Goal: Communication & Community: Participate in discussion

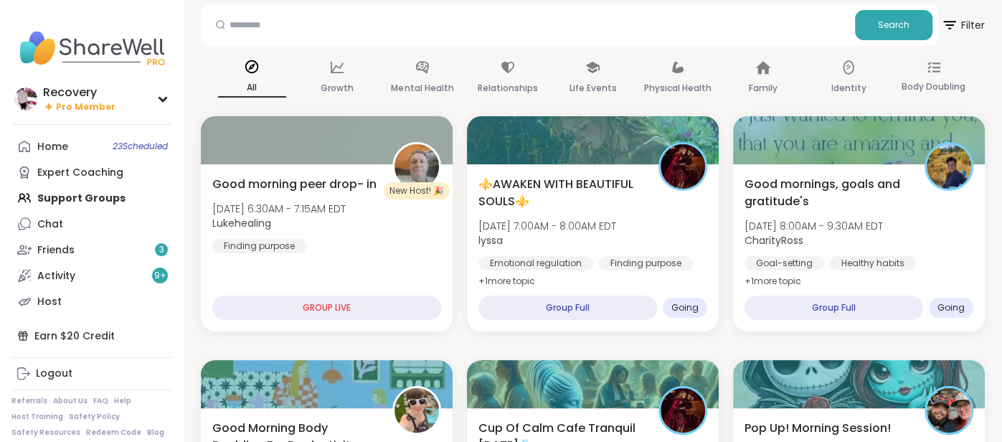
scroll to position [68, 0]
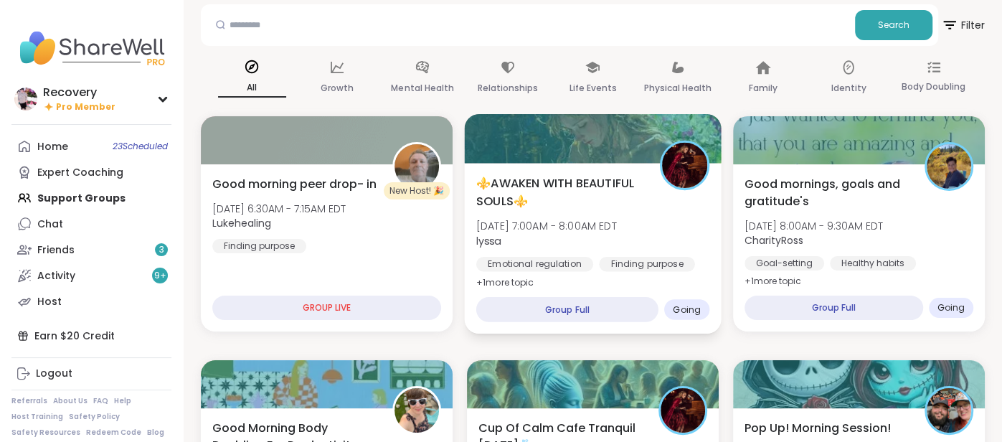
click at [539, 219] on span "[DATE] 7:00AM - 8:00AM EDT" at bounding box center [546, 226] width 141 height 14
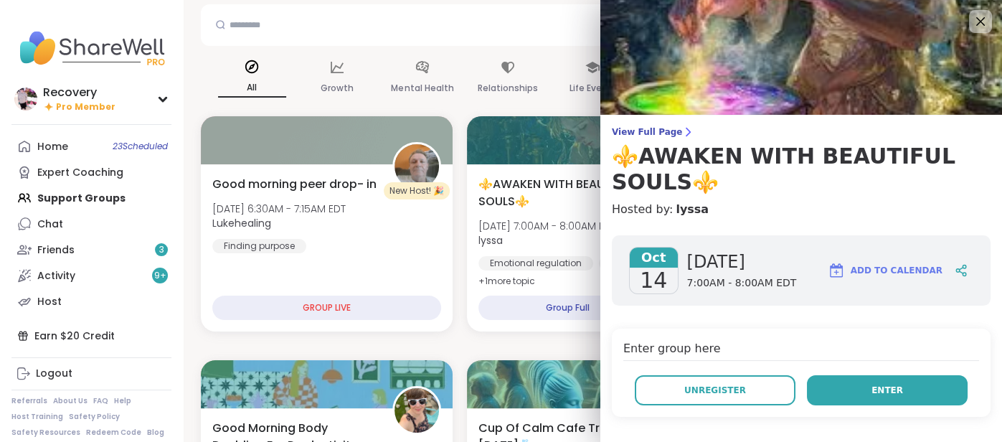
click at [912, 389] on button "Enter" at bounding box center [887, 390] width 161 height 30
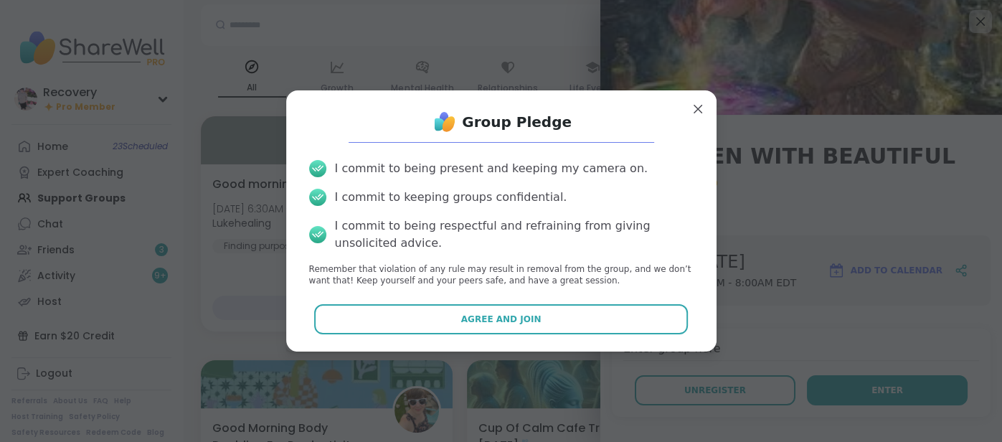
scroll to position [229, 0]
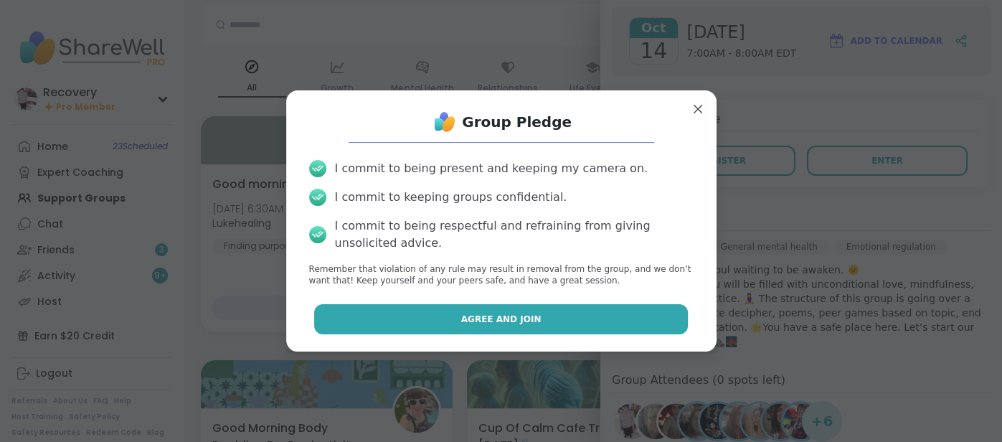
click at [381, 310] on button "Agree and Join" at bounding box center [501, 319] width 374 height 30
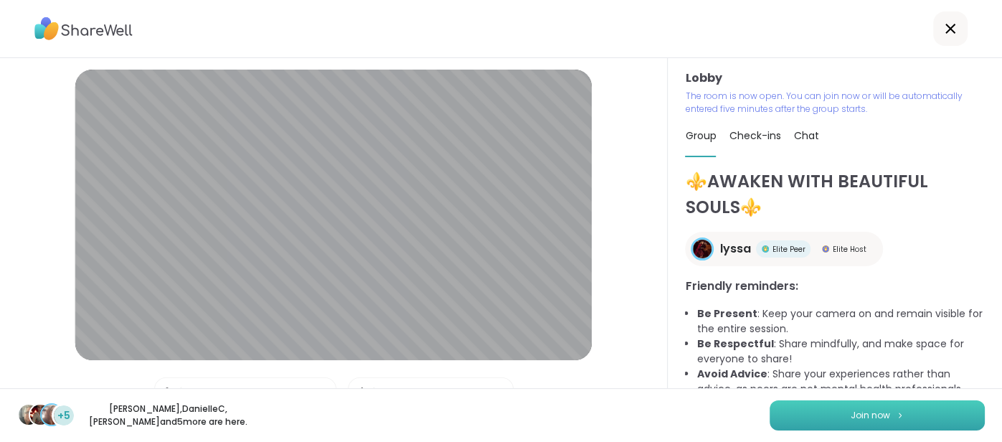
click at [816, 424] on button "Join now" at bounding box center [876, 415] width 215 height 30
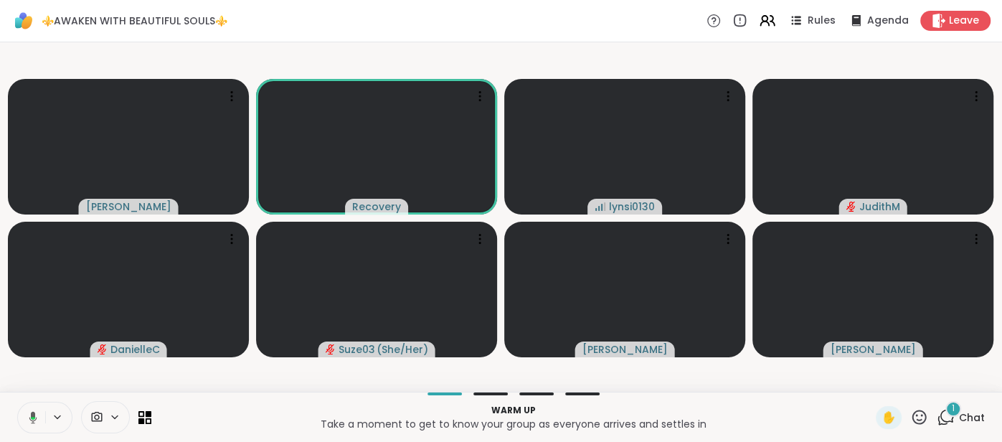
click at [972, 414] on span "Chat" at bounding box center [972, 417] width 26 height 14
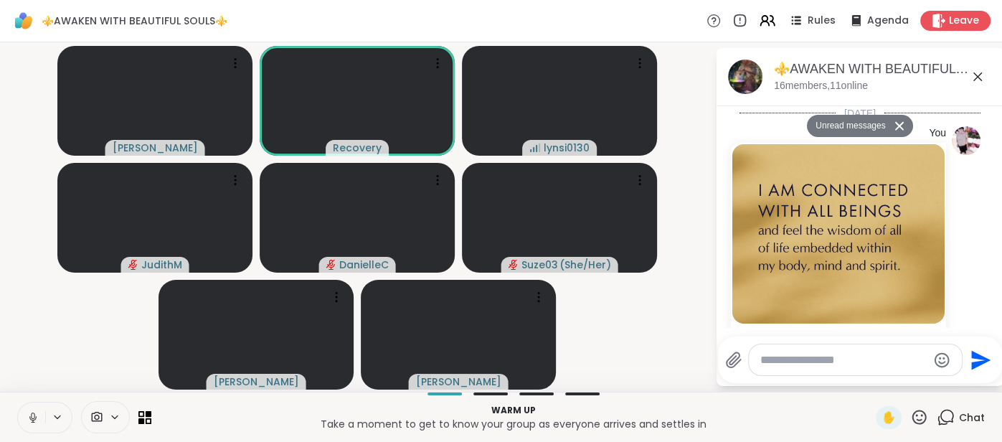
scroll to position [556, 0]
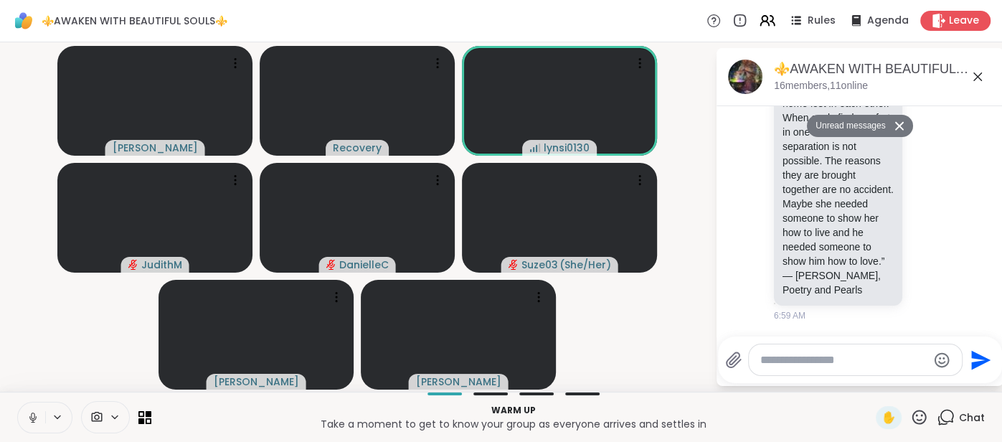
click at [977, 78] on icon at bounding box center [977, 76] width 17 height 17
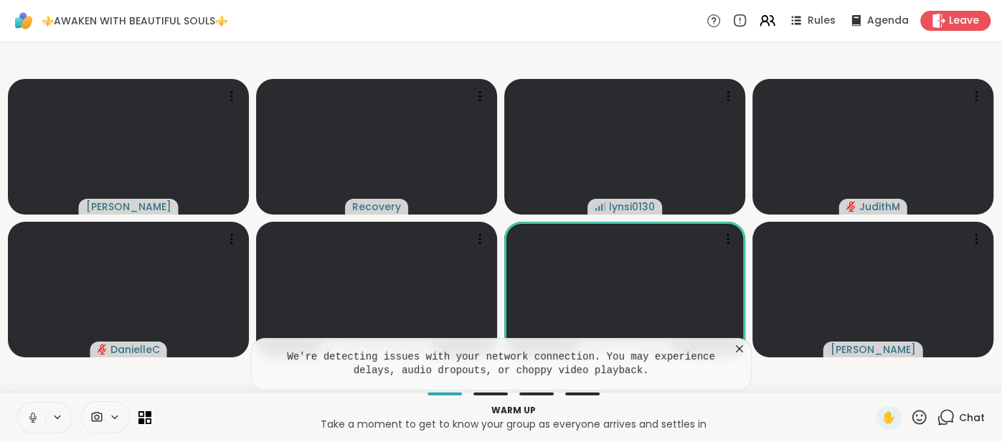
click at [740, 352] on icon at bounding box center [739, 348] width 14 height 14
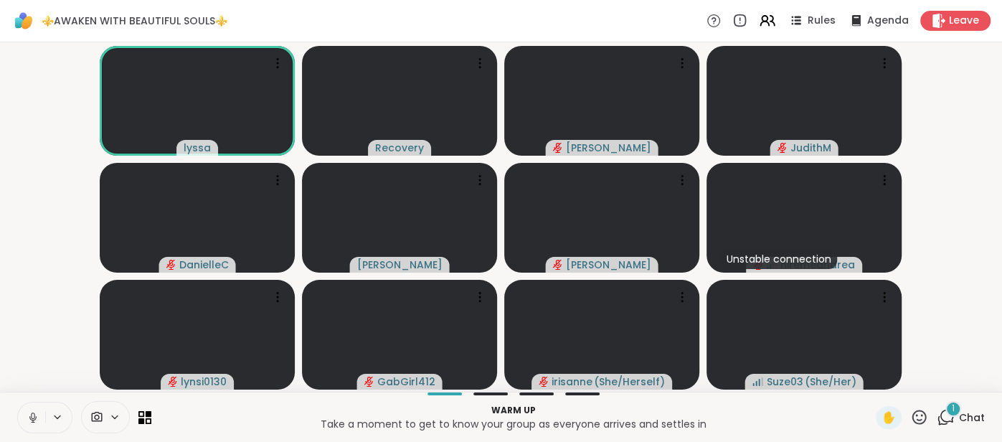
click at [29, 418] on icon at bounding box center [33, 417] width 13 height 13
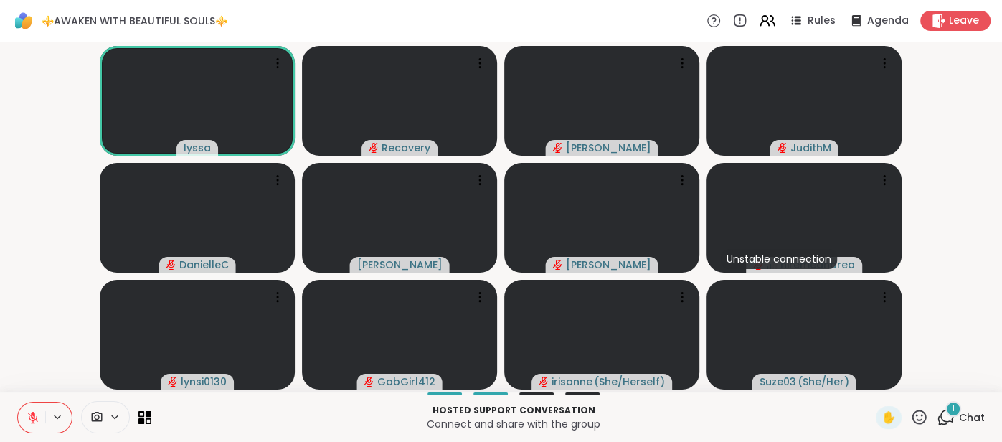
click at [974, 416] on span "Chat" at bounding box center [972, 417] width 26 height 14
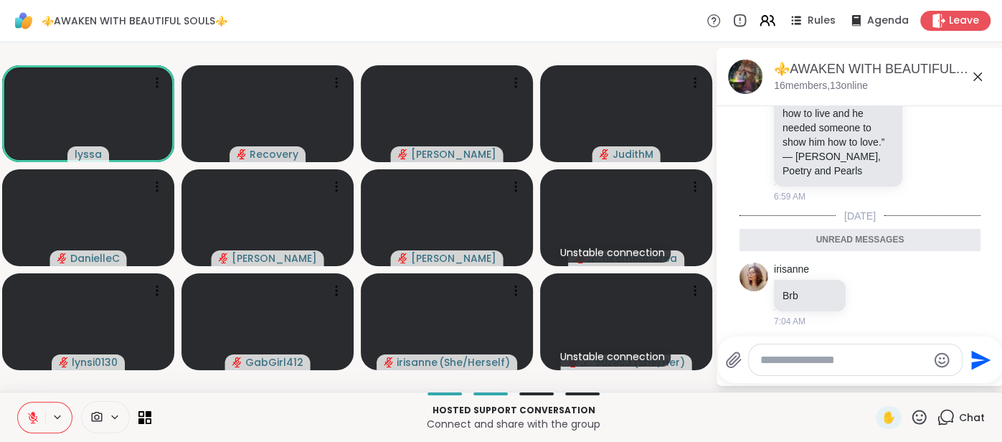
scroll to position [632, 0]
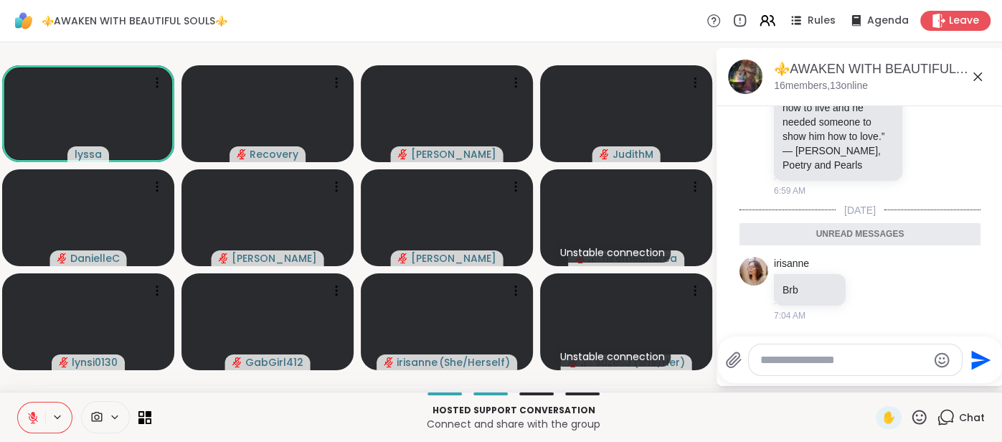
click at [978, 75] on icon at bounding box center [977, 76] width 9 height 9
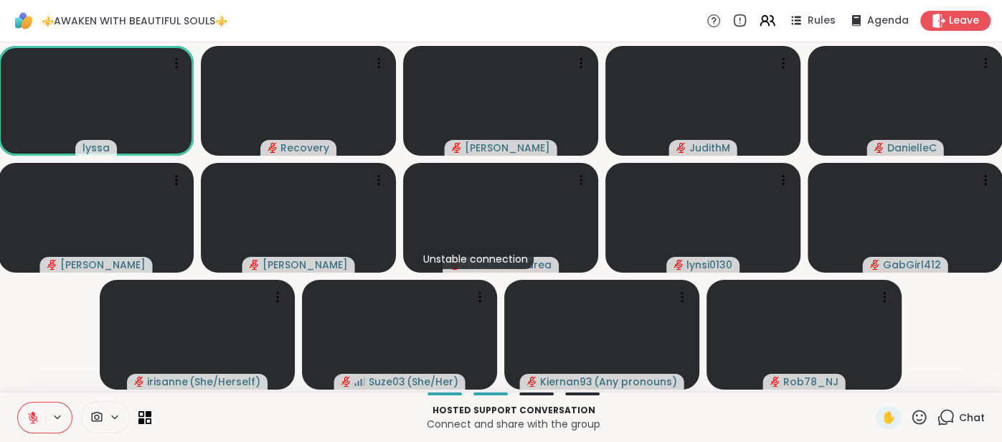
click at [924, 413] on icon at bounding box center [919, 416] width 14 height 14
click at [934, 387] on span "🌟" at bounding box center [940, 379] width 14 height 17
click at [970, 414] on span "Chat" at bounding box center [972, 417] width 26 height 14
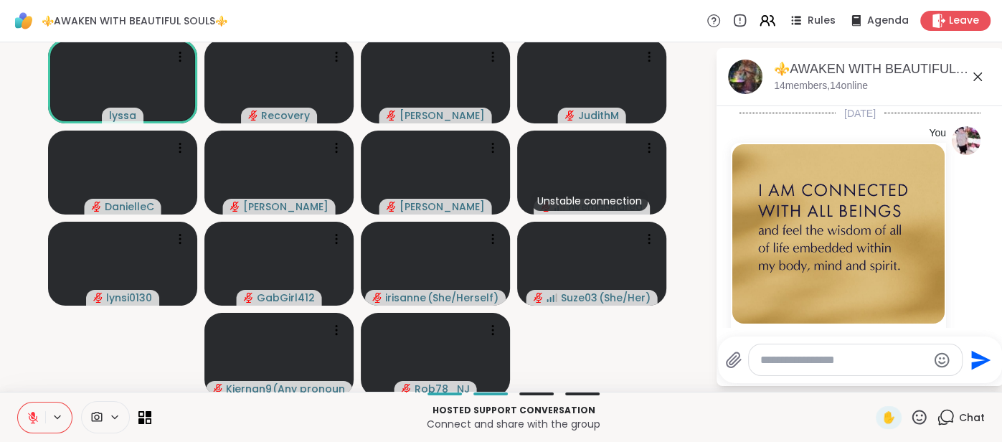
scroll to position [583, 0]
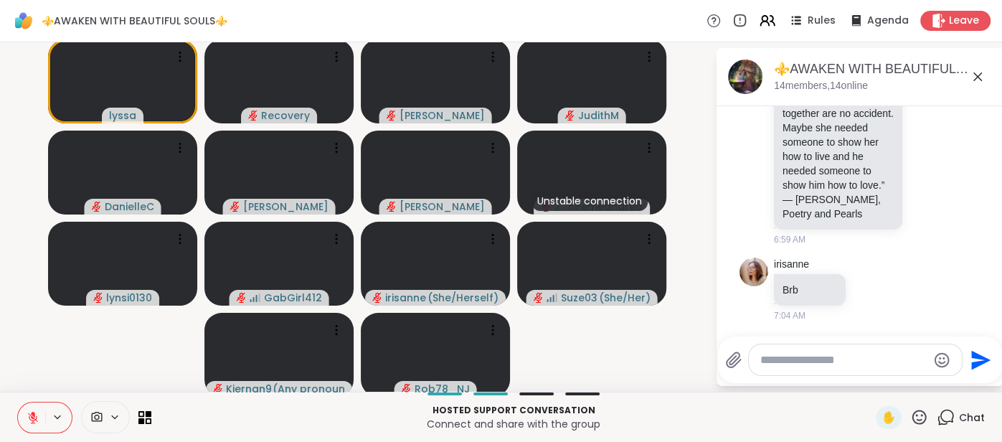
click at [862, 368] on div at bounding box center [855, 359] width 213 height 31
click at [791, 359] on textarea "Type your message" at bounding box center [843, 360] width 167 height 14
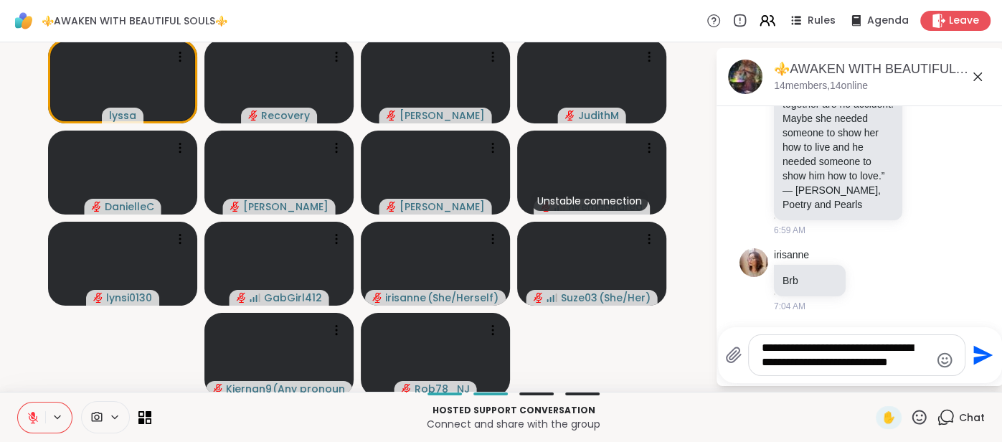
click at [840, 364] on textarea "**********" at bounding box center [846, 355] width 168 height 29
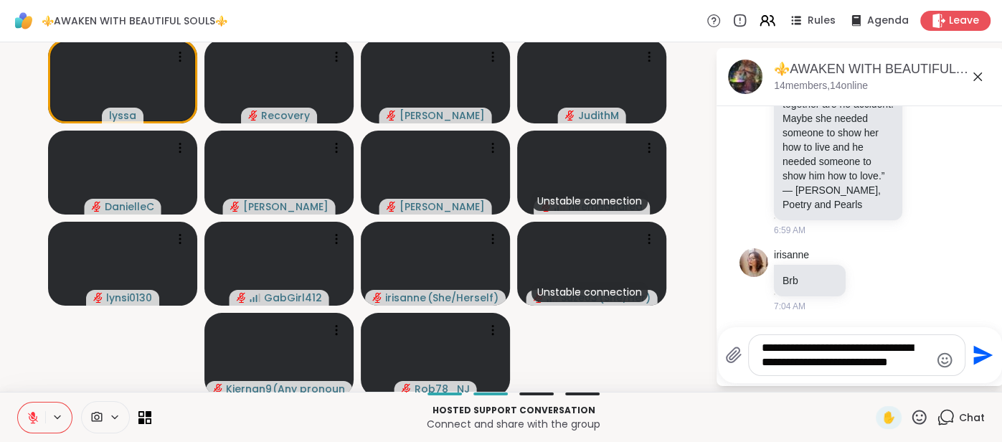
click at [840, 364] on textarea "**********" at bounding box center [846, 355] width 168 height 29
click at [896, 367] on textarea "**********" at bounding box center [846, 355] width 168 height 29
click at [856, 368] on textarea "**********" at bounding box center [846, 355] width 168 height 29
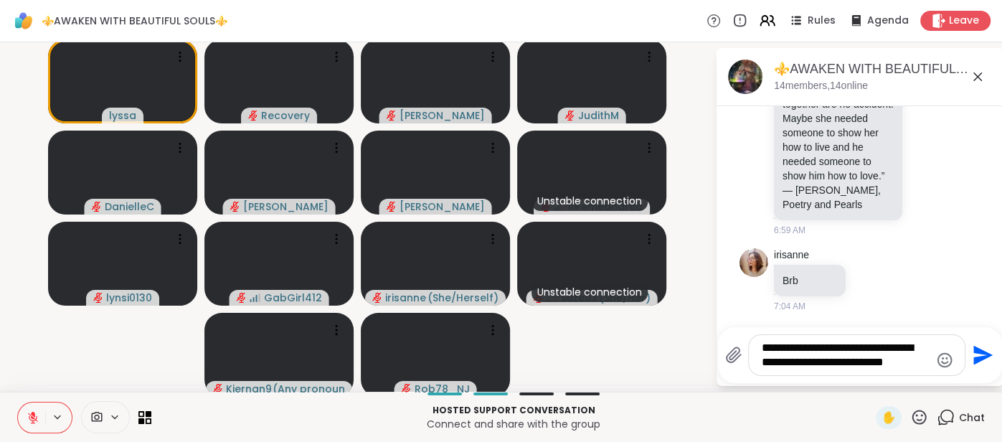
click at [876, 365] on textarea "**********" at bounding box center [846, 355] width 168 height 29
click at [924, 367] on textarea "**********" at bounding box center [846, 355] width 168 height 29
click at [853, 364] on textarea "**********" at bounding box center [846, 355] width 168 height 29
click at [893, 365] on textarea "**********" at bounding box center [846, 355] width 168 height 29
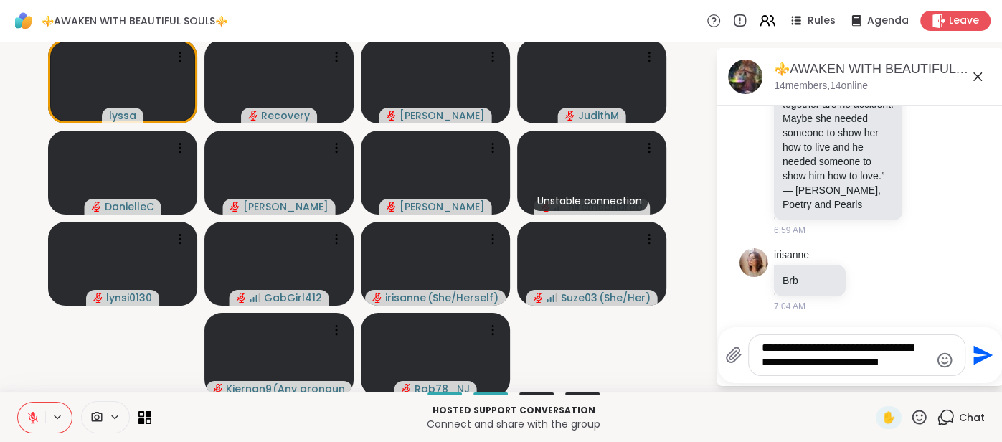
click at [866, 365] on textarea "**********" at bounding box center [846, 355] width 168 height 29
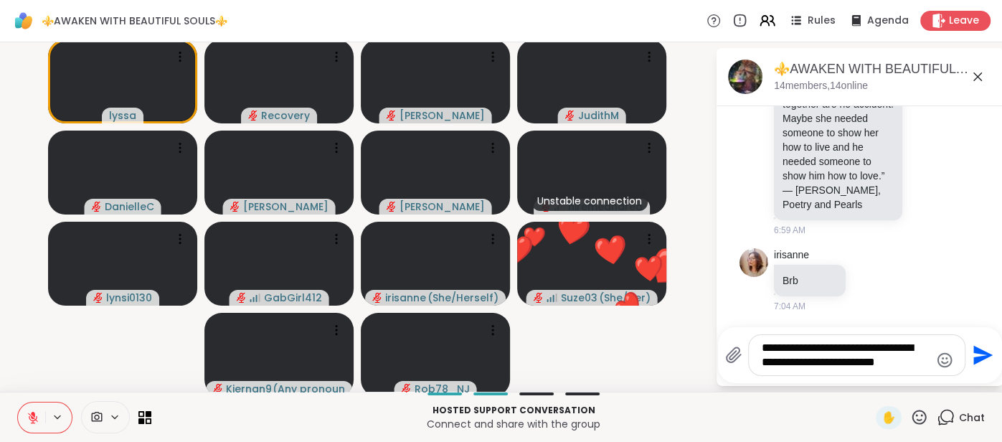
type textarea "**********"
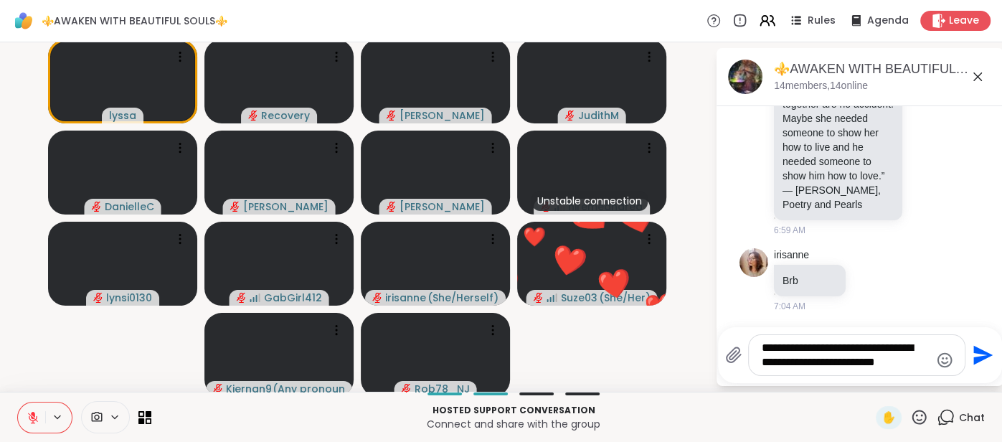
click at [977, 359] on icon "Send" at bounding box center [982, 355] width 19 height 19
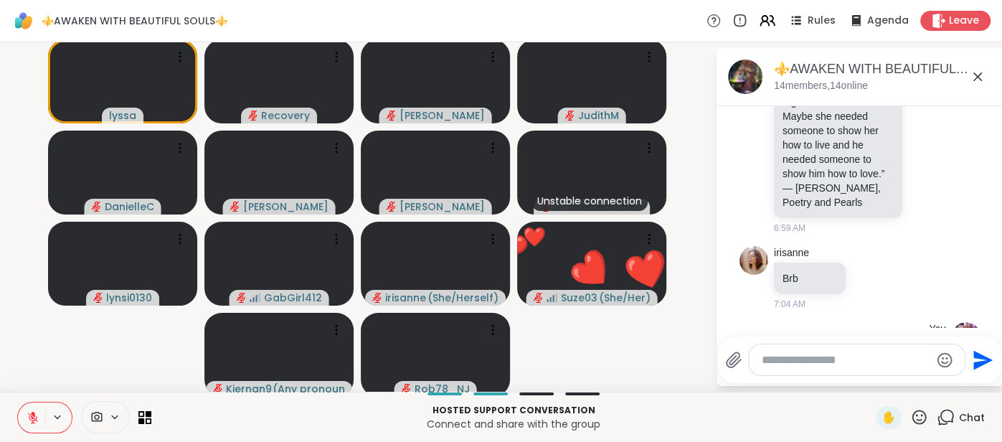
scroll to position [688, 0]
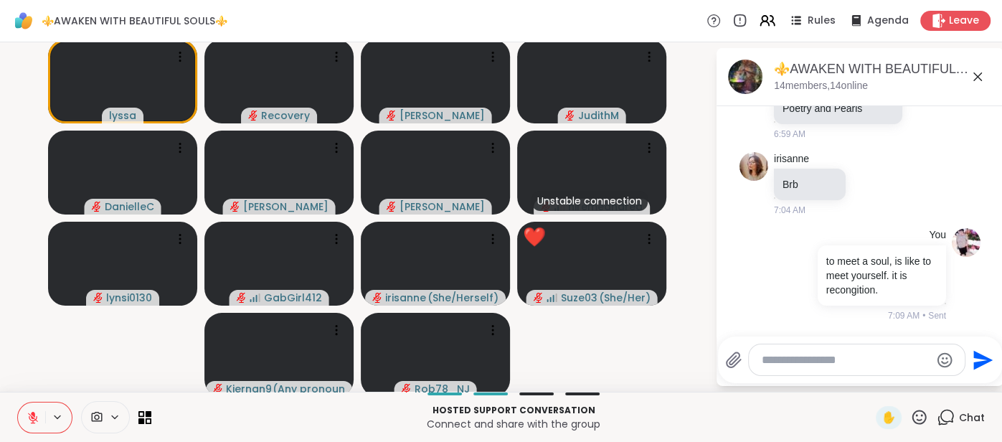
click at [35, 422] on icon at bounding box center [33, 417] width 13 height 13
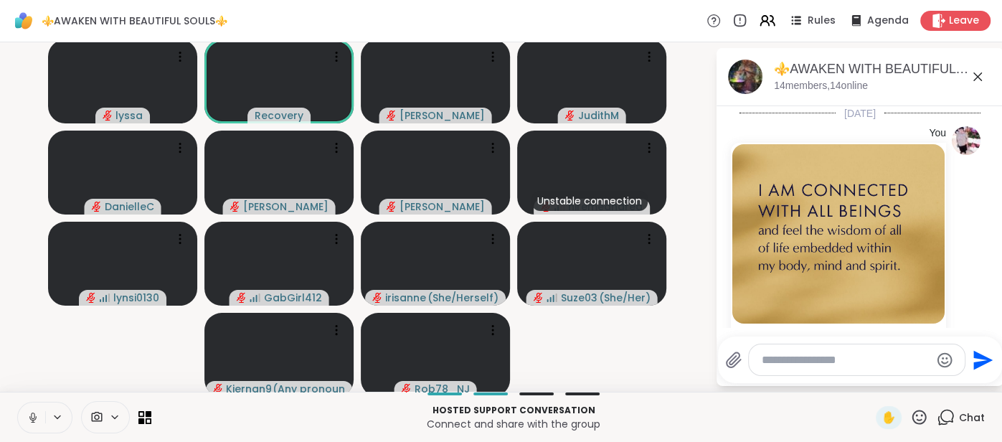
scroll to position [0, 0]
click at [875, 229] on img at bounding box center [838, 233] width 212 height 179
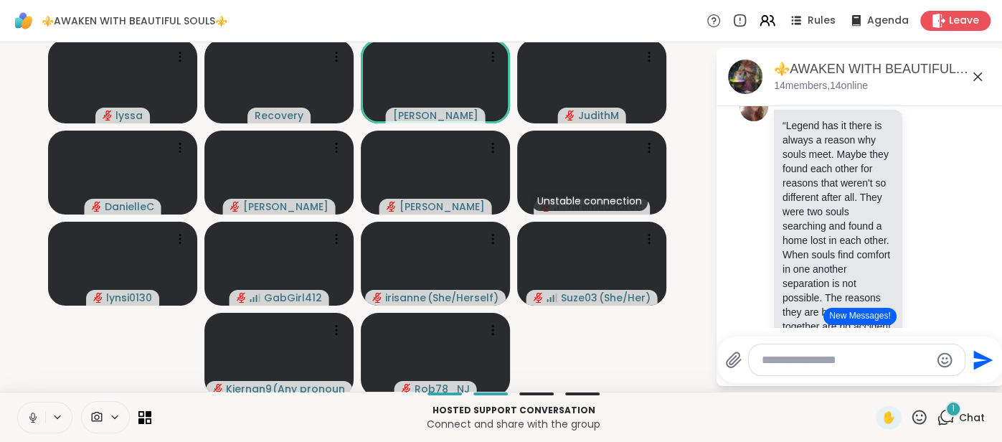
scroll to position [364, 0]
click at [27, 428] on button at bounding box center [31, 417] width 27 height 30
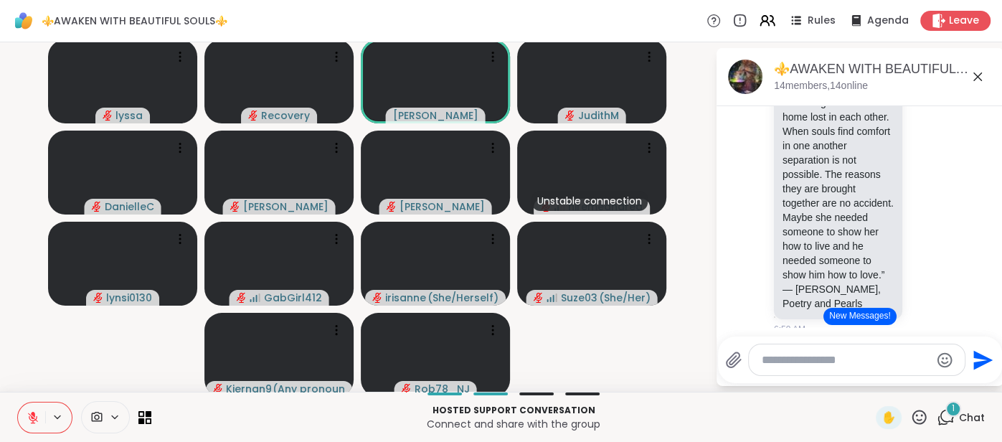
scroll to position [484, 0]
click at [972, 77] on icon at bounding box center [977, 76] width 17 height 17
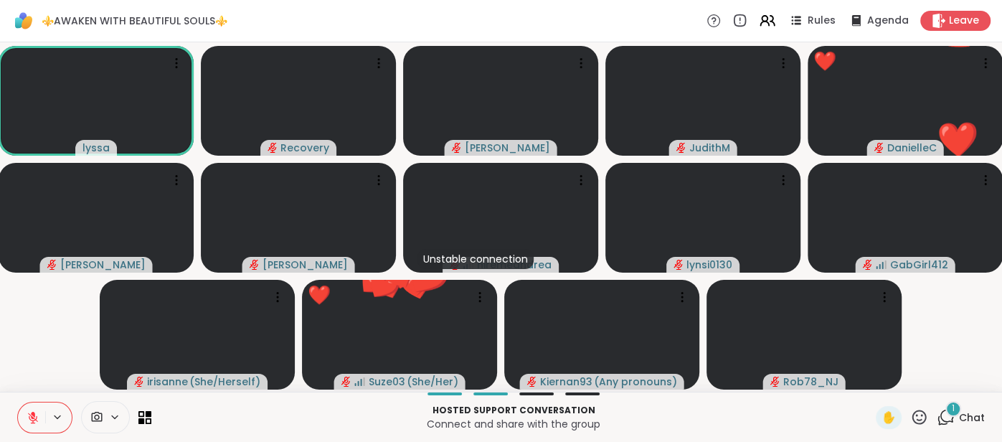
click at [29, 411] on icon at bounding box center [33, 417] width 13 height 13
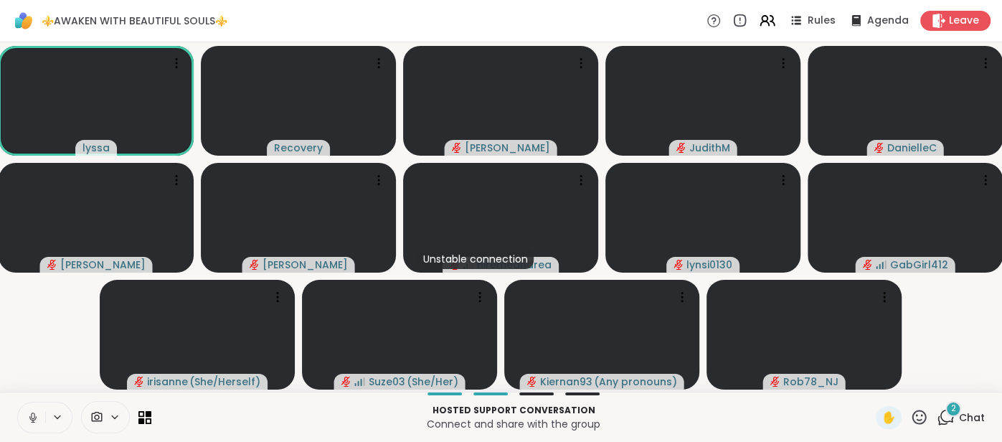
click at [27, 417] on icon at bounding box center [33, 417] width 13 height 13
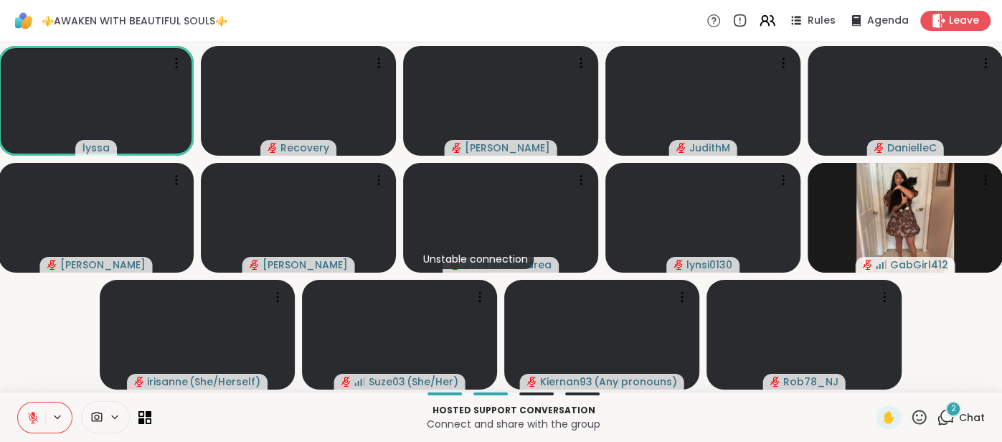
click at [973, 409] on div "2 Chat" at bounding box center [961, 417] width 48 height 23
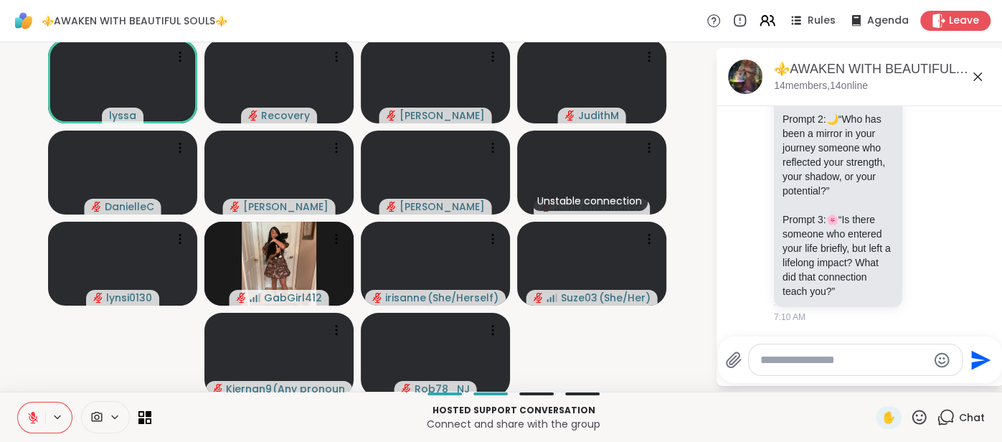
scroll to position [1109, 0]
click at [894, 413] on span "✋" at bounding box center [888, 417] width 14 height 17
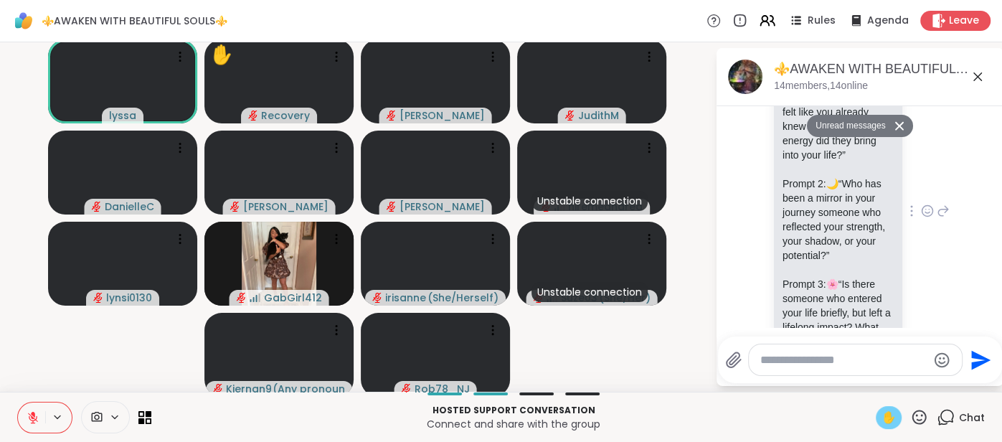
scroll to position [1040, 0]
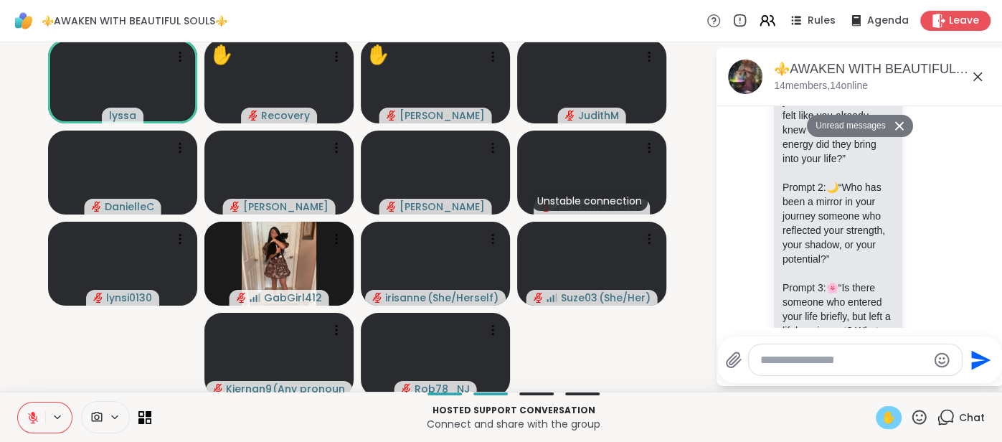
click at [30, 412] on icon at bounding box center [33, 417] width 13 height 13
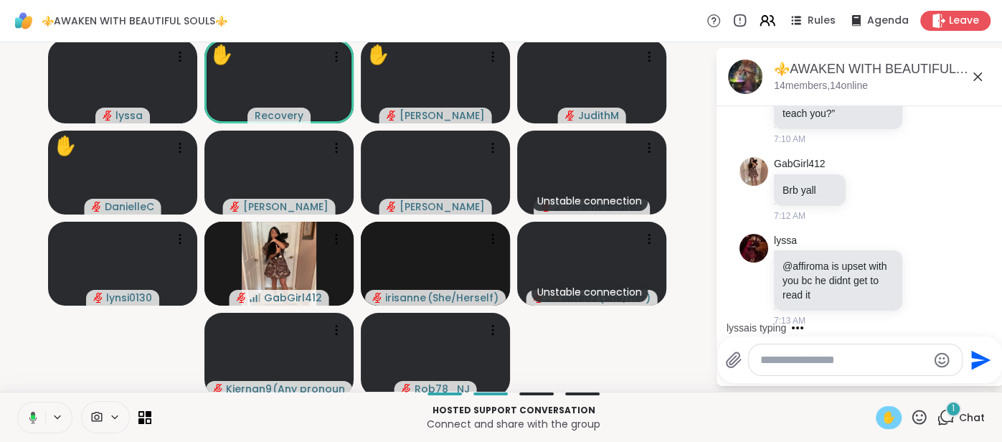
scroll to position [1327, 0]
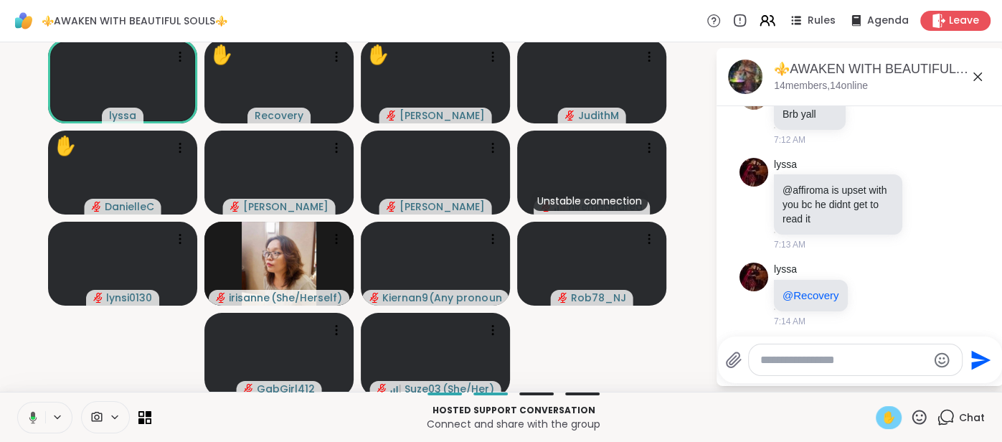
click at [977, 82] on icon at bounding box center [977, 76] width 17 height 17
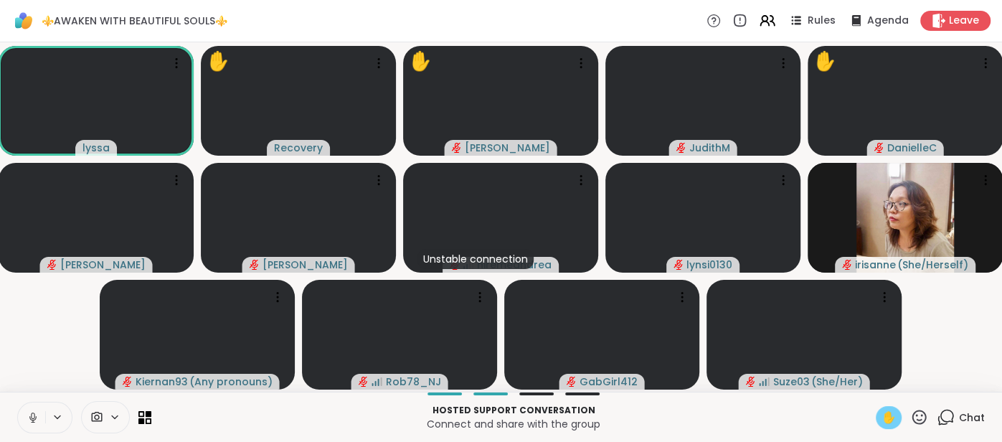
click at [22, 419] on button at bounding box center [31, 417] width 27 height 30
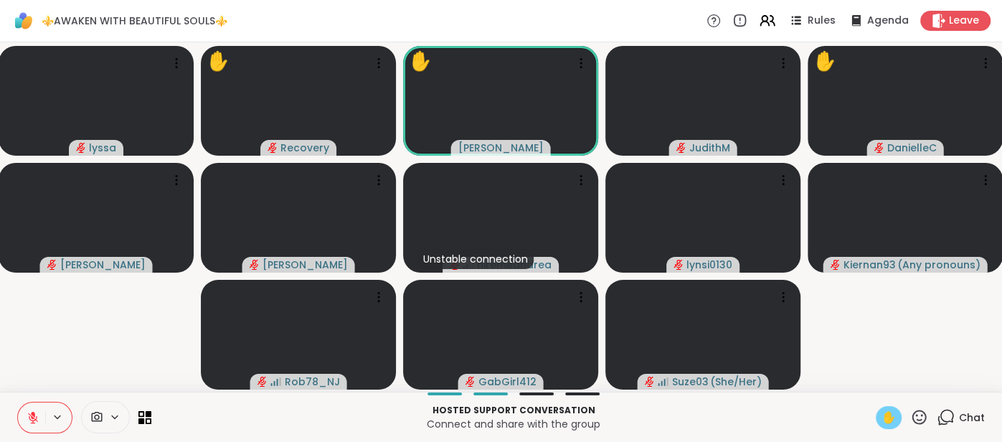
click at [891, 412] on span "✋" at bounding box center [888, 417] width 14 height 17
click at [914, 416] on icon at bounding box center [919, 417] width 18 height 18
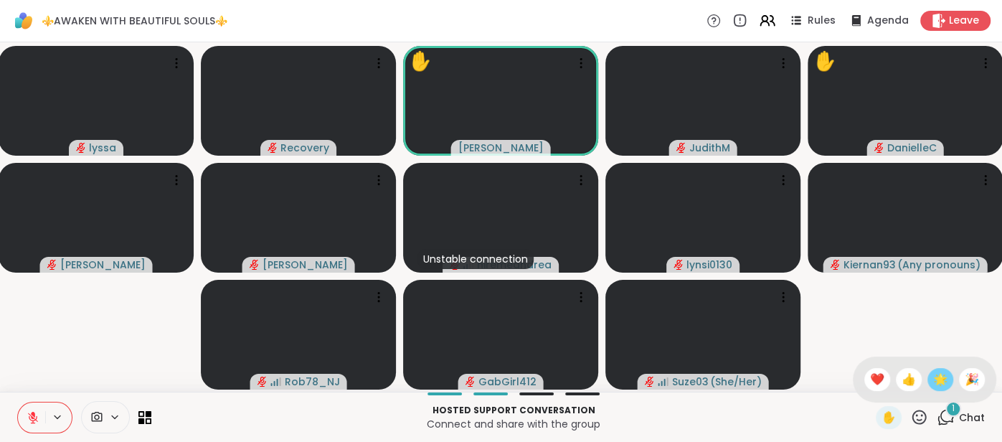
click at [933, 380] on span "🌟" at bounding box center [940, 379] width 14 height 17
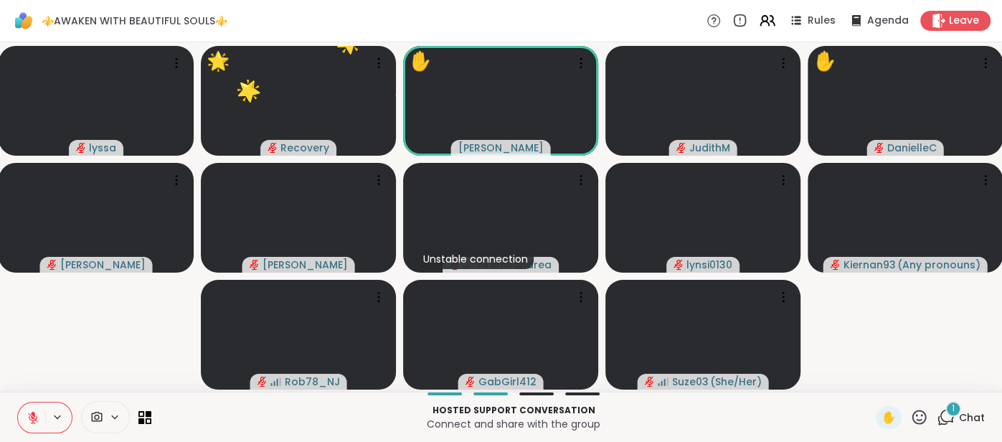
click at [967, 417] on span "Chat" at bounding box center [972, 417] width 26 height 14
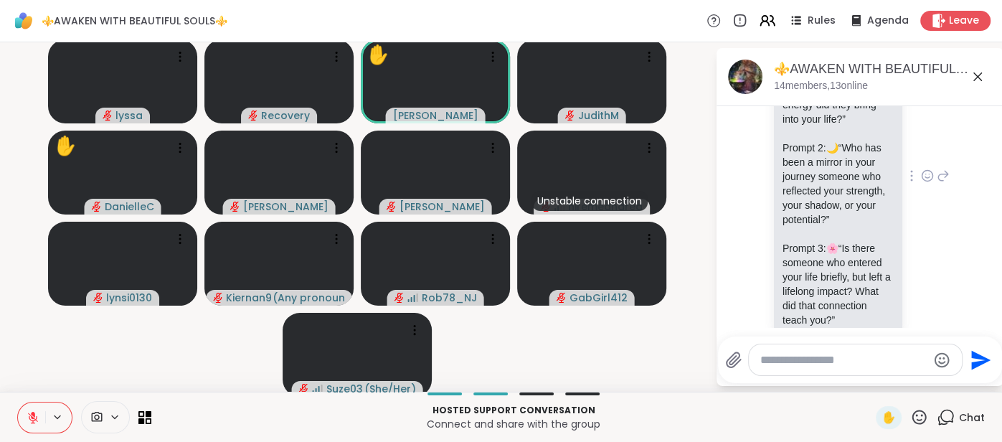
scroll to position [1710, 0]
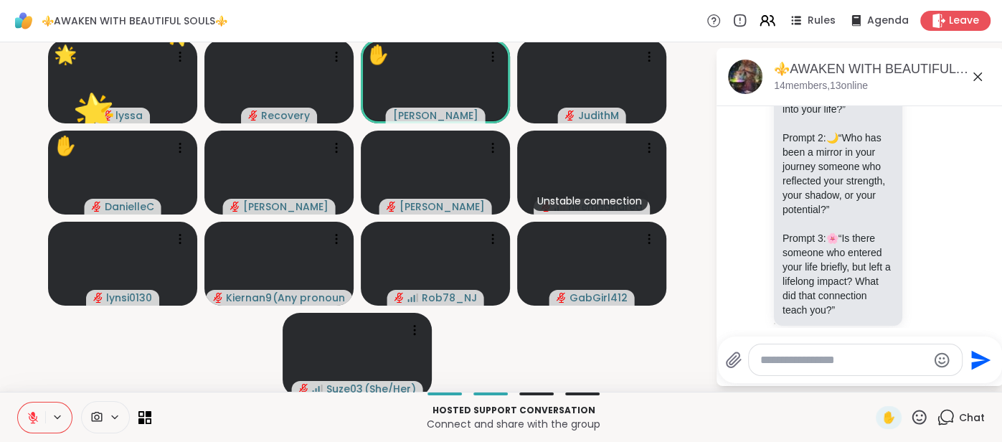
click at [925, 422] on icon at bounding box center [919, 417] width 18 height 18
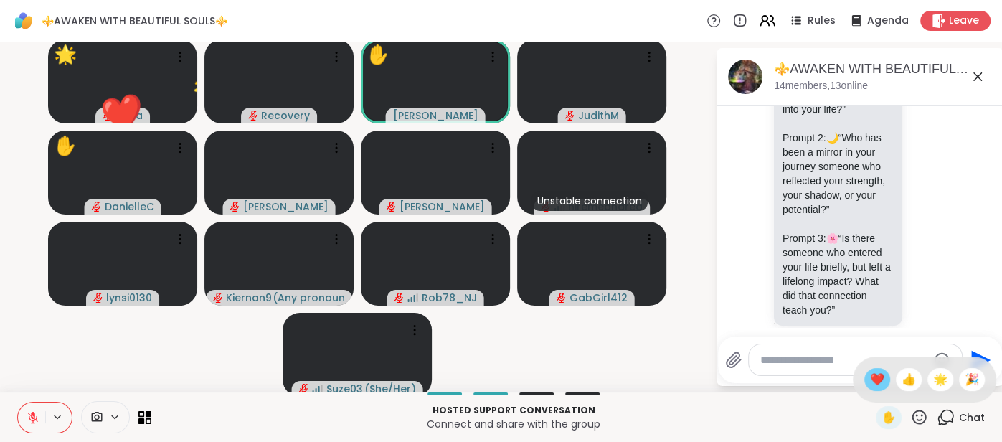
click at [878, 380] on span "❤️" at bounding box center [877, 379] width 14 height 17
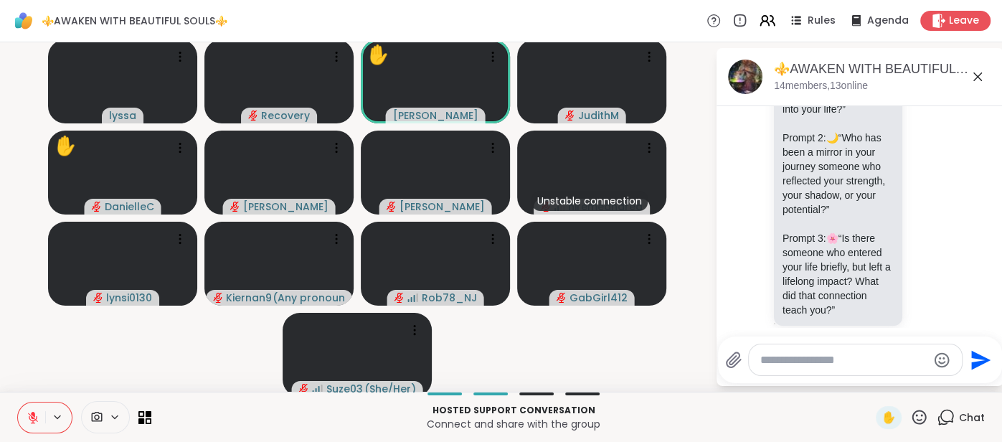
click at [921, 427] on div "✋" at bounding box center [902, 417] width 52 height 23
click at [921, 423] on icon at bounding box center [919, 416] width 14 height 14
click at [942, 384] on span "🌟" at bounding box center [940, 379] width 14 height 17
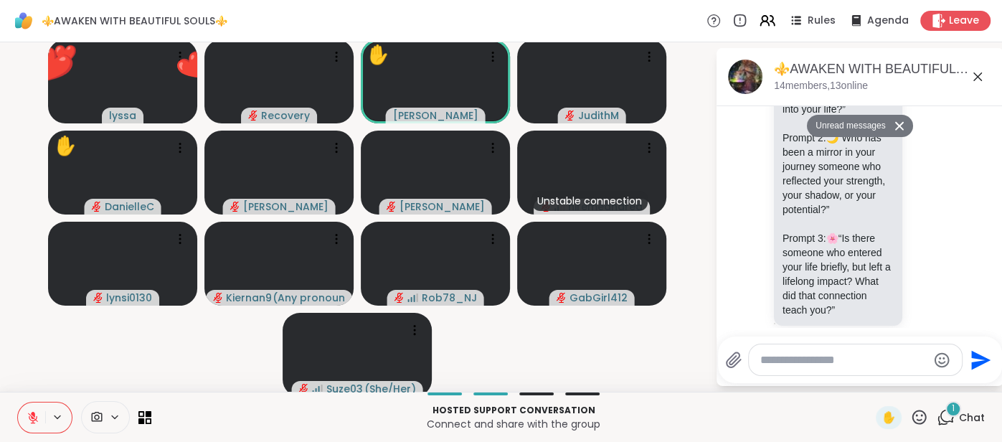
scroll to position [1809, 0]
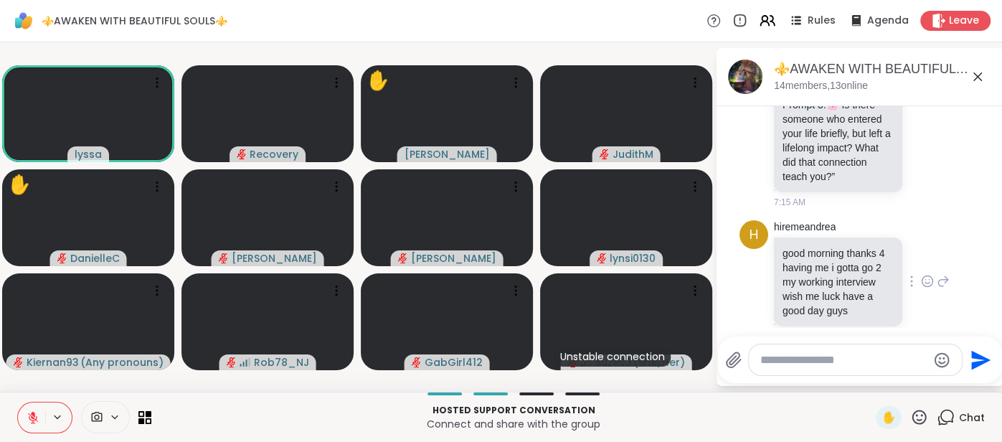
click at [925, 274] on icon at bounding box center [927, 281] width 13 height 14
click at [753, 247] on button "Select Reaction: Joy" at bounding box center [750, 258] width 29 height 29
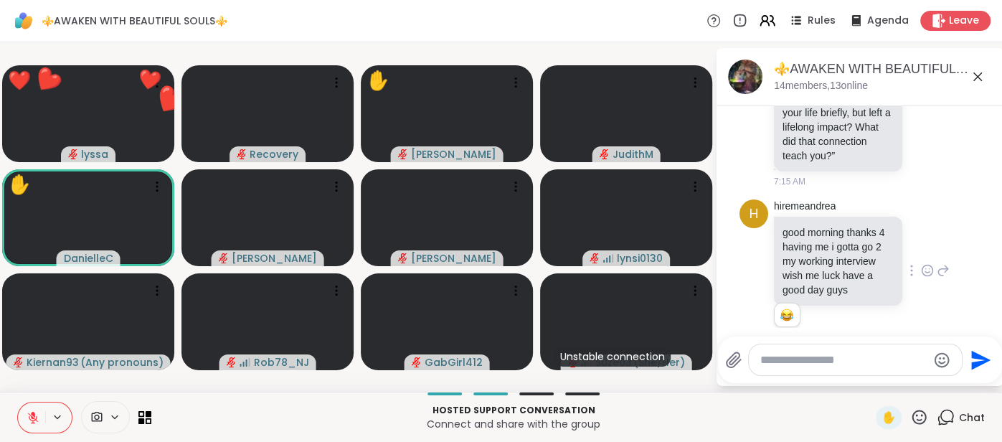
click at [788, 363] on textarea "Type your message" at bounding box center [843, 360] width 167 height 14
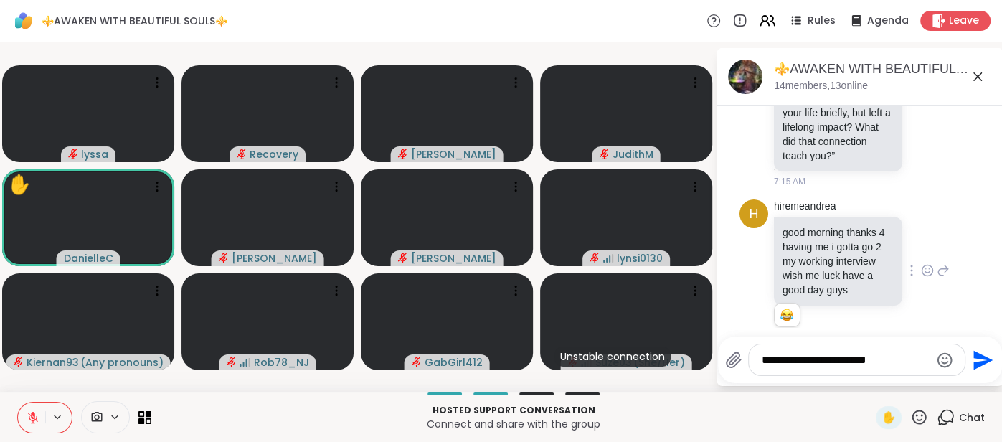
type textarea "**********"
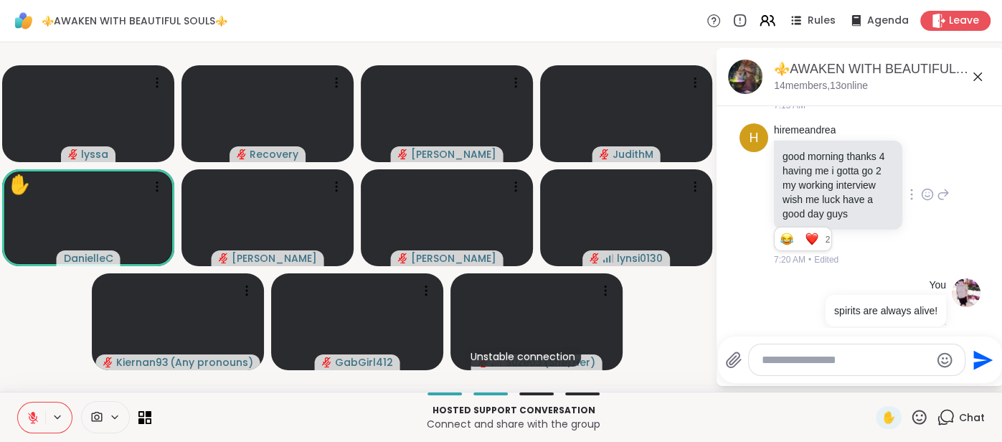
click at [919, 414] on icon at bounding box center [919, 417] width 18 height 18
click at [882, 384] on span "❤️" at bounding box center [877, 379] width 14 height 17
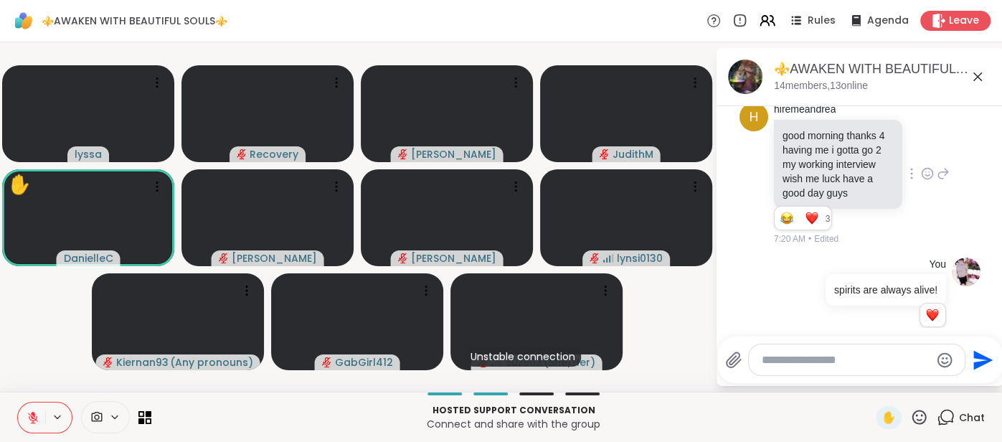
click at [840, 364] on textarea "Type your message" at bounding box center [846, 360] width 168 height 14
type textarea "********"
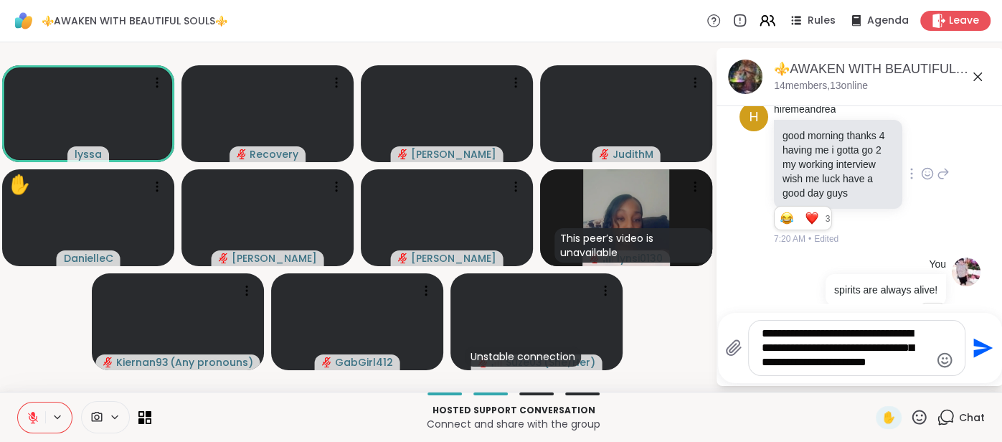
type textarea "**********"
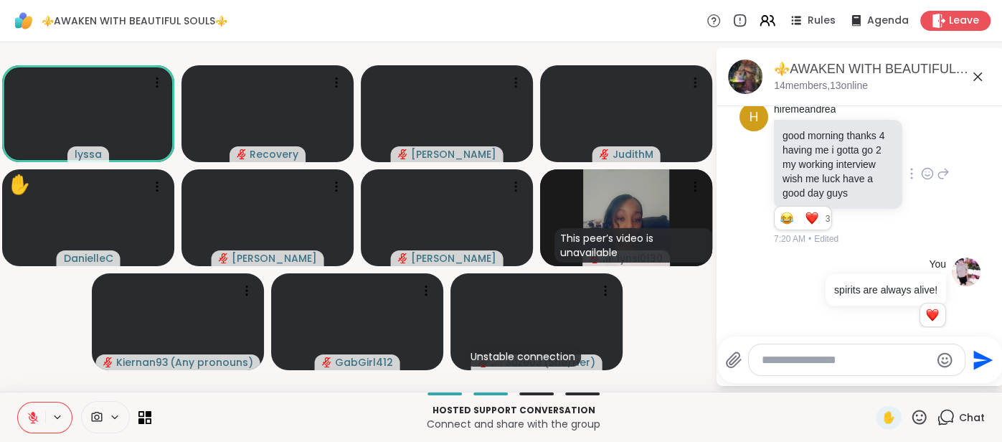
scroll to position [2046, 0]
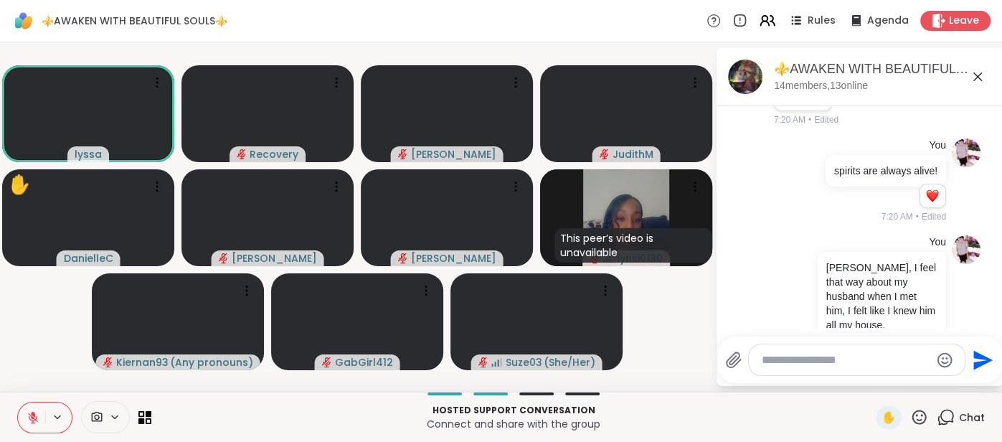
click at [32, 412] on icon at bounding box center [33, 417] width 13 height 13
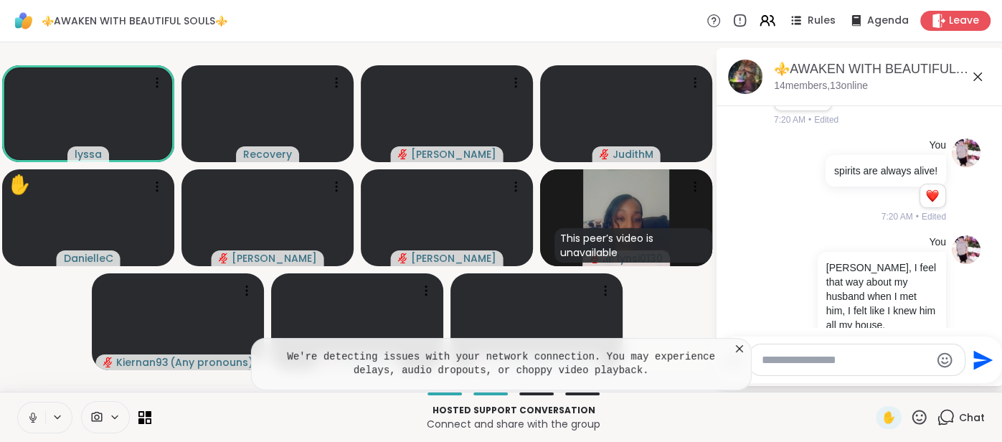
click at [738, 351] on icon at bounding box center [739, 348] width 14 height 14
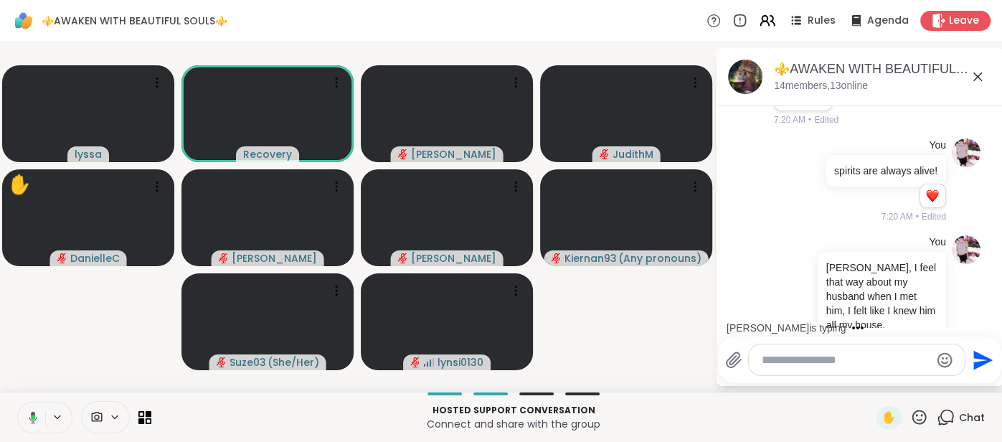
click at [24, 416] on icon at bounding box center [30, 417] width 13 height 13
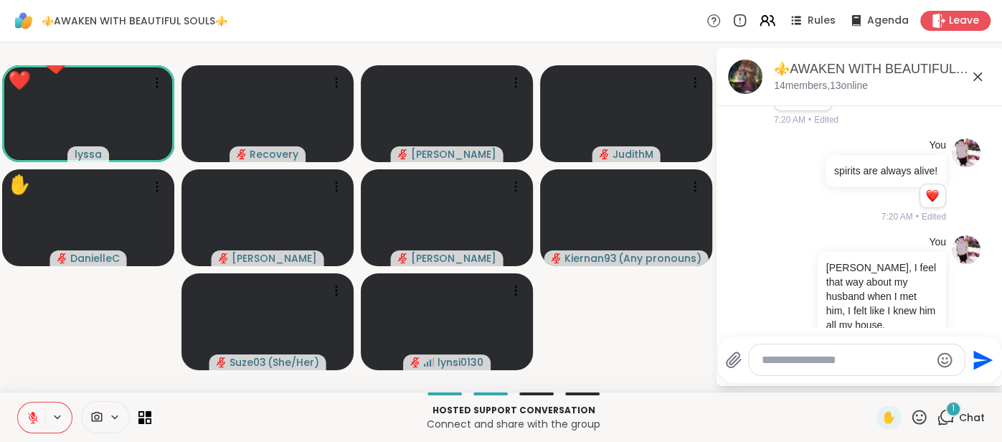
scroll to position [2122, 0]
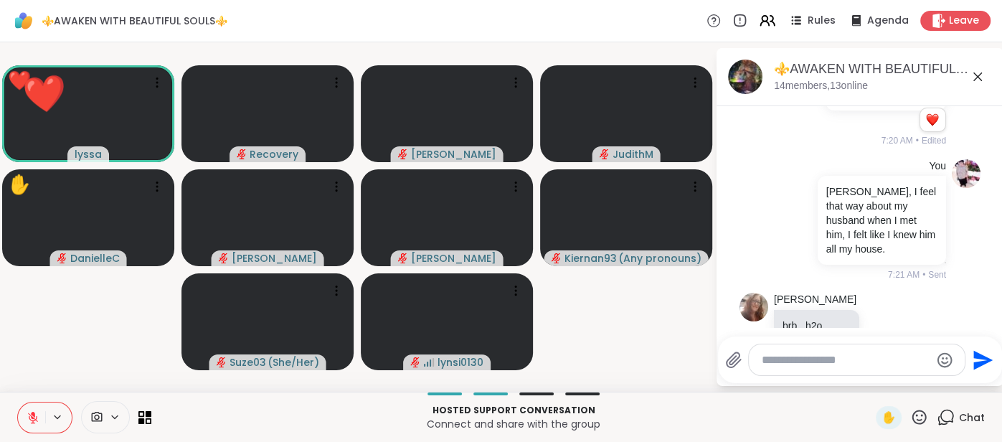
click at [27, 416] on icon at bounding box center [33, 417] width 13 height 13
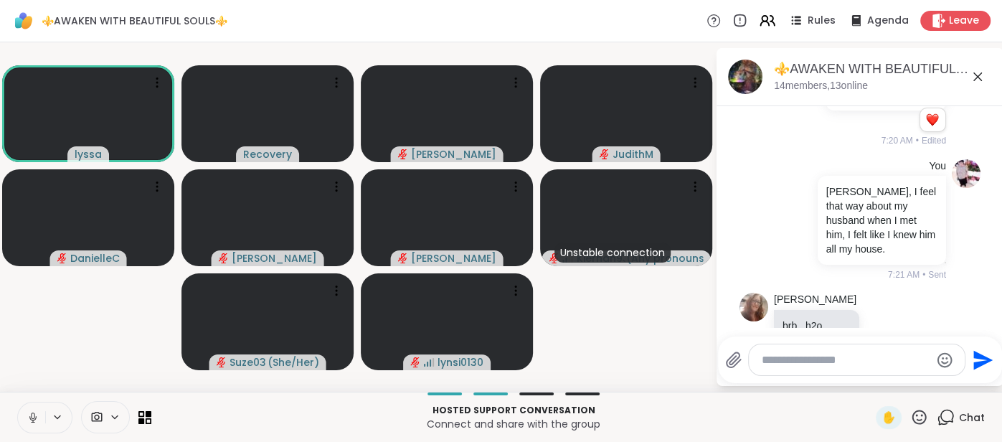
click at [22, 416] on button at bounding box center [31, 417] width 27 height 30
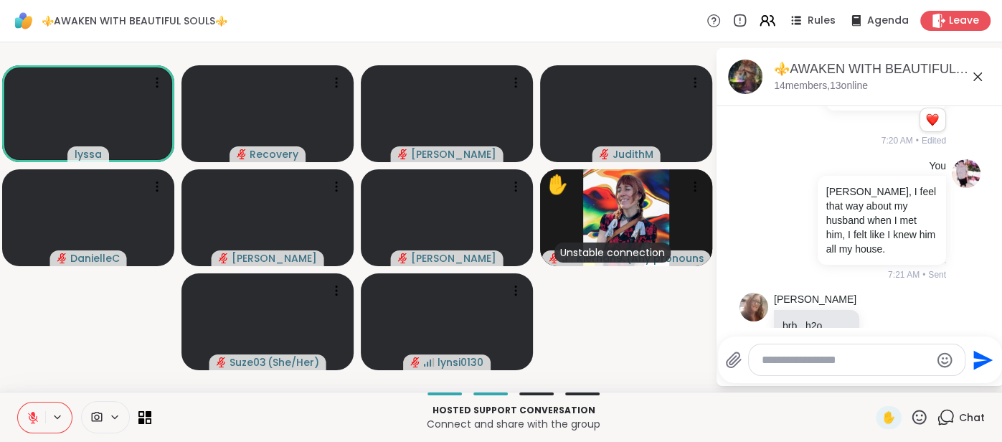
click at [924, 419] on icon at bounding box center [919, 417] width 18 height 18
click at [935, 384] on span "🌟" at bounding box center [940, 379] width 14 height 17
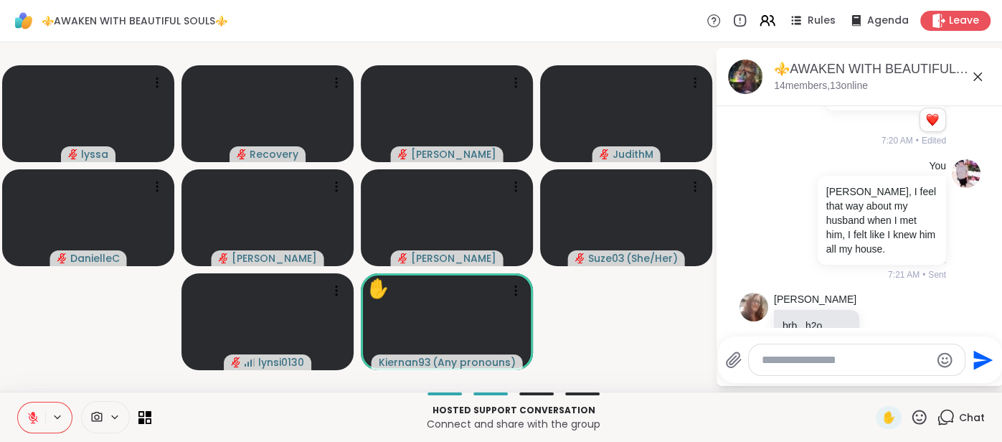
click at [921, 421] on icon at bounding box center [919, 417] width 18 height 18
click at [905, 384] on span "👍" at bounding box center [908, 379] width 14 height 17
click at [846, 356] on textarea "Type your message" at bounding box center [846, 360] width 168 height 14
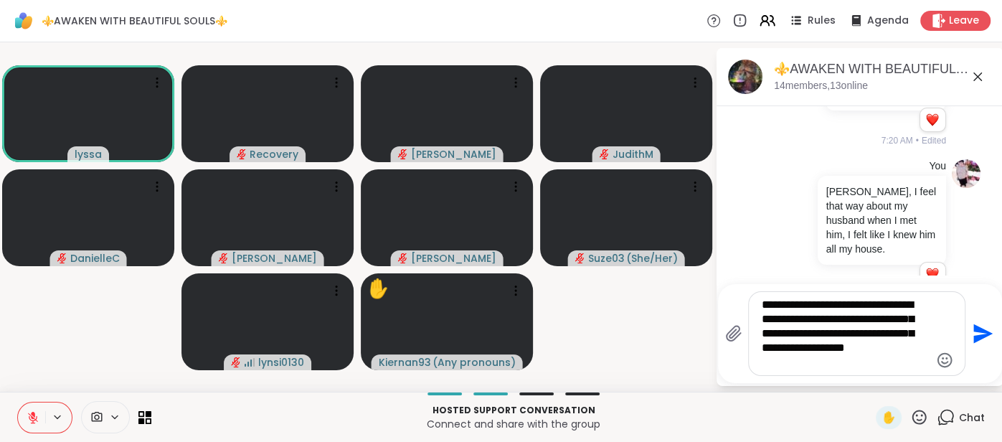
type textarea "**********"
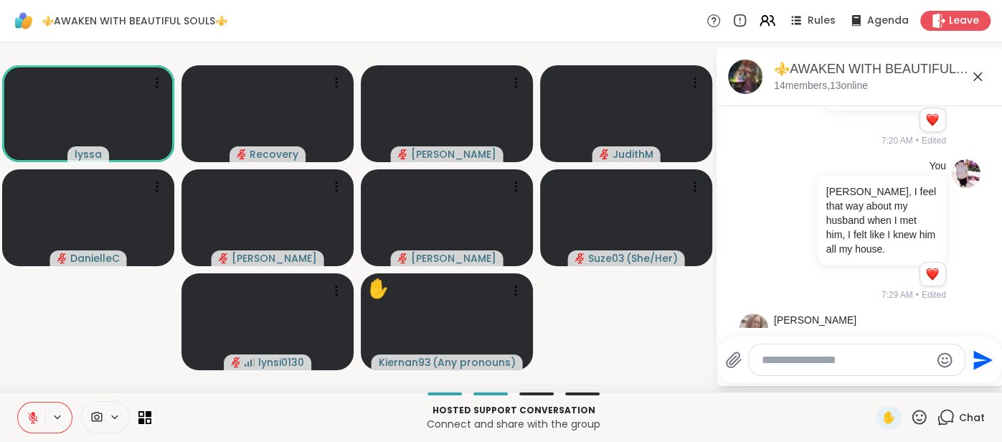
scroll to position [2290, 0]
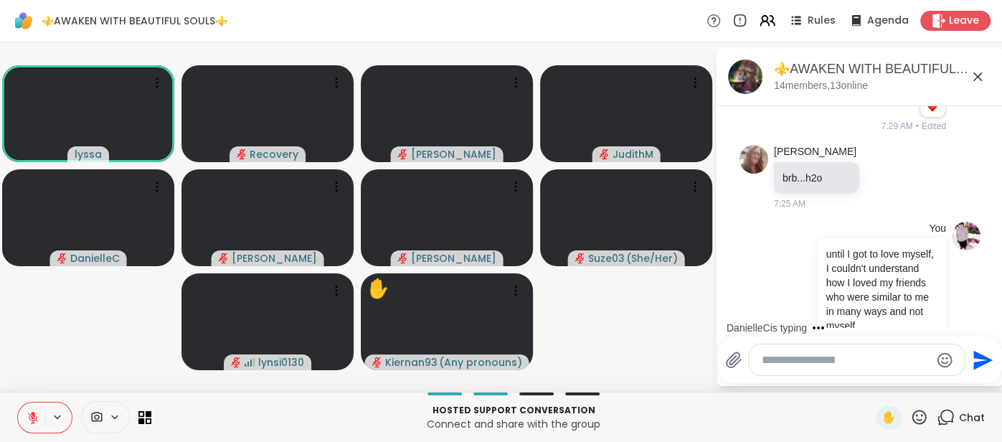
click at [23, 414] on button at bounding box center [31, 417] width 27 height 30
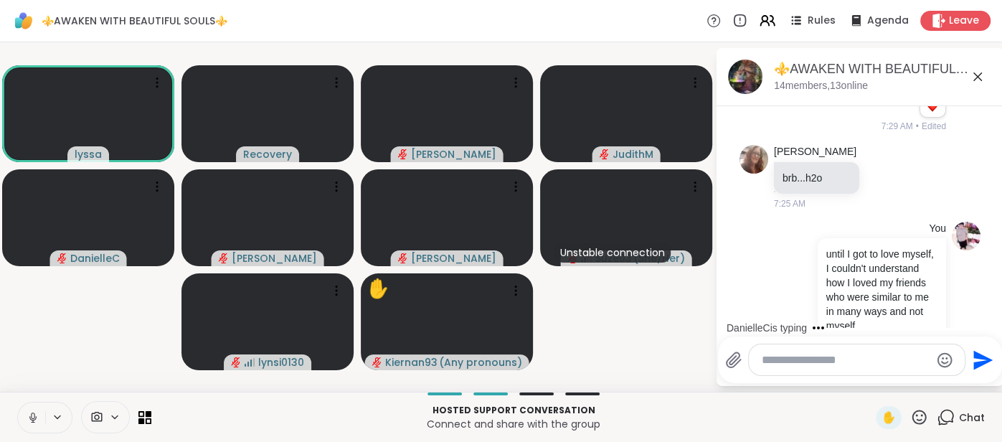
click at [27, 412] on icon at bounding box center [33, 417] width 13 height 13
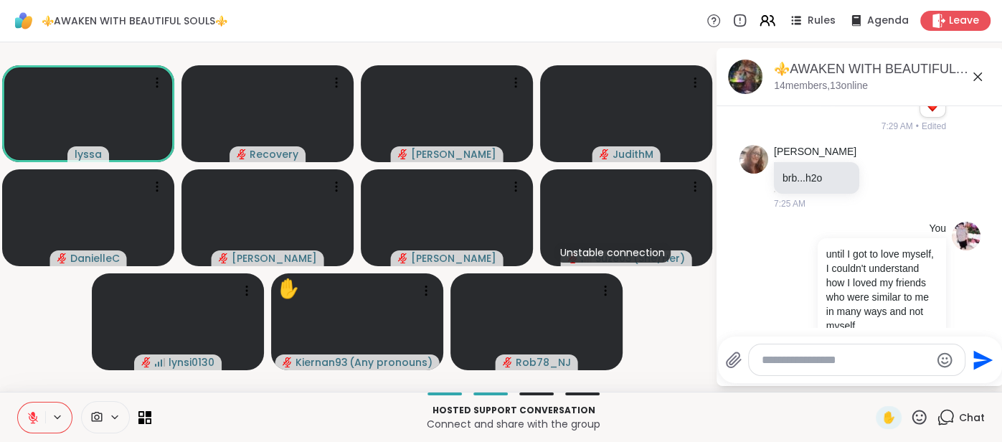
scroll to position [2409, 0]
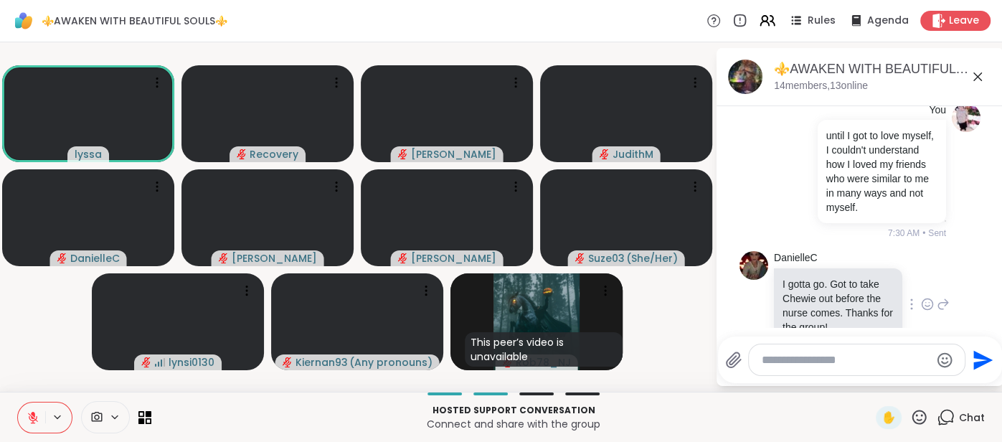
click at [925, 297] on icon at bounding box center [927, 304] width 13 height 14
click at [793, 267] on button "Select Reaction: Thumbs up" at bounding box center [781, 281] width 29 height 29
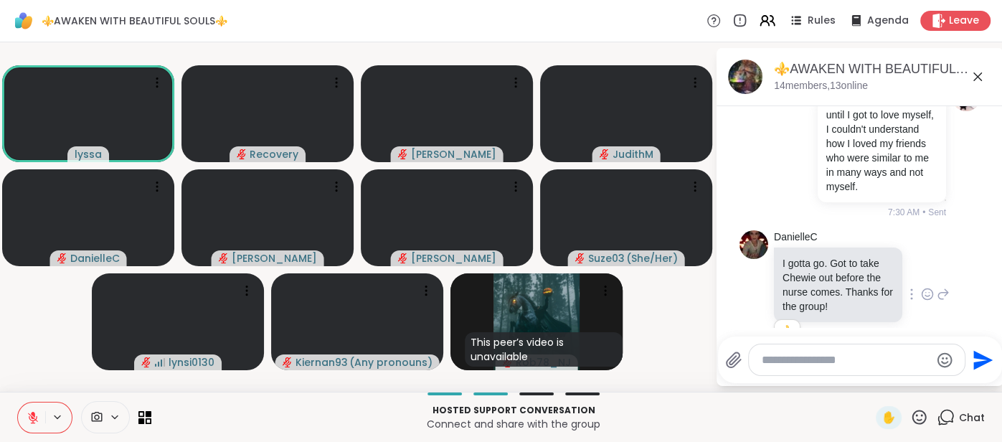
click at [766, 360] on textarea "Type your message" at bounding box center [846, 360] width 168 height 14
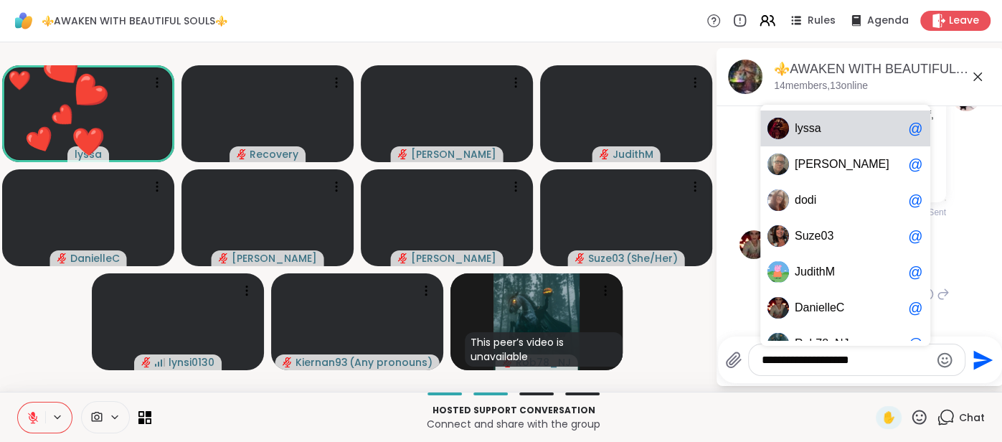
type textarea "**********"
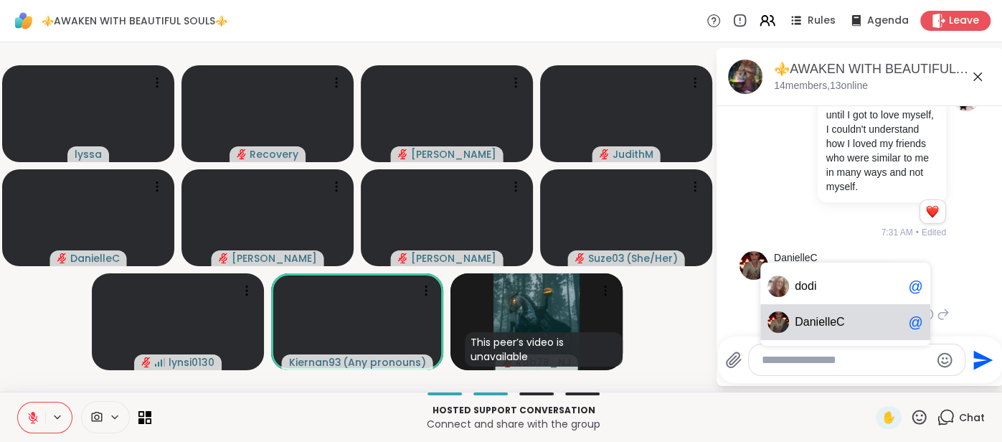
scroll to position [2526, 0]
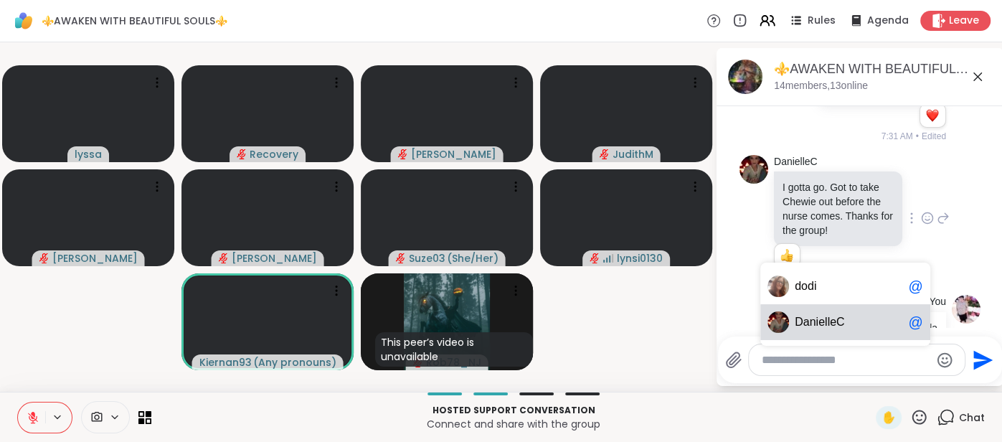
click at [947, 326] on div "You thanks for coming @da 7:31 AM • Sent" at bounding box center [859, 327] width 241 height 77
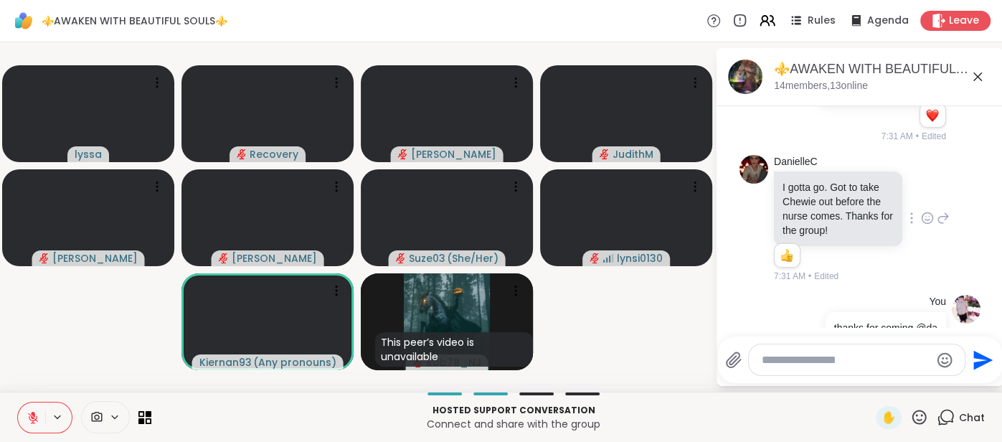
click at [859, 356] on textarea "Type your message" at bounding box center [846, 360] width 168 height 14
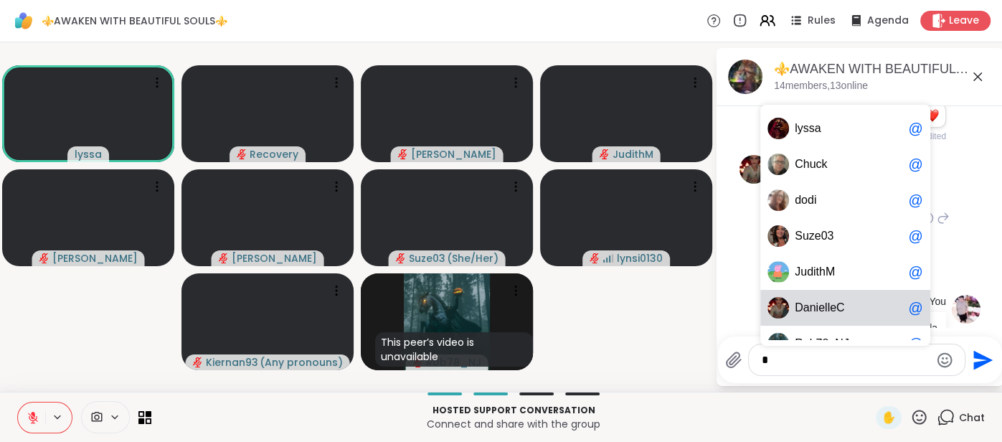
click at [838, 311] on span "C" at bounding box center [840, 307] width 9 height 14
type textarea "**********"
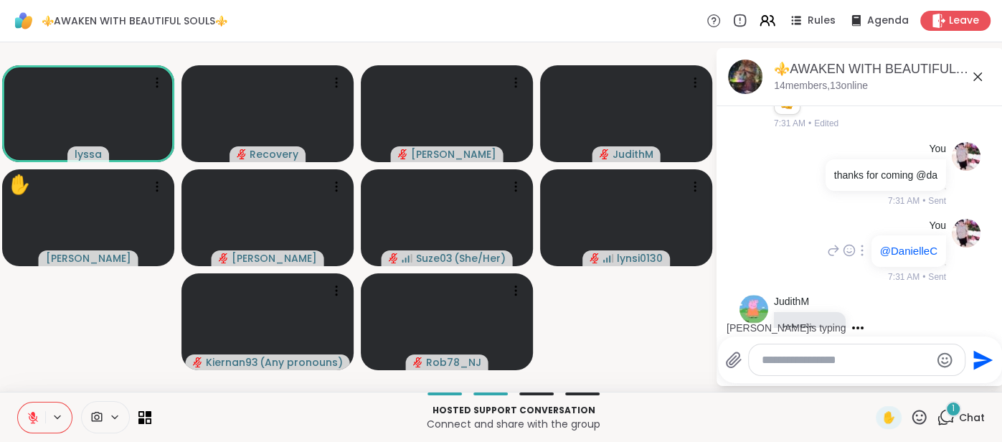
scroll to position [2754, 0]
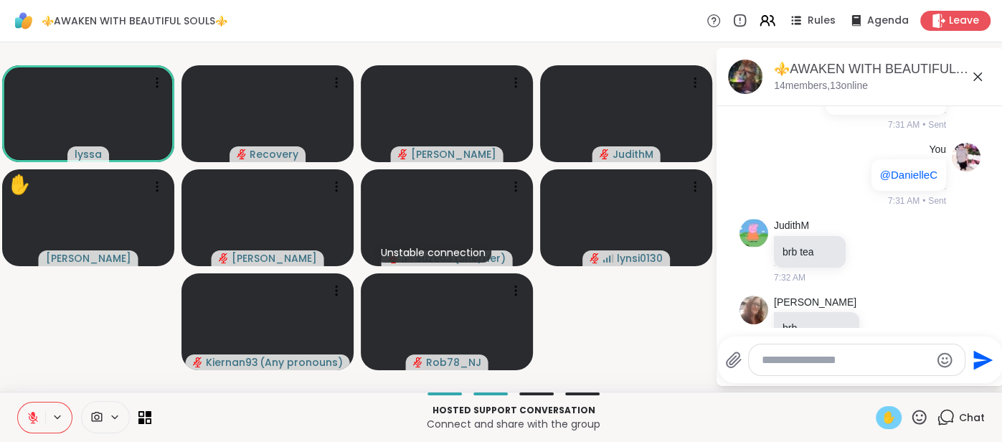
click at [889, 425] on span "✋" at bounding box center [888, 417] width 14 height 17
click at [25, 415] on button at bounding box center [31, 417] width 27 height 30
click at [884, 411] on span "✋" at bounding box center [888, 417] width 14 height 17
click at [24, 414] on button at bounding box center [31, 417] width 27 height 30
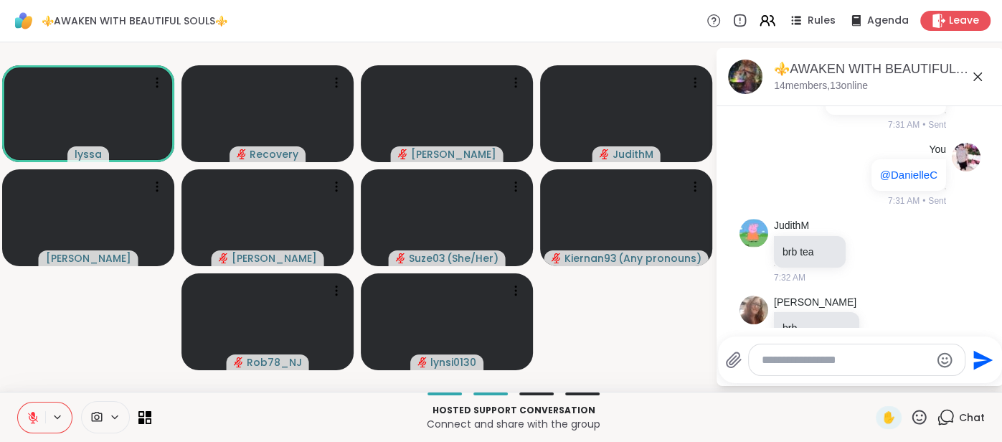
click at [19, 404] on button at bounding box center [31, 417] width 27 height 30
click at [28, 410] on button at bounding box center [31, 417] width 27 height 30
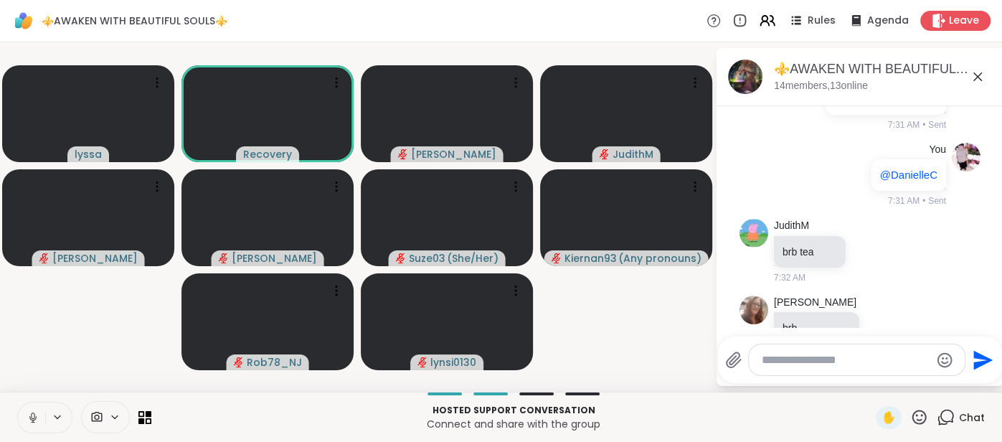
click at [20, 414] on button at bounding box center [31, 417] width 27 height 30
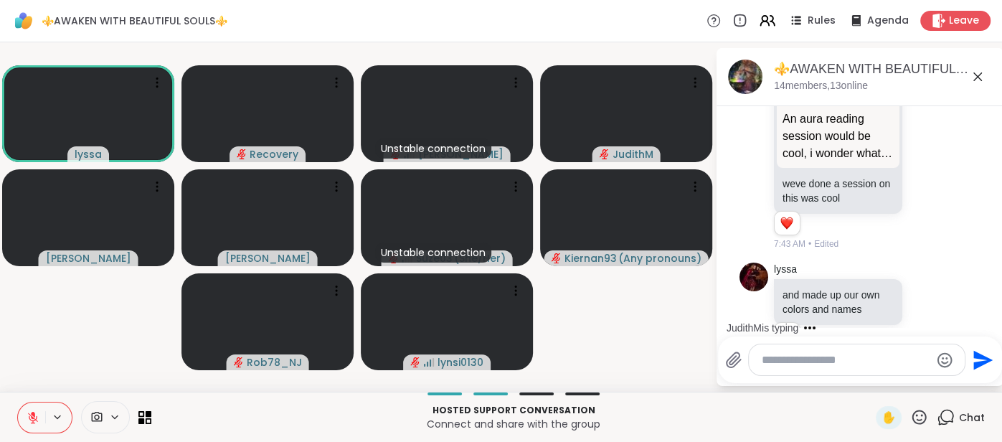
scroll to position [3396, 0]
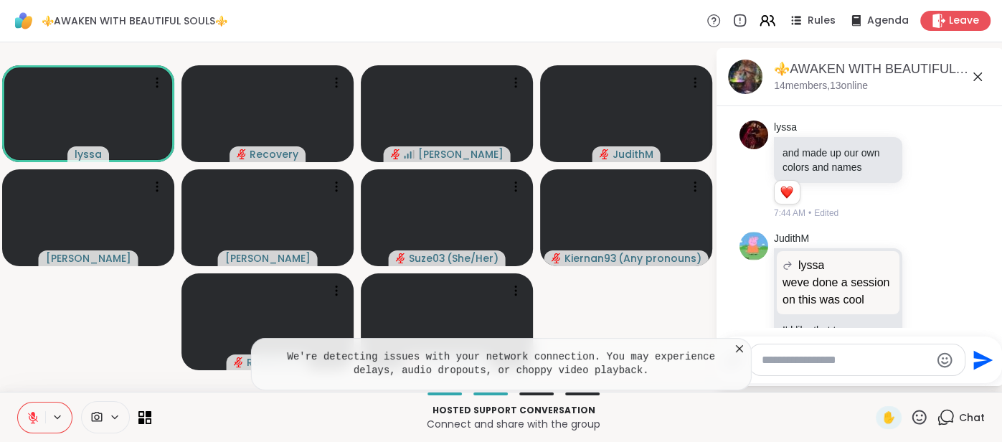
click at [739, 350] on icon at bounding box center [739, 348] width 7 height 7
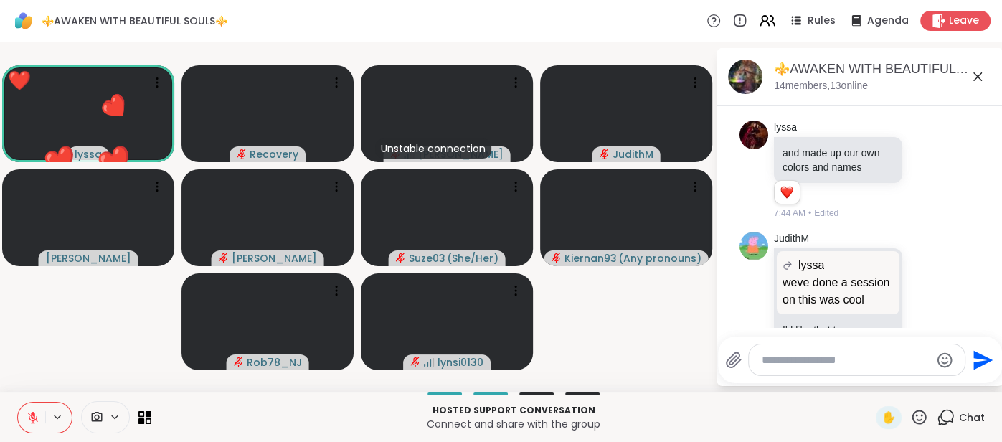
click at [28, 409] on button at bounding box center [31, 417] width 27 height 30
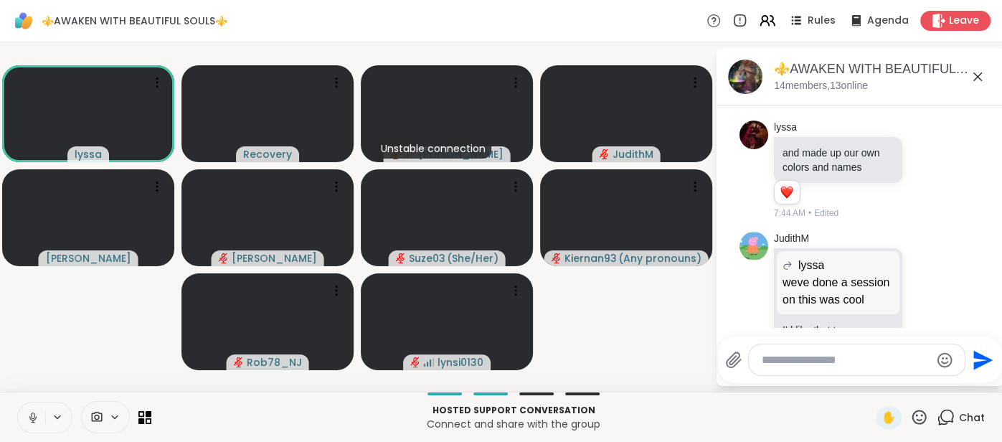
click at [27, 412] on icon at bounding box center [33, 417] width 13 height 13
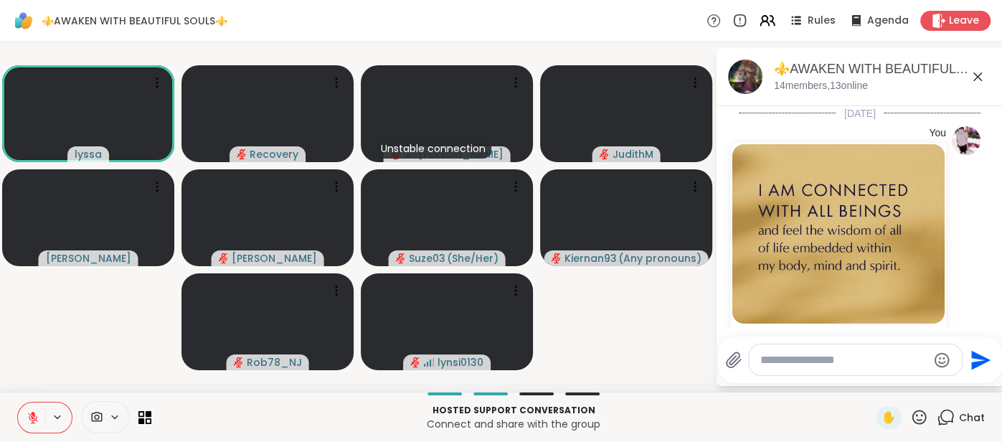
scroll to position [3396, 0]
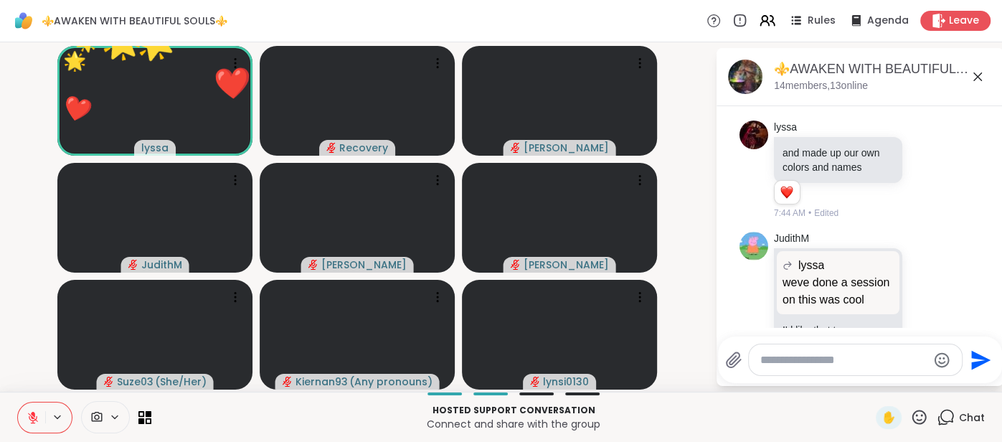
click at [30, 416] on icon at bounding box center [33, 417] width 13 height 13
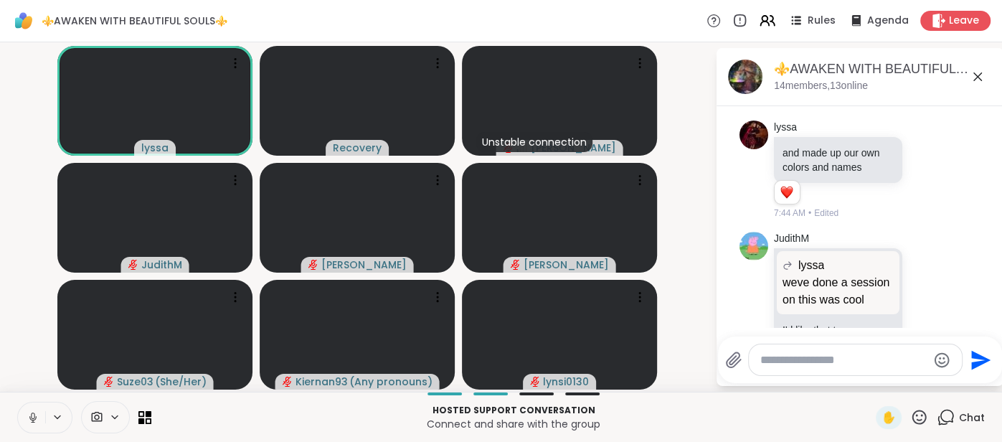
click at [35, 414] on icon at bounding box center [33, 417] width 13 height 13
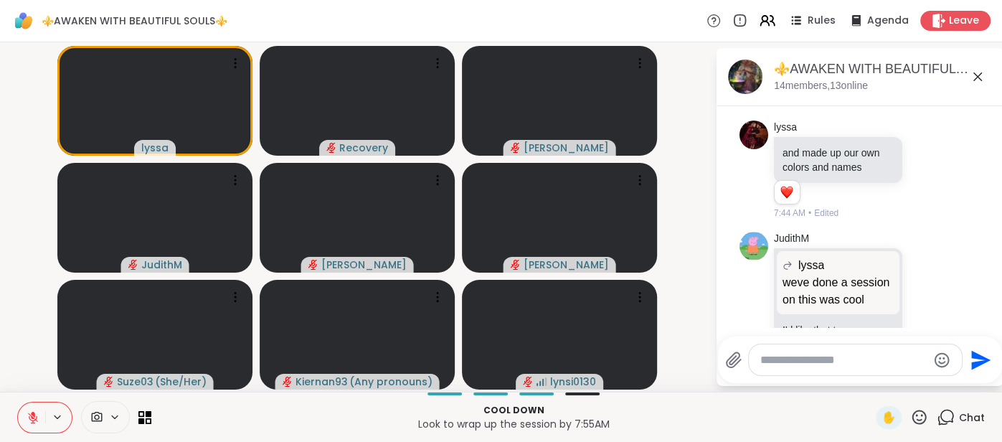
click at [780, 356] on textarea "Type your message" at bounding box center [843, 360] width 167 height 14
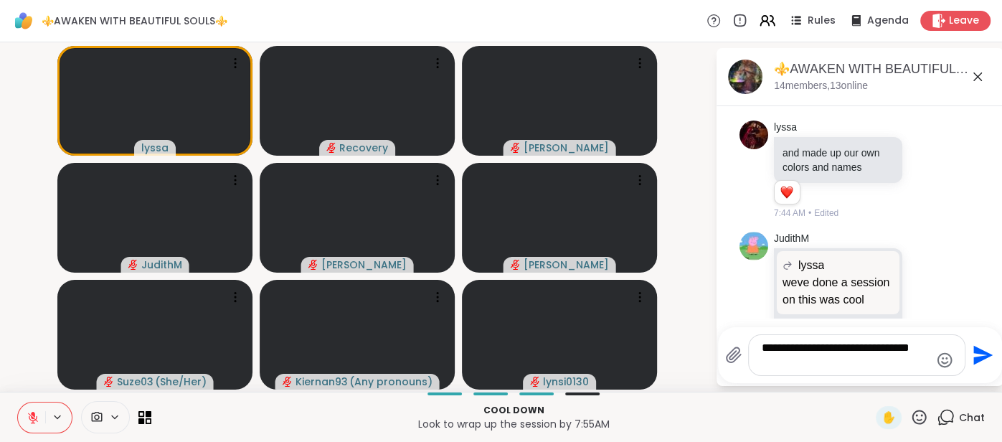
type textarea "**********"
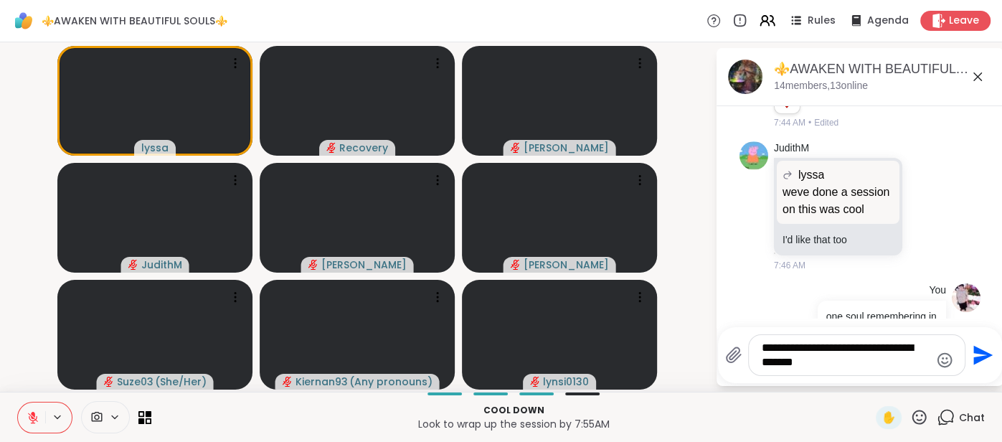
type textarea "**********"
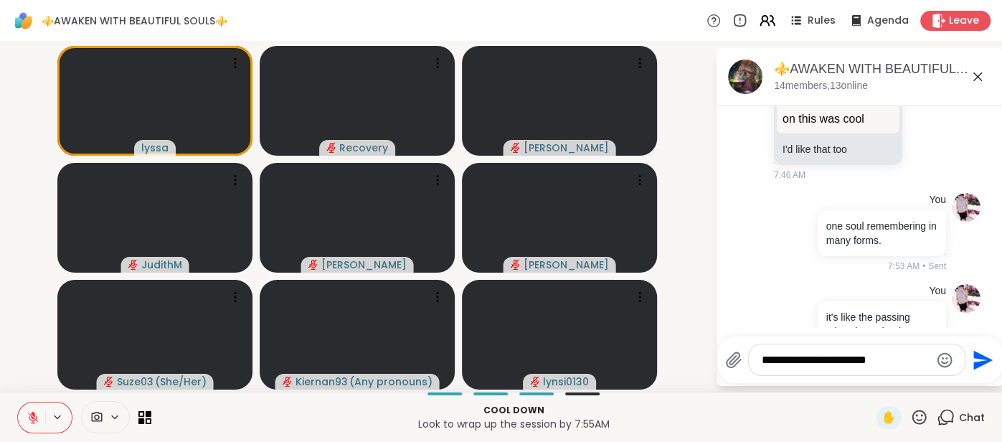
type textarea "**********"
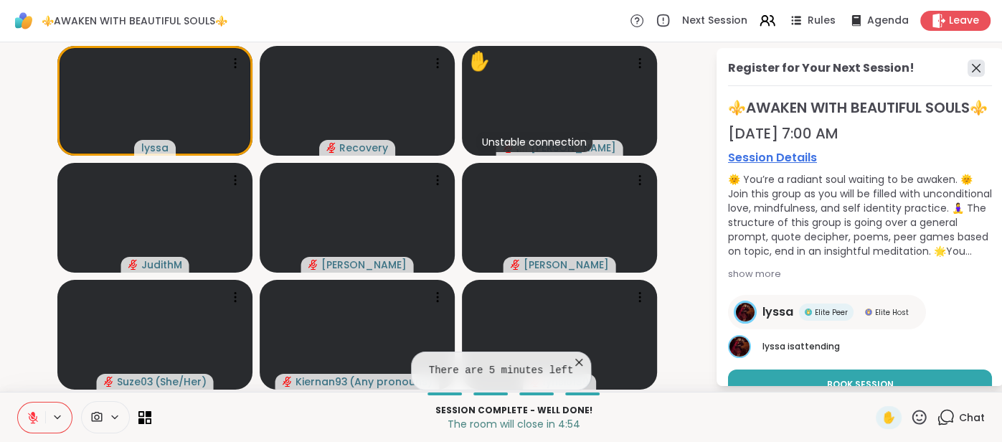
click at [980, 72] on icon at bounding box center [975, 68] width 17 height 17
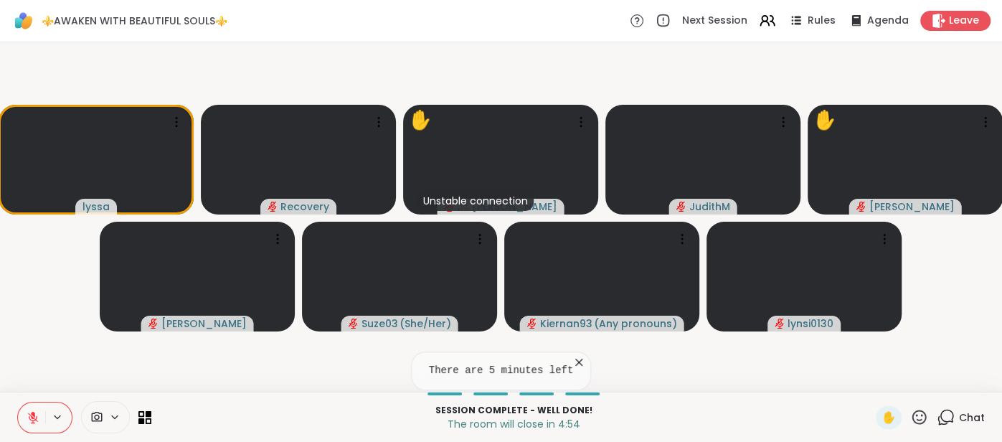
click at [980, 72] on video-player-container "lyssa Recovery ✋ Unstable connection dodi JudithM ✋ Chuck Donald Suze03 ( She/H…" at bounding box center [501, 217] width 985 height 338
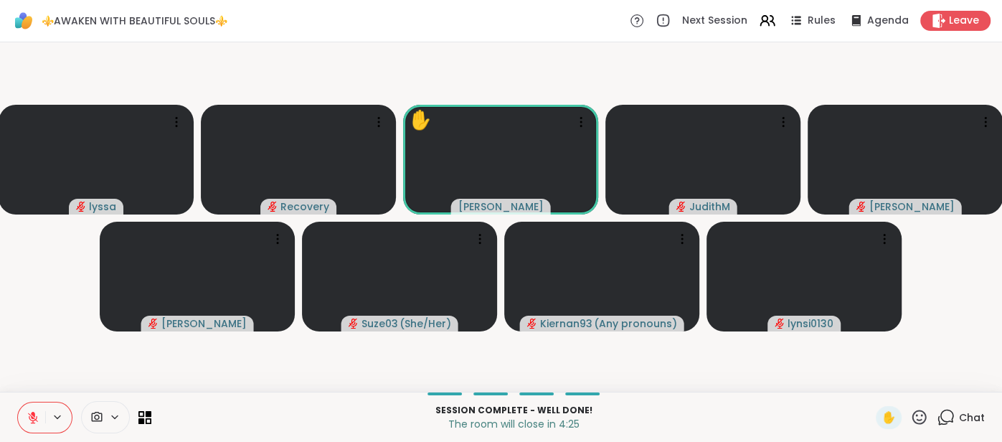
click at [966, 420] on span "Chat" at bounding box center [972, 417] width 26 height 14
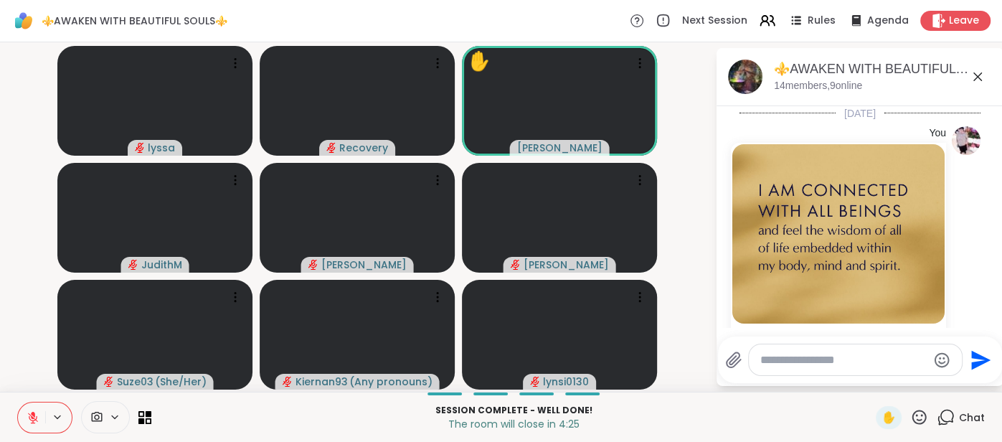
scroll to position [3639, 0]
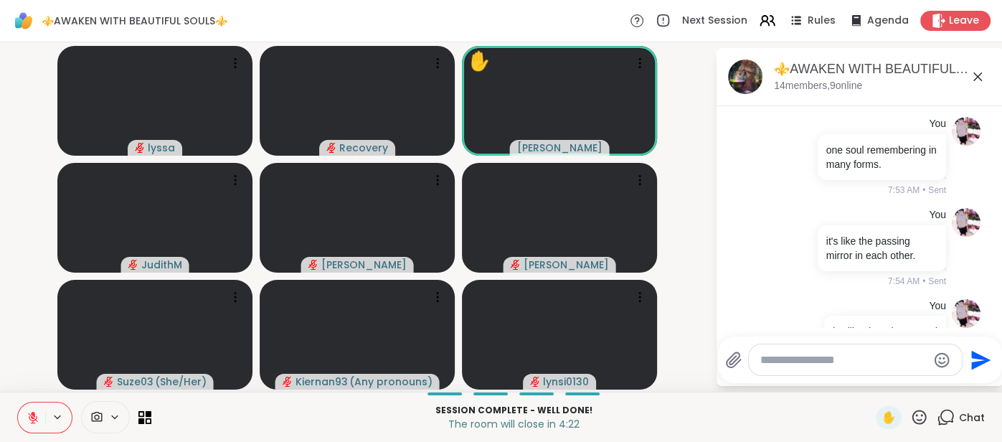
click at [969, 74] on icon at bounding box center [977, 76] width 17 height 17
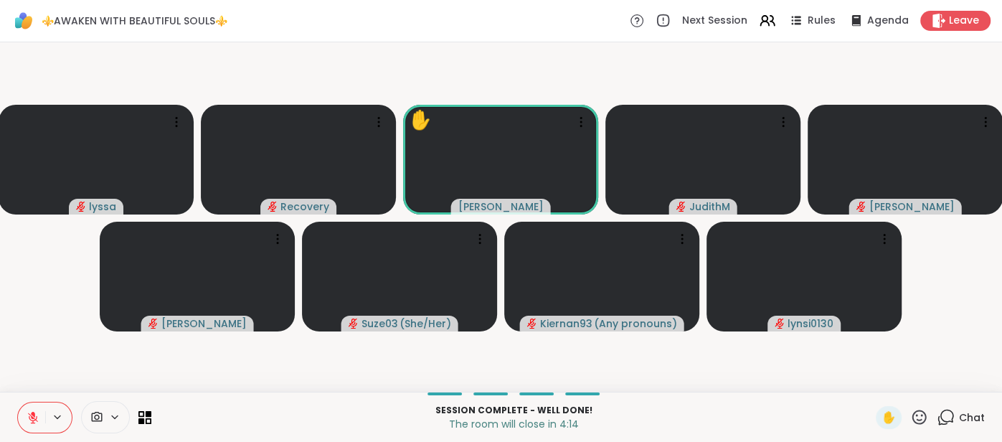
click at [969, 412] on span "Chat" at bounding box center [972, 417] width 26 height 14
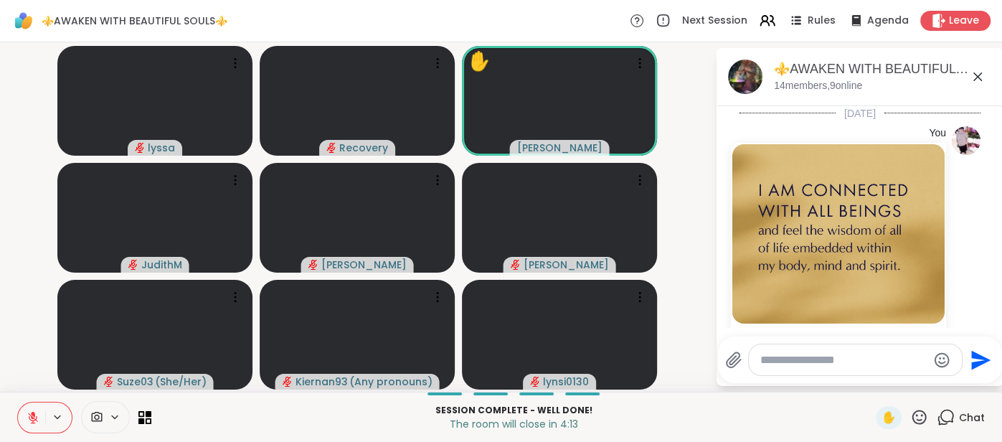
scroll to position [3659, 0]
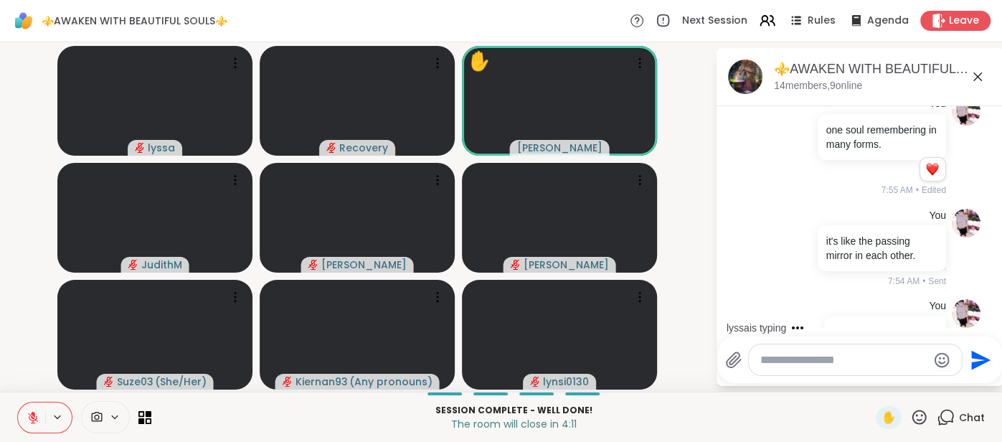
click at [853, 354] on textarea "Type your message" at bounding box center [843, 360] width 167 height 14
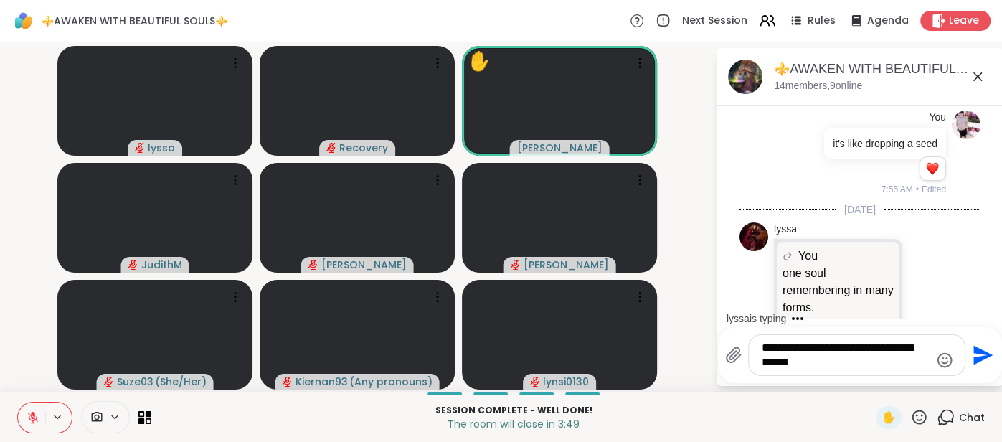
scroll to position [4056, 0]
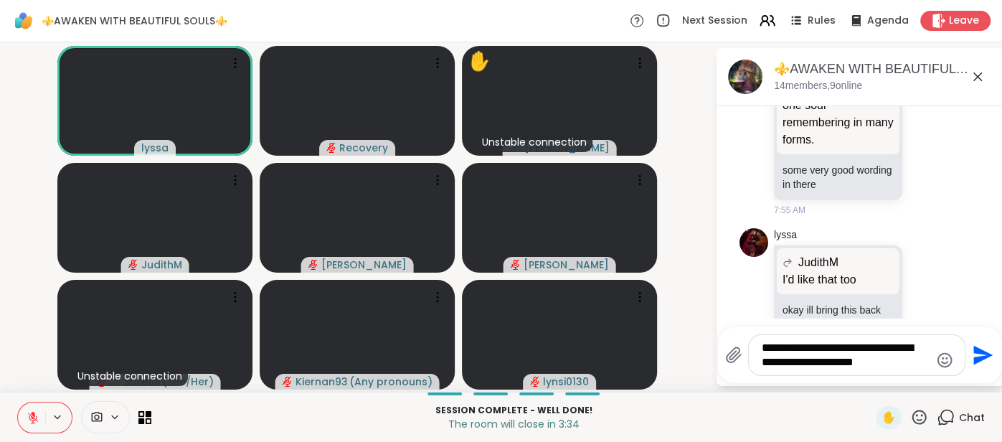
type textarea "**********"
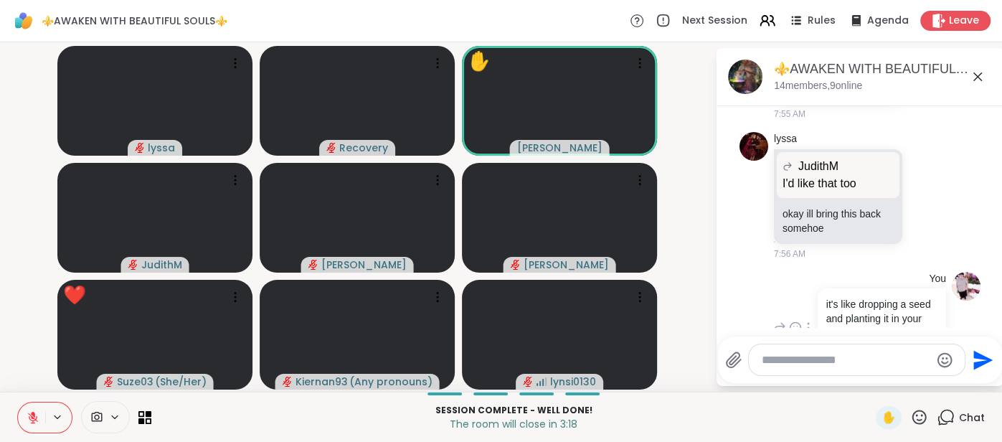
scroll to position [4173, 0]
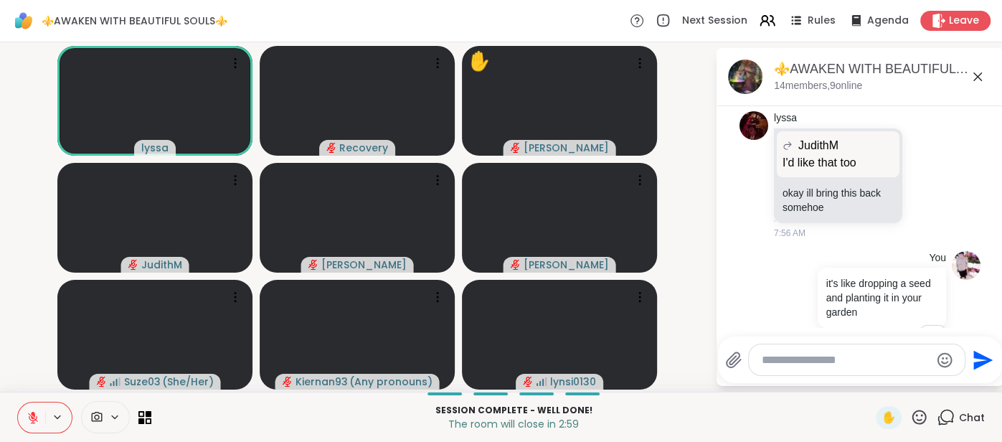
click at [34, 414] on icon at bounding box center [33, 417] width 13 height 13
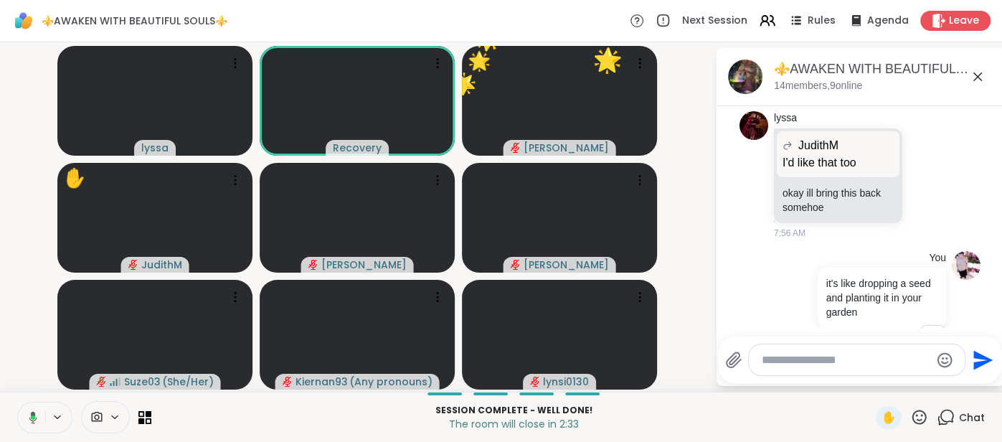
click at [22, 387] on div "lyssa Recovery 🌟 dodi 🌟 🌟 🌟 🌟 🌟 🌟 🌟 🌟 🌟 🌟 🌟 🌟 🌟 🌟 🌟 ✋ JudithM Chuck Donald Suze…" at bounding box center [501, 216] width 1002 height 349
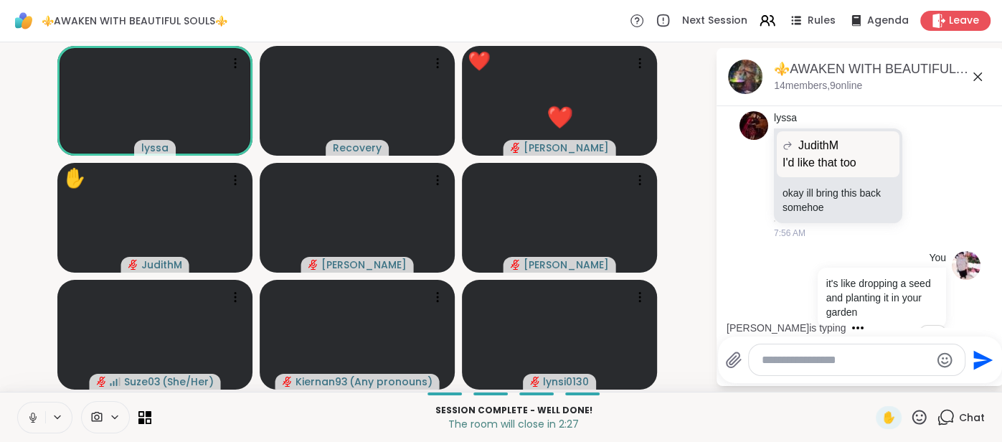
click at [22, 419] on button at bounding box center [31, 417] width 27 height 30
click at [23, 414] on button at bounding box center [31, 417] width 27 height 30
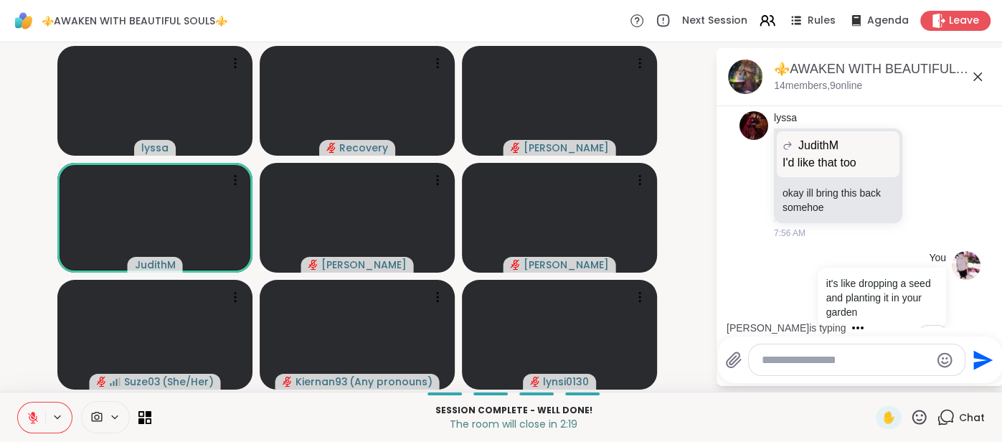
scroll to position [4249, 0]
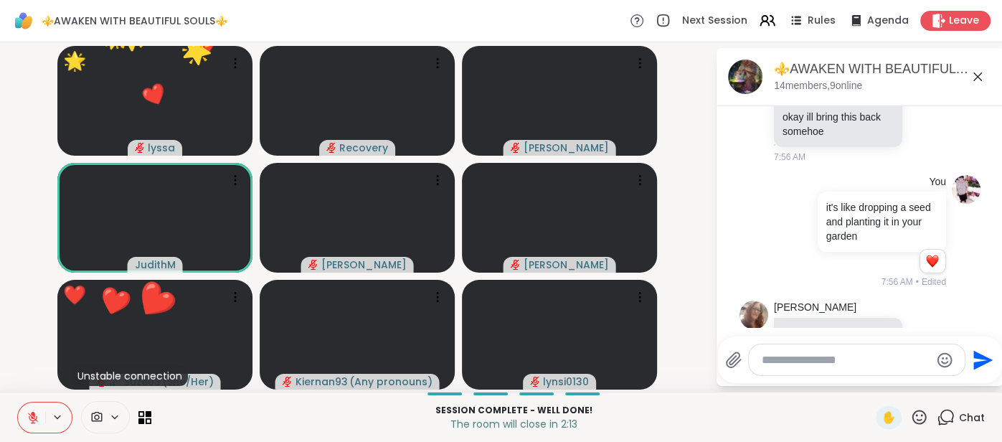
click at [927, 332] on icon at bounding box center [927, 339] width 13 height 14
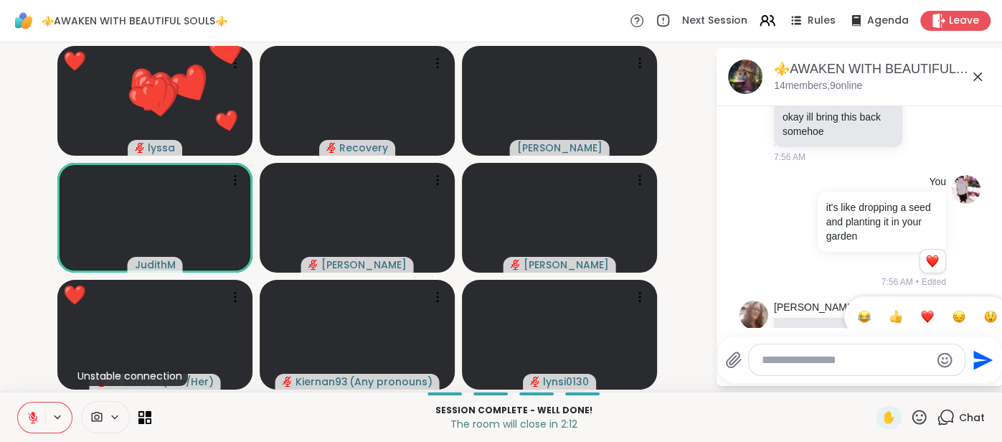
click at [921, 310] on div "Select Reaction: Heart" at bounding box center [927, 316] width 13 height 13
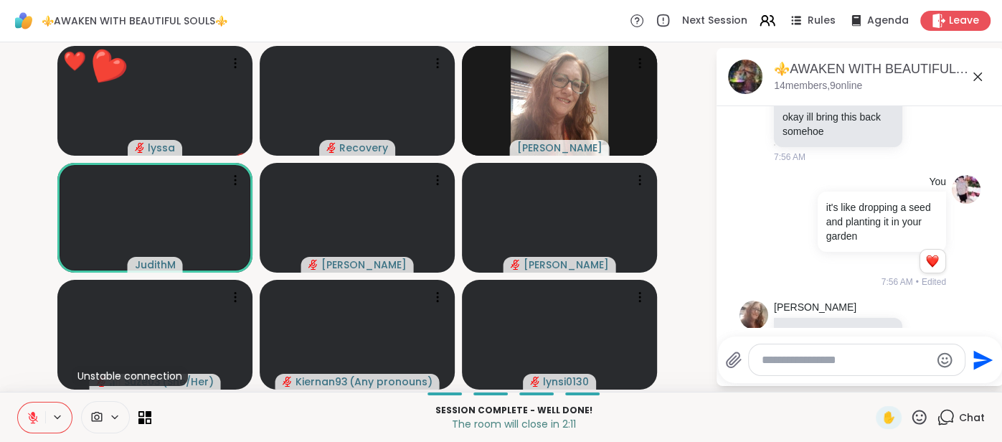
scroll to position [4270, 0]
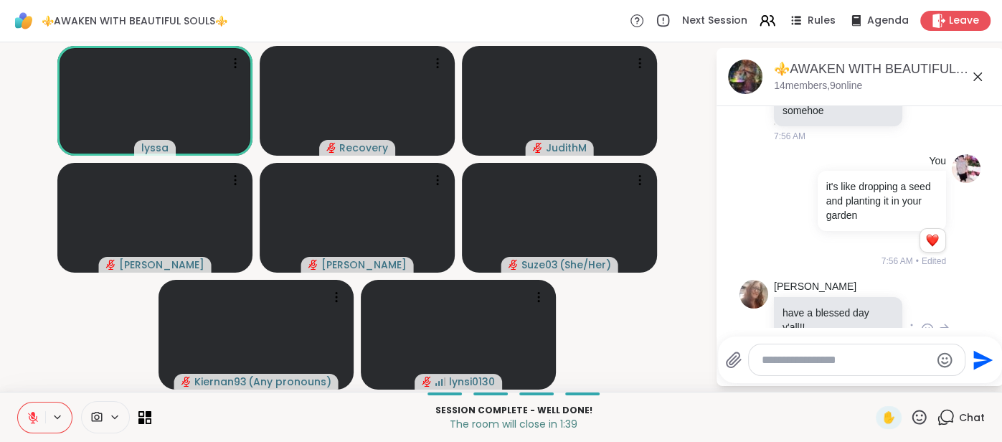
click at [818, 356] on textarea "Type your message" at bounding box center [846, 360] width 168 height 14
type textarea "**********"
click at [980, 372] on button "Send" at bounding box center [981, 359] width 32 height 32
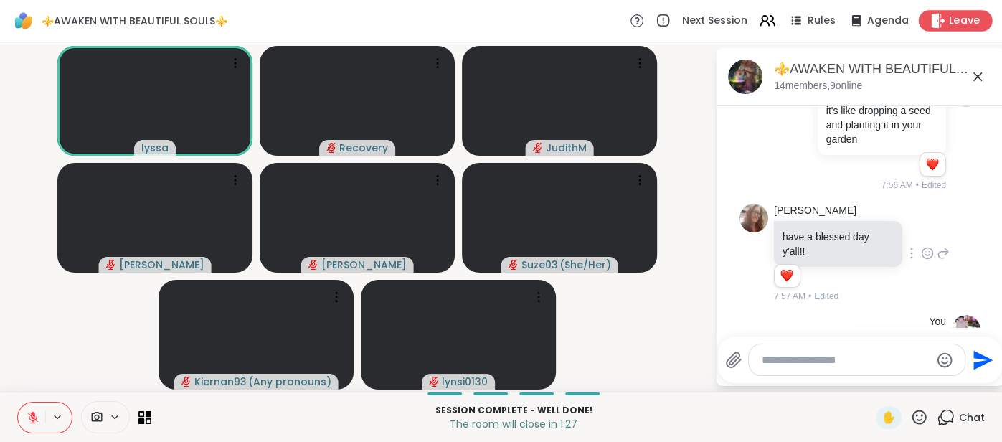
click at [931, 12] on div "Leave" at bounding box center [956, 20] width 74 height 21
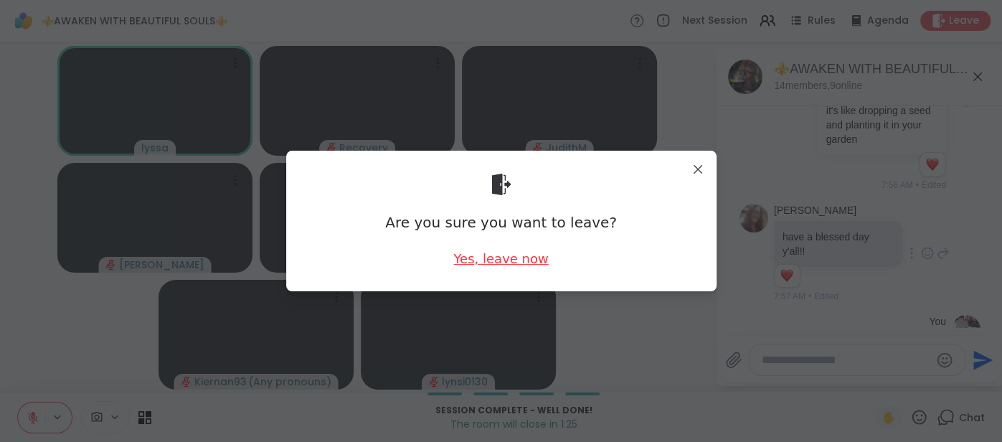
click at [530, 257] on div "Yes, leave now" at bounding box center [500, 259] width 95 height 18
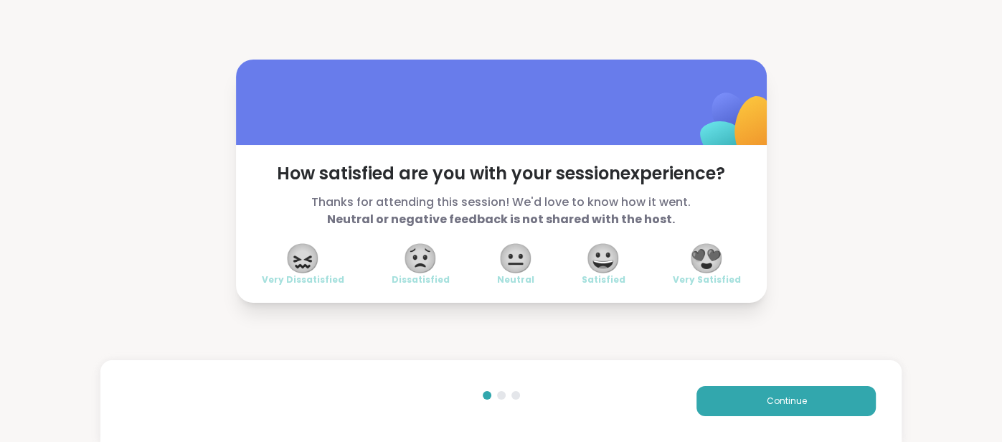
click at [702, 262] on span "😍" at bounding box center [706, 258] width 36 height 26
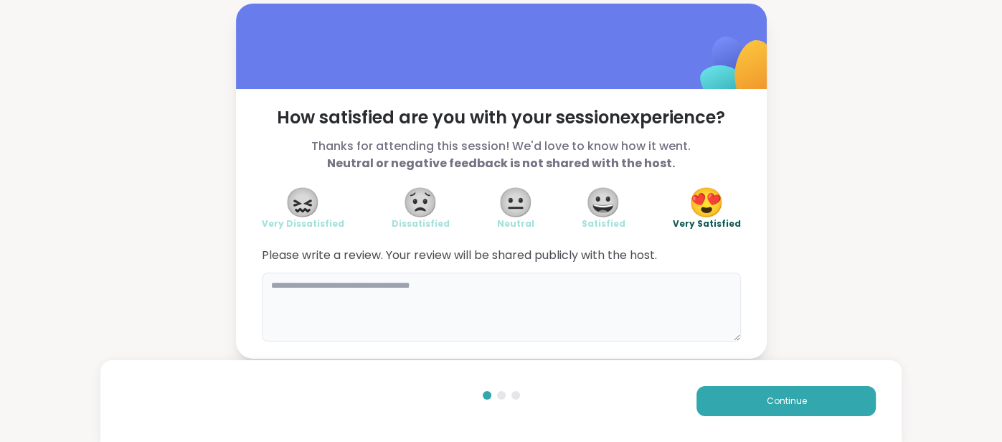
click at [643, 287] on textarea at bounding box center [501, 307] width 479 height 69
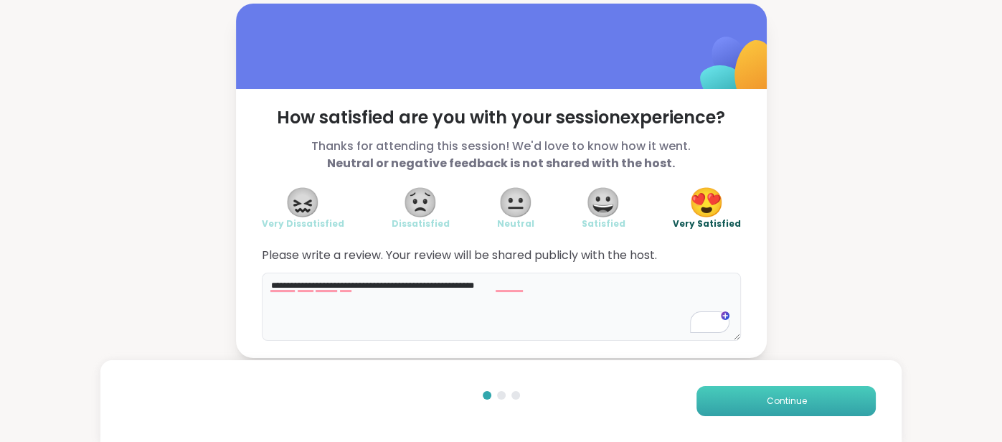
type textarea "**********"
click at [700, 394] on button "Continue" at bounding box center [785, 401] width 179 height 30
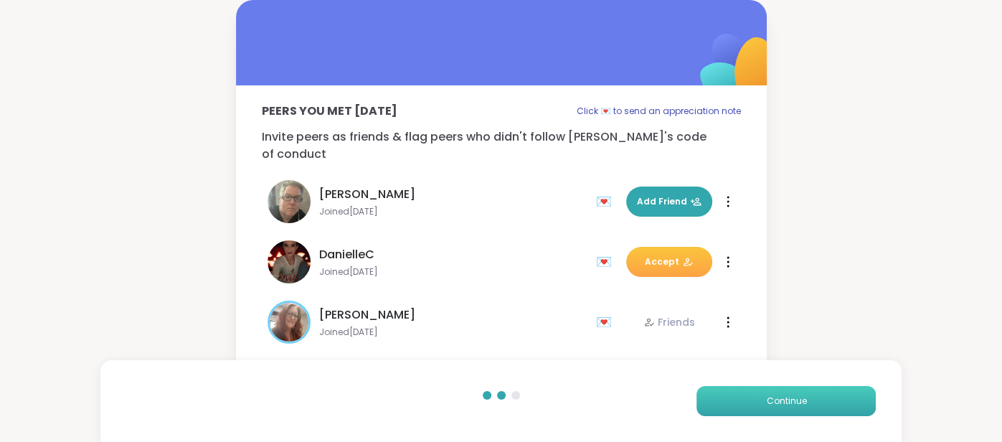
click at [700, 394] on button "Continue" at bounding box center [785, 401] width 179 height 30
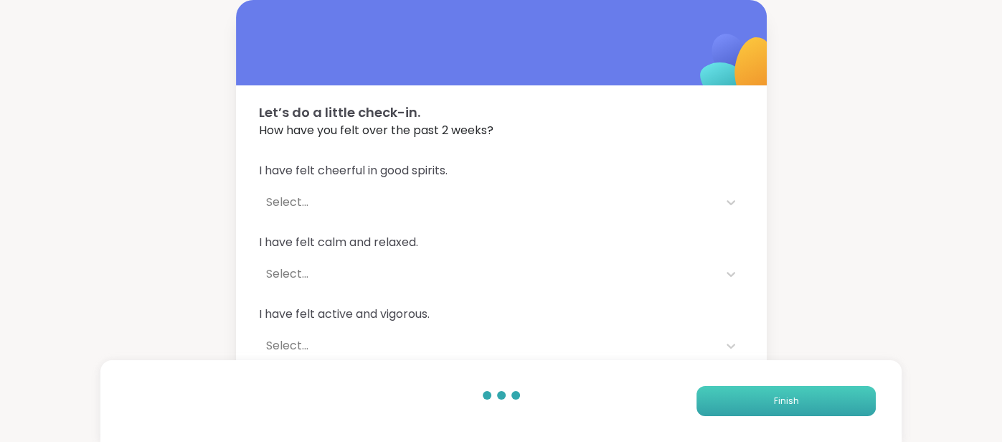
click at [700, 394] on button "Finish" at bounding box center [785, 401] width 179 height 30
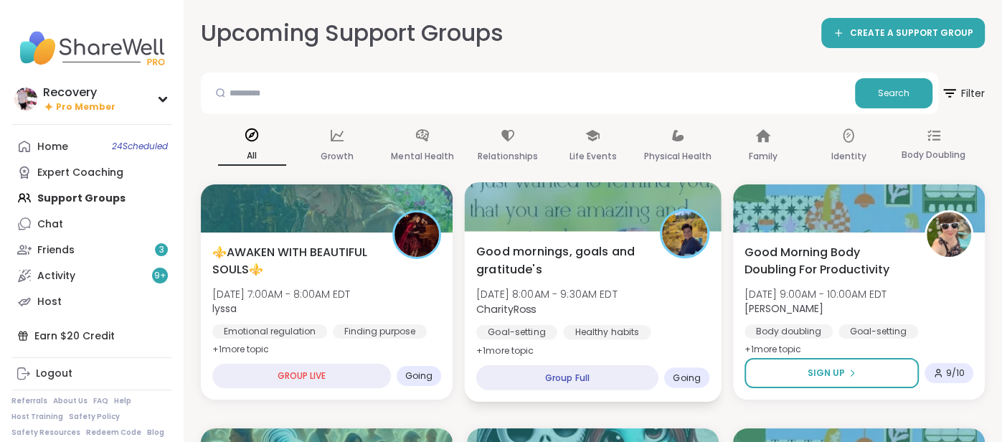
click at [661, 300] on div "Good mornings, goals and gratitude's Tue, Oct 14 | 8:00AM - 9:30AM EDT CharityR…" at bounding box center [592, 300] width 233 height 117
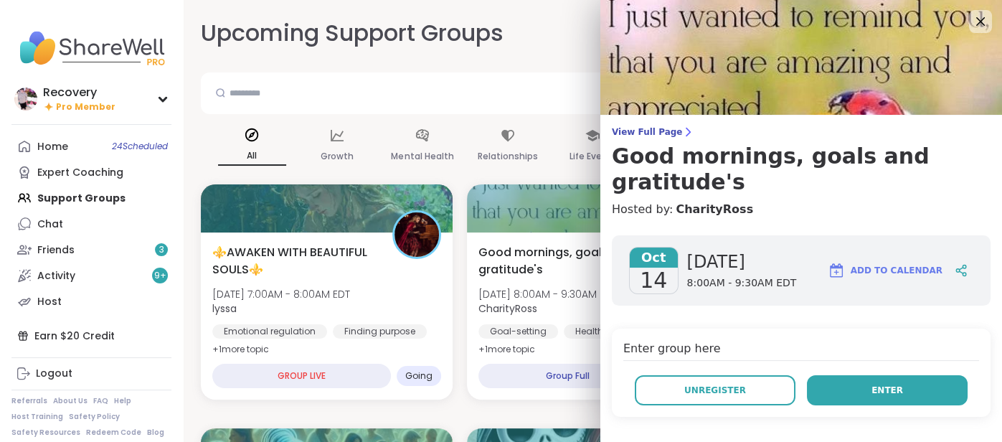
click at [835, 375] on button "Enter" at bounding box center [887, 390] width 161 height 30
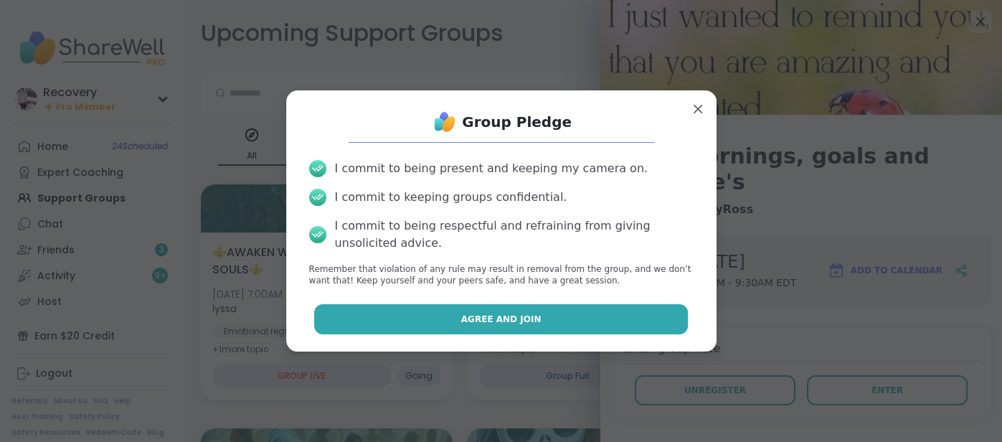
click at [617, 308] on button "Agree and Join" at bounding box center [501, 319] width 374 height 30
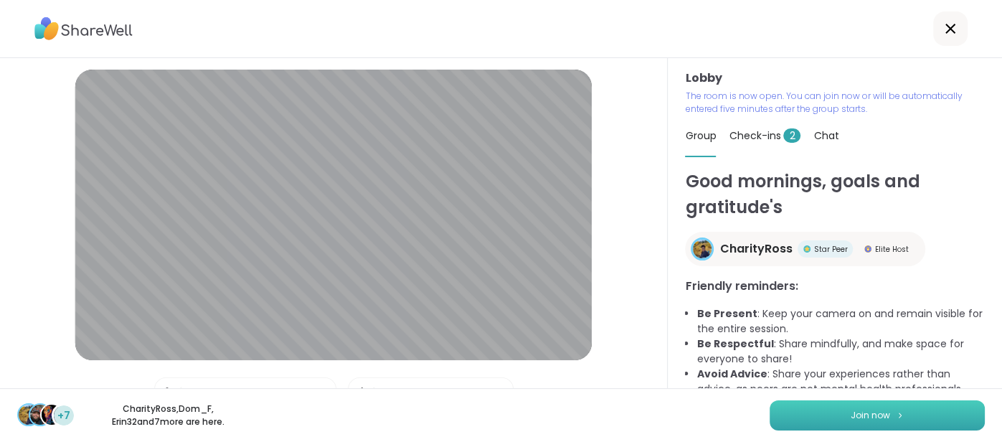
click at [794, 412] on button "Join now" at bounding box center [876, 415] width 215 height 30
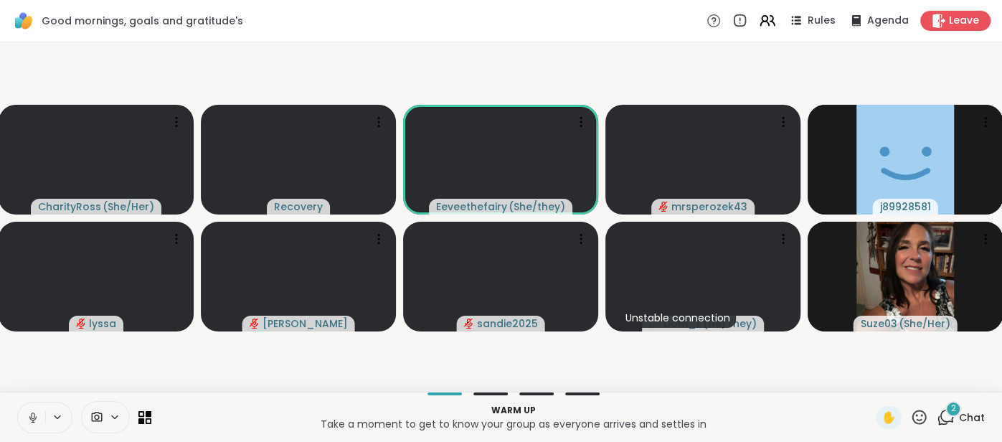
click at [964, 417] on span "Chat" at bounding box center [972, 417] width 26 height 14
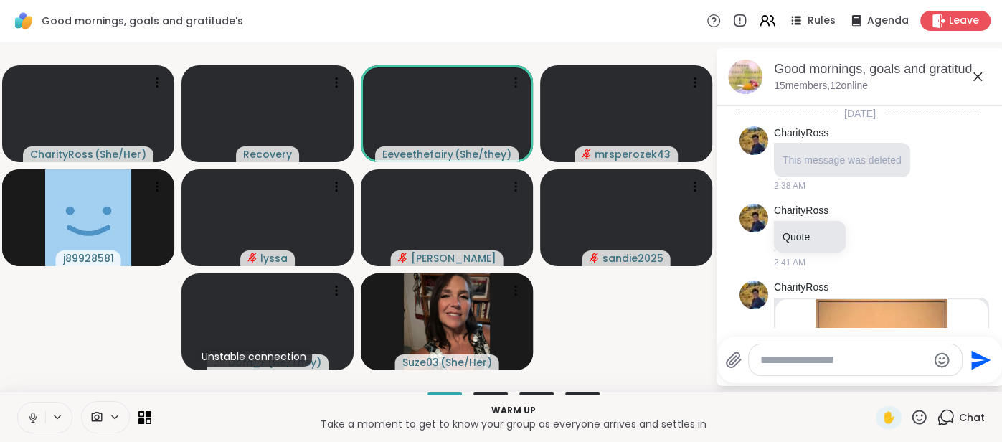
scroll to position [748, 0]
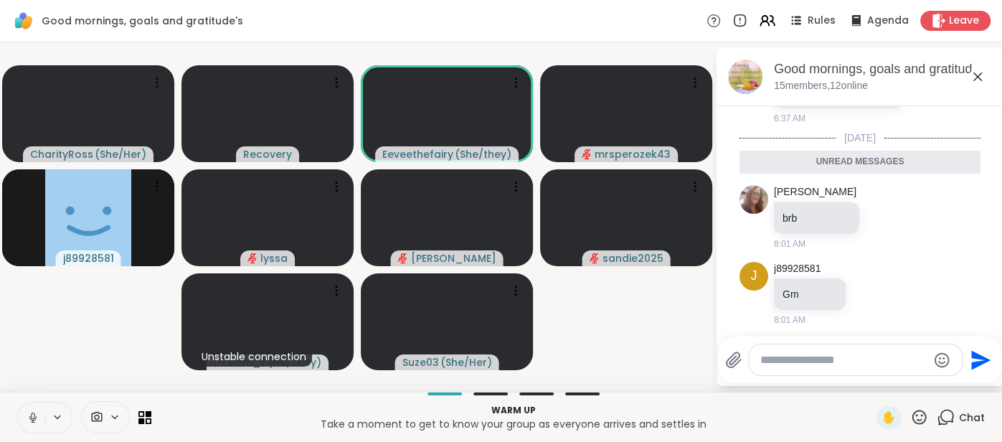
click at [978, 82] on icon at bounding box center [977, 76] width 17 height 17
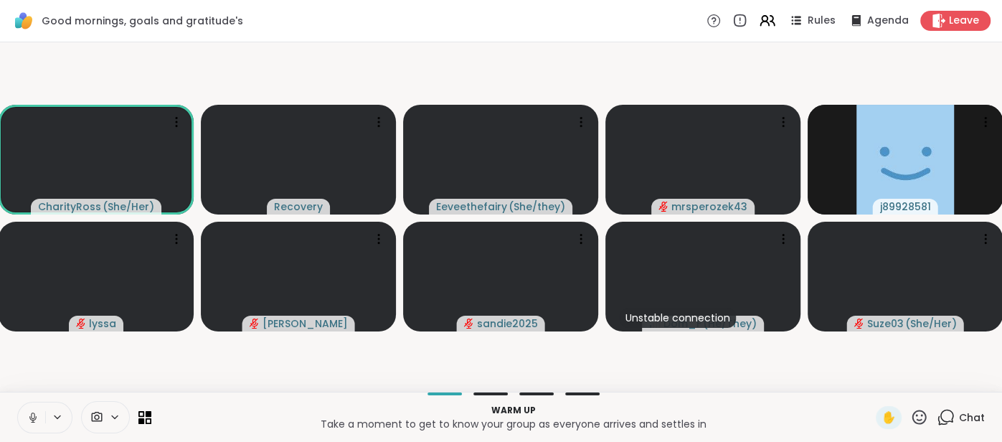
click at [34, 410] on button at bounding box center [31, 417] width 27 height 30
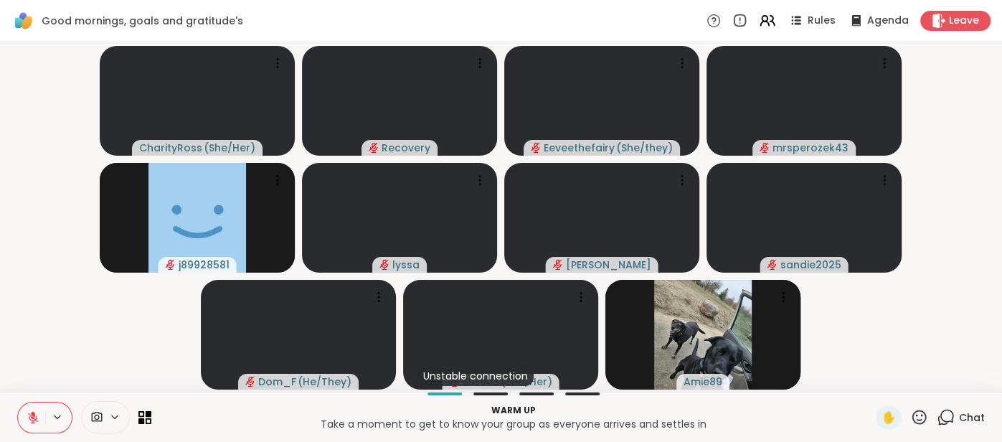
click at [31, 409] on button at bounding box center [31, 417] width 27 height 30
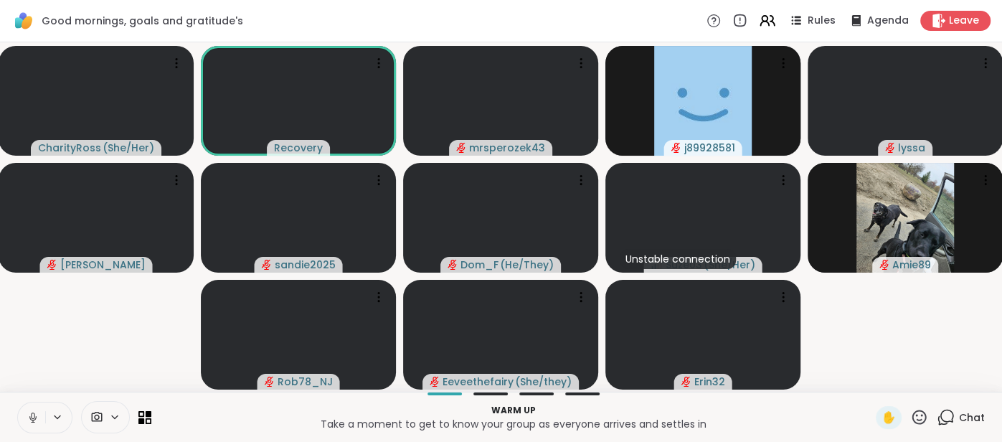
click at [24, 411] on button at bounding box center [31, 417] width 27 height 30
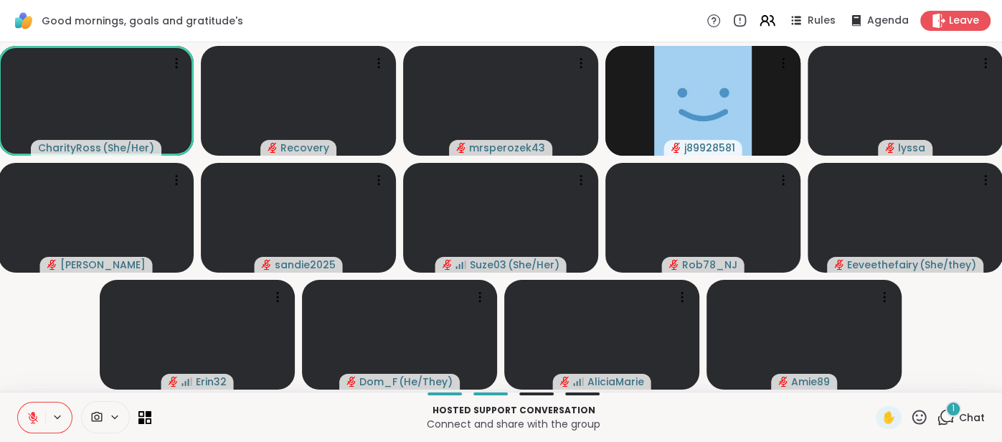
click at [968, 419] on span "Chat" at bounding box center [972, 417] width 26 height 14
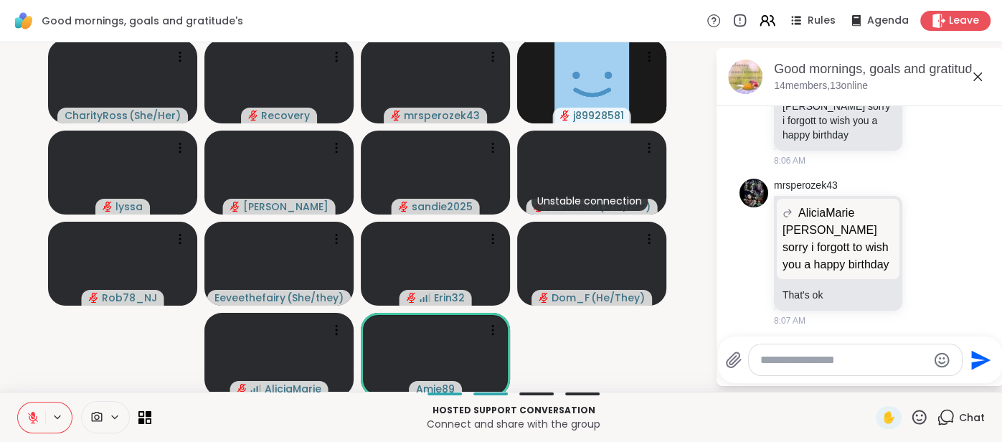
scroll to position [978, 0]
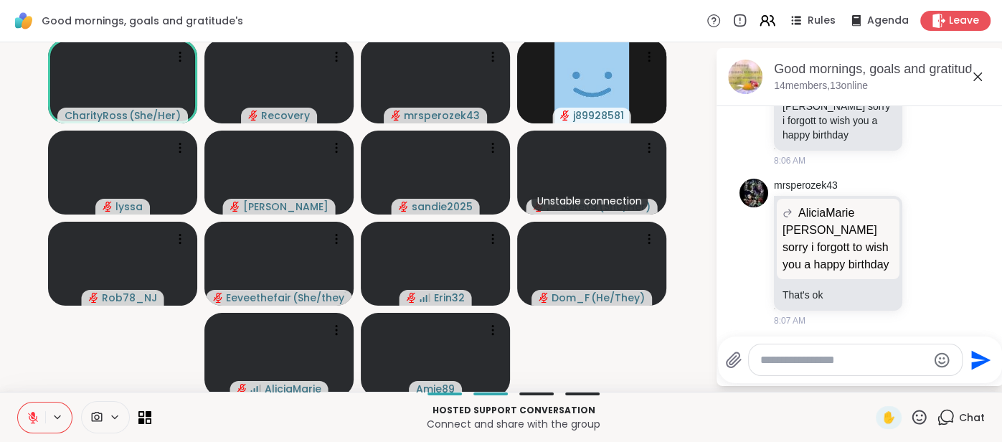
click at [974, 72] on icon at bounding box center [977, 76] width 9 height 9
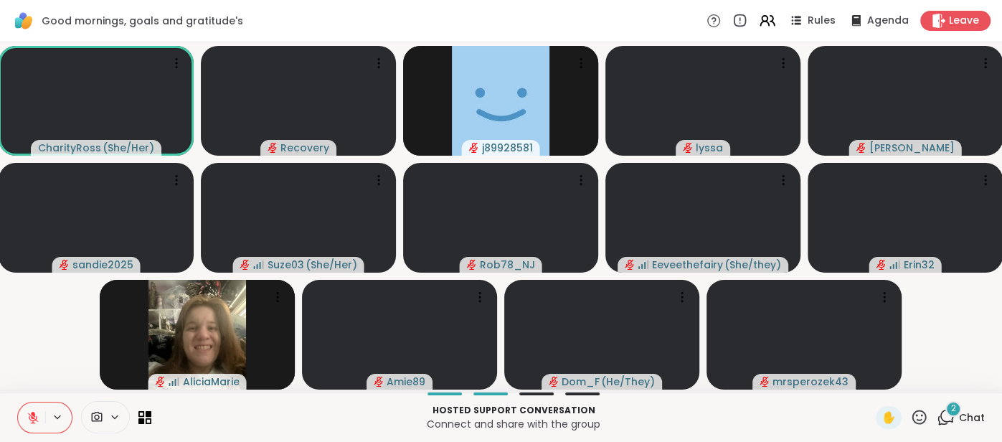
click at [29, 409] on button at bounding box center [31, 417] width 27 height 30
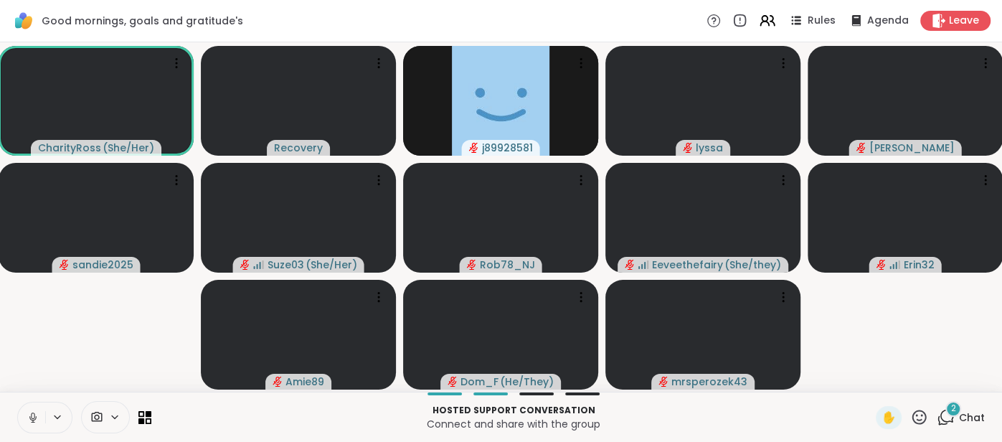
click at [25, 414] on button at bounding box center [31, 417] width 27 height 30
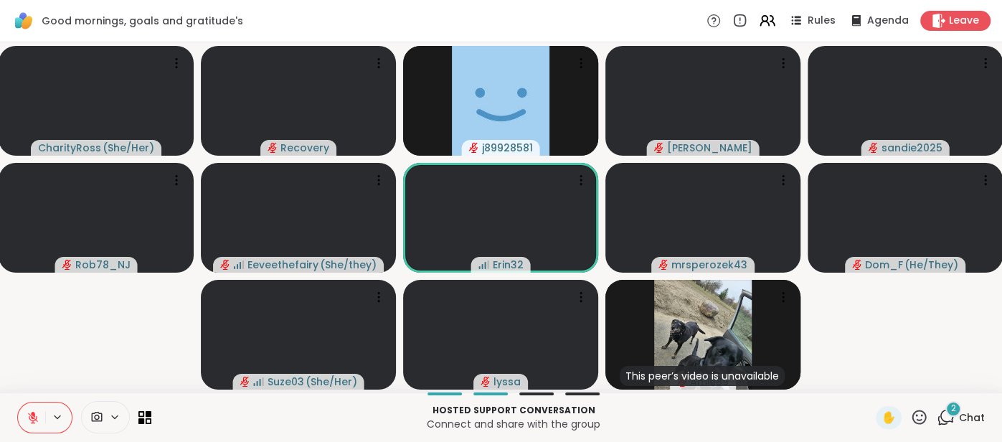
click at [27, 412] on icon at bounding box center [33, 417] width 13 height 13
click at [22, 415] on button at bounding box center [31, 417] width 27 height 30
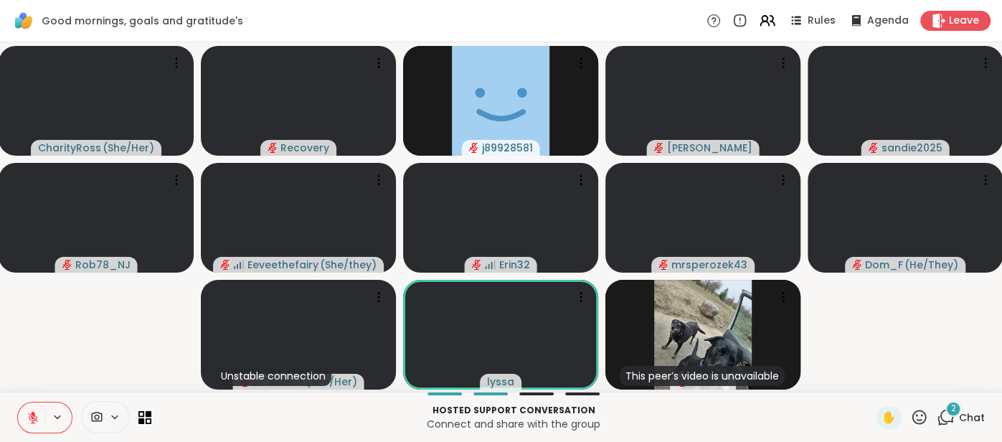
click at [27, 407] on button at bounding box center [31, 417] width 27 height 30
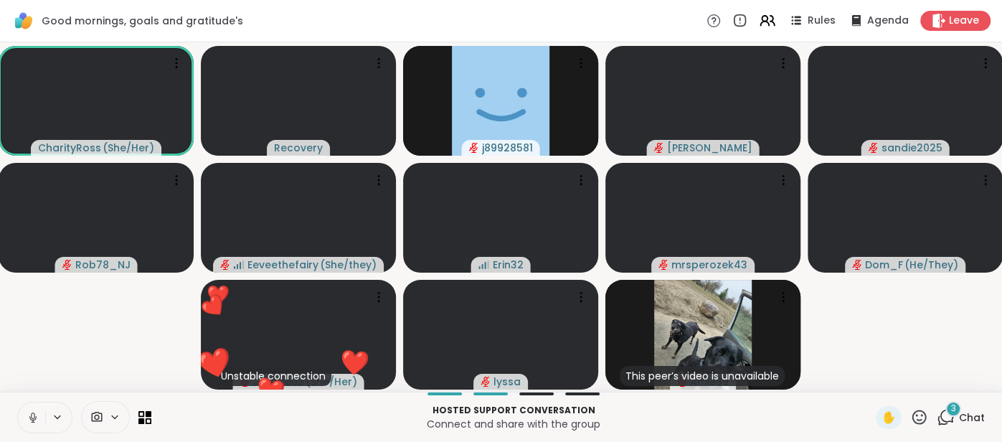
click at [24, 410] on button at bounding box center [31, 417] width 27 height 30
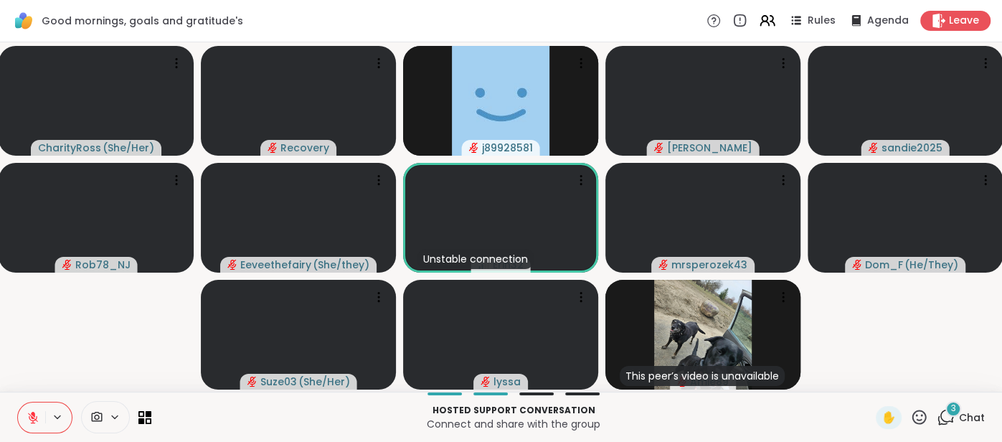
click at [34, 419] on icon at bounding box center [33, 417] width 10 height 10
click at [25, 409] on button at bounding box center [31, 417] width 27 height 30
click at [36, 404] on button at bounding box center [31, 417] width 27 height 30
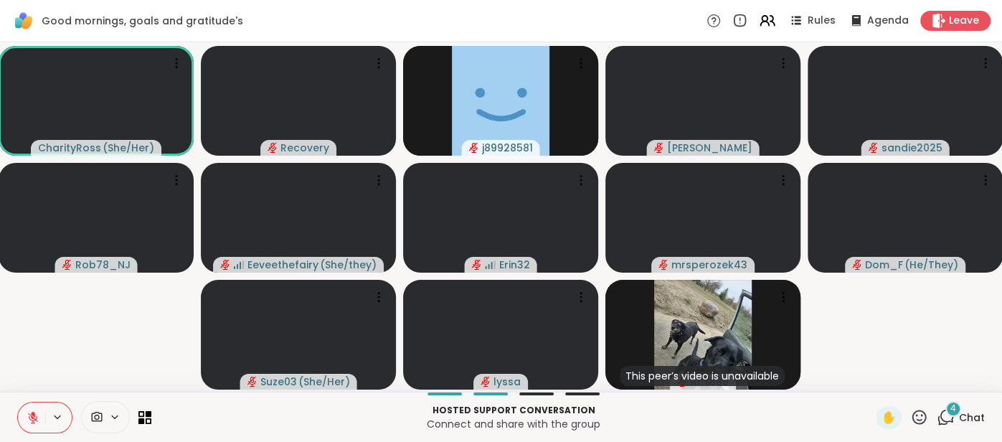
click at [30, 399] on div "Hosted support conversation Connect and share with the group ✋ 4 Chat" at bounding box center [501, 417] width 1002 height 50
click at [24, 415] on button at bounding box center [31, 417] width 27 height 30
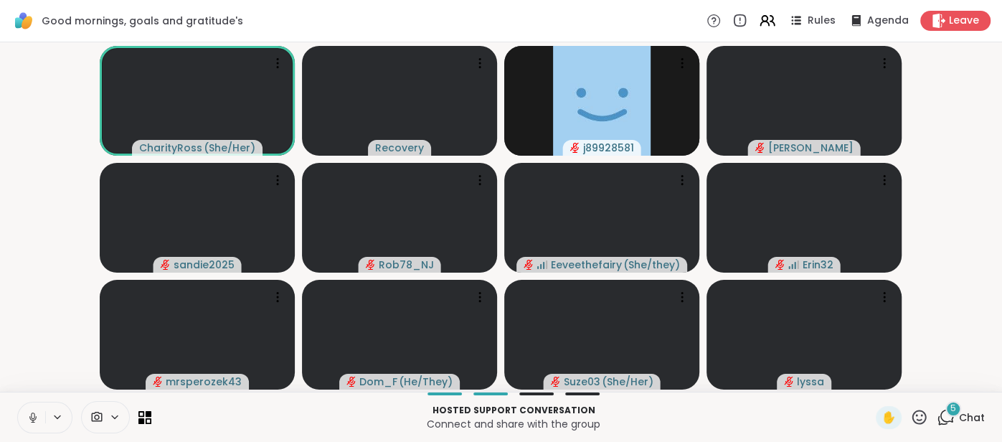
click at [30, 409] on button at bounding box center [31, 417] width 27 height 30
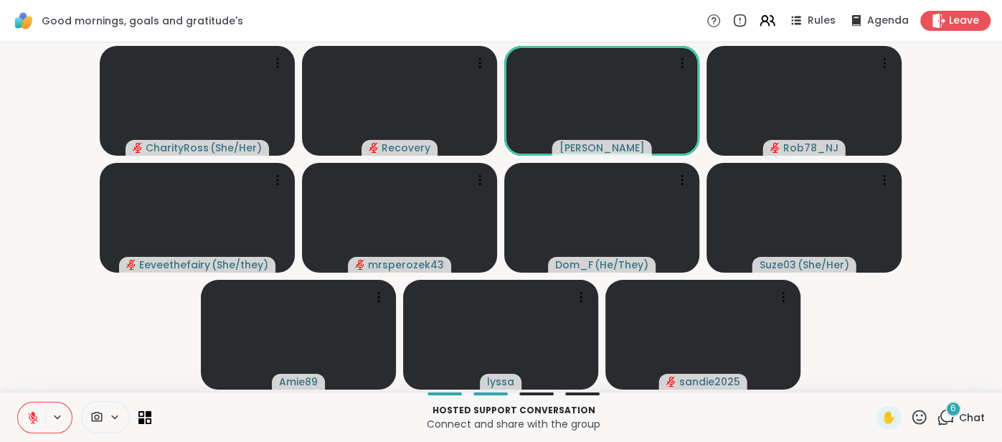
click at [24, 404] on button at bounding box center [31, 417] width 27 height 30
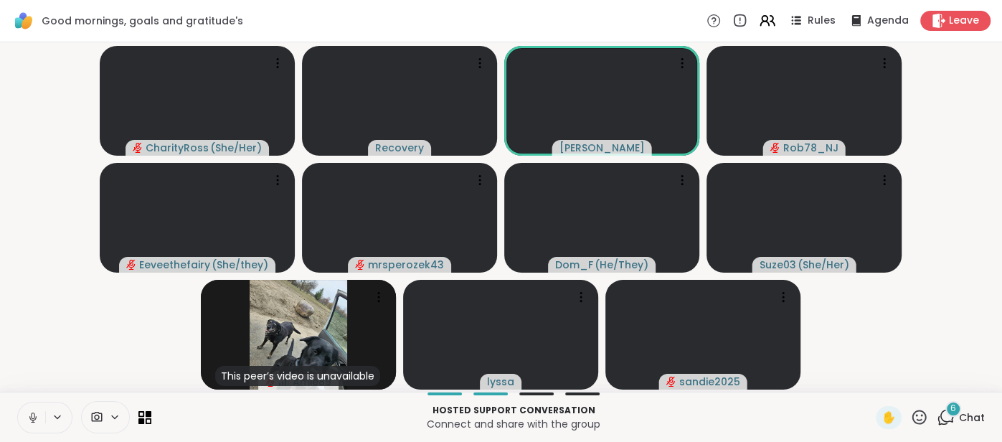
click at [27, 407] on button at bounding box center [31, 417] width 27 height 30
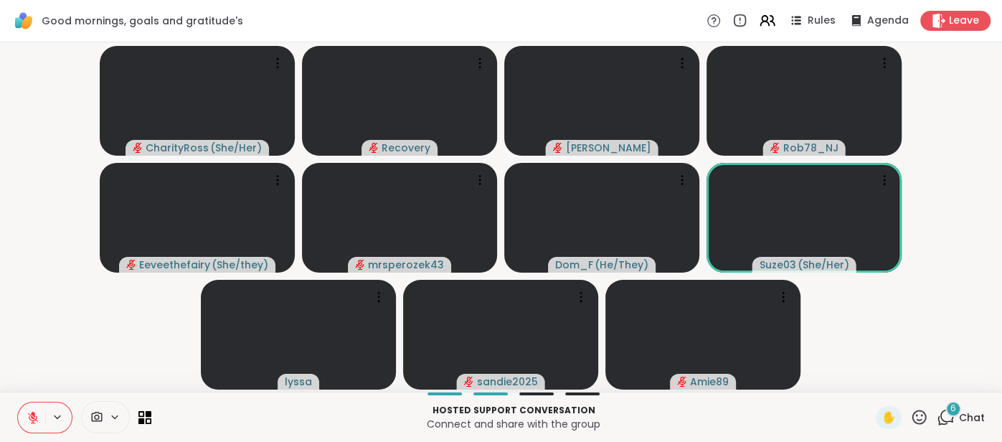
click at [25, 407] on button at bounding box center [31, 417] width 27 height 30
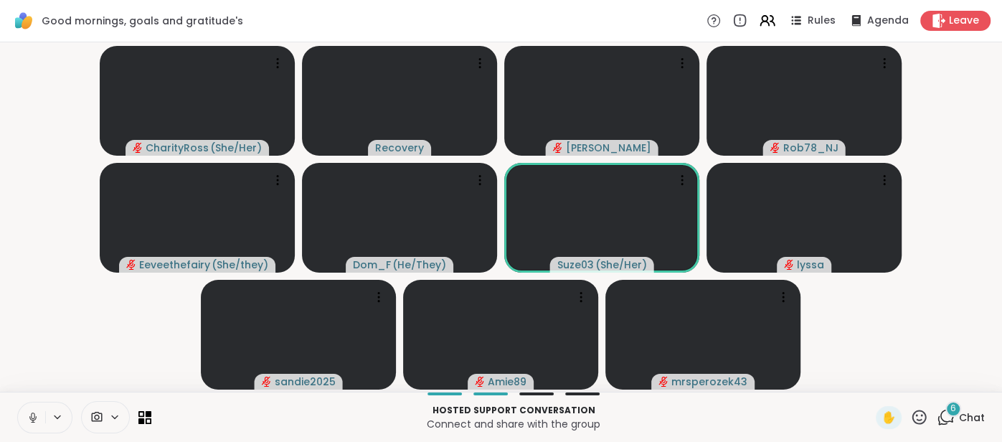
click at [981, 422] on span "Chat" at bounding box center [972, 417] width 26 height 14
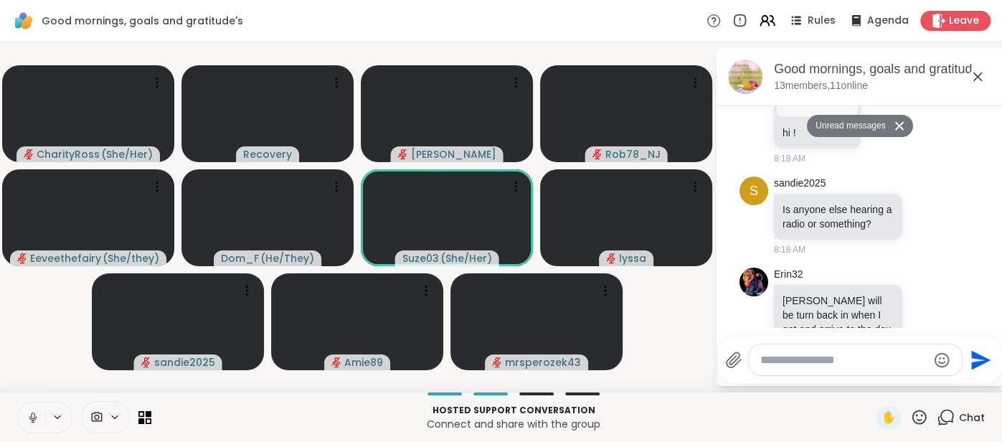
scroll to position [1939, 0]
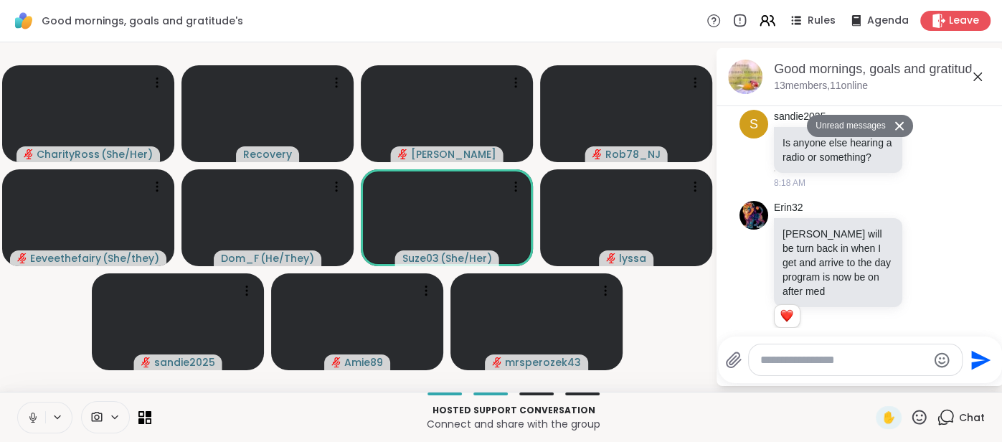
click at [976, 78] on icon at bounding box center [977, 76] width 17 height 17
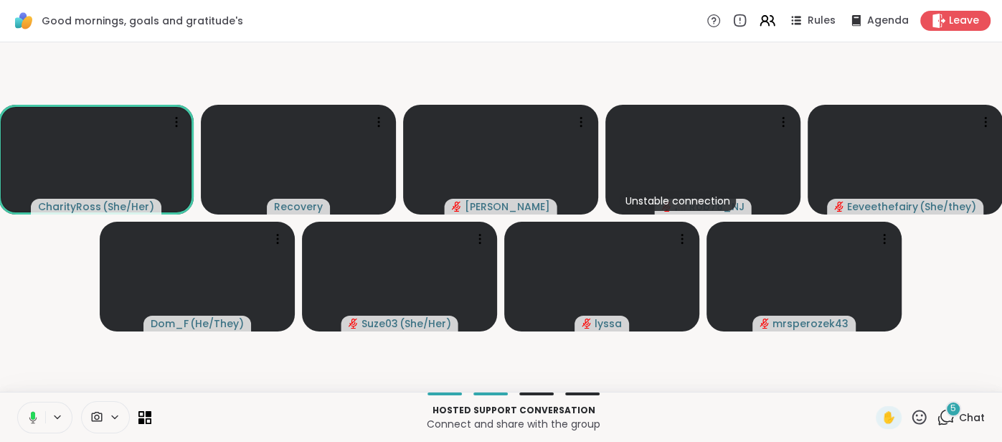
click at [24, 414] on icon at bounding box center [30, 417] width 13 height 13
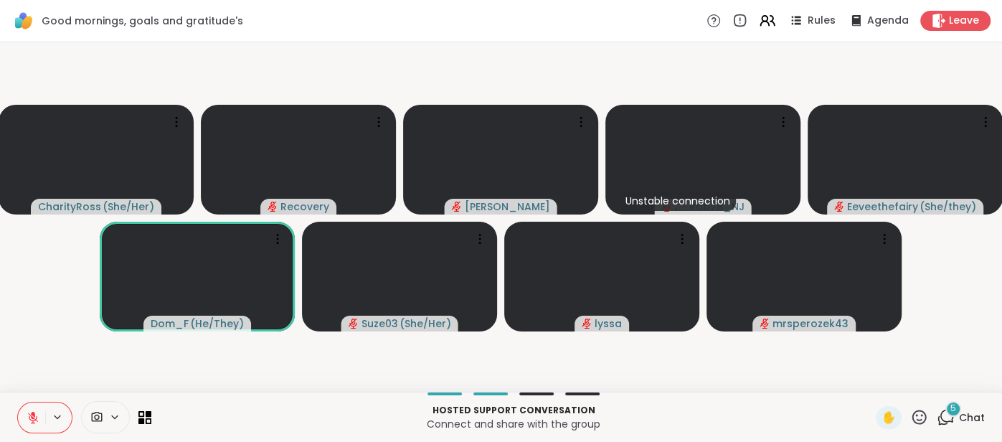
click at [924, 415] on icon at bounding box center [919, 417] width 18 height 18
click at [935, 383] on span "🌟" at bounding box center [940, 379] width 14 height 17
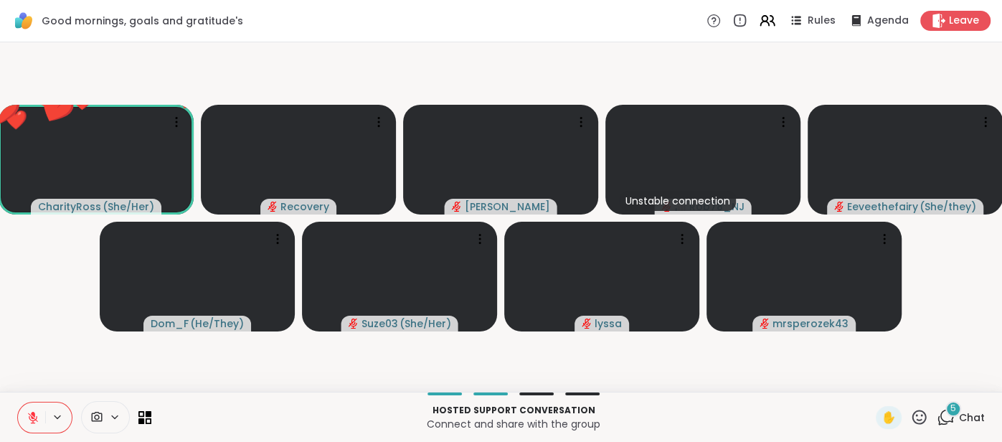
click at [970, 420] on span "Chat" at bounding box center [972, 417] width 26 height 14
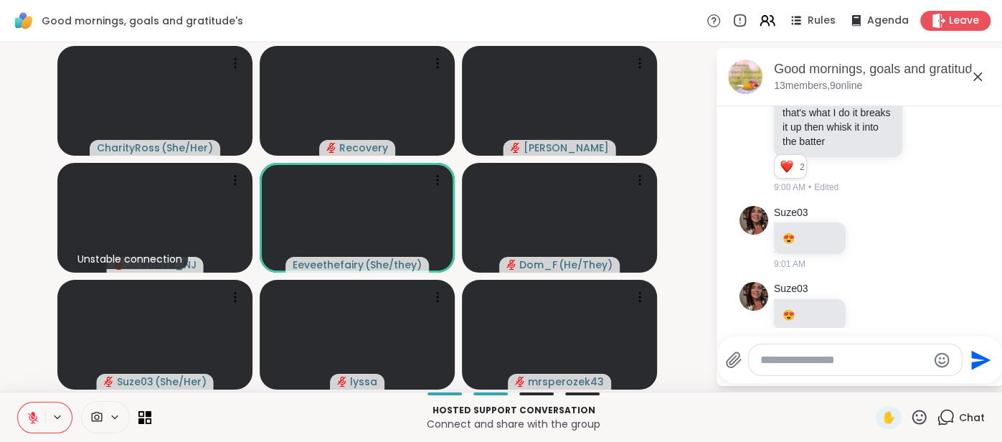
scroll to position [2579, 0]
click at [919, 420] on icon at bounding box center [919, 417] width 18 height 18
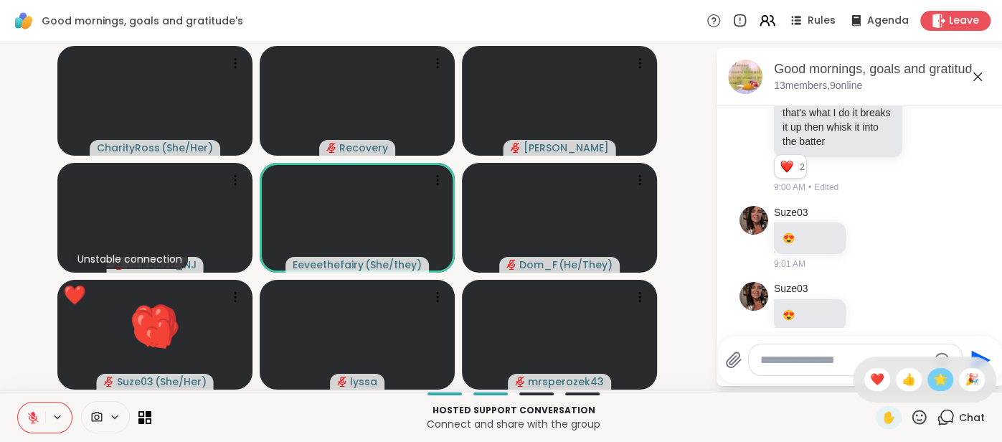
click at [939, 381] on span "🌟" at bounding box center [940, 379] width 14 height 17
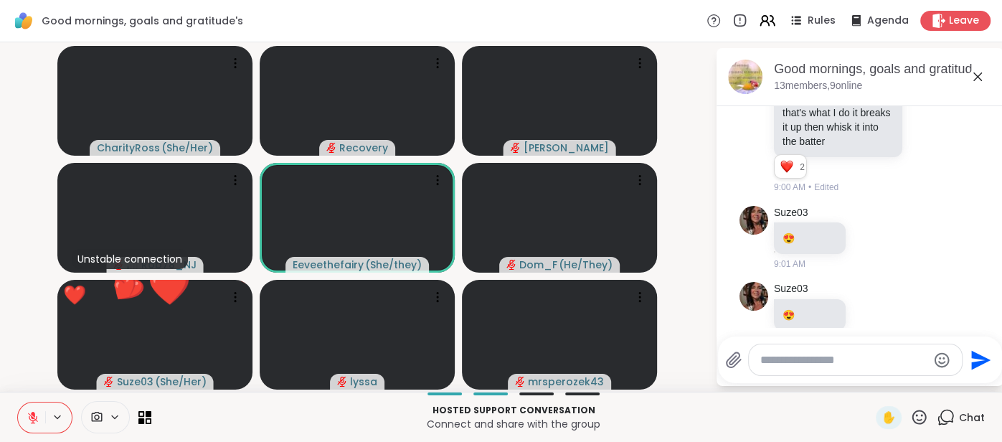
click at [928, 412] on icon at bounding box center [919, 417] width 18 height 18
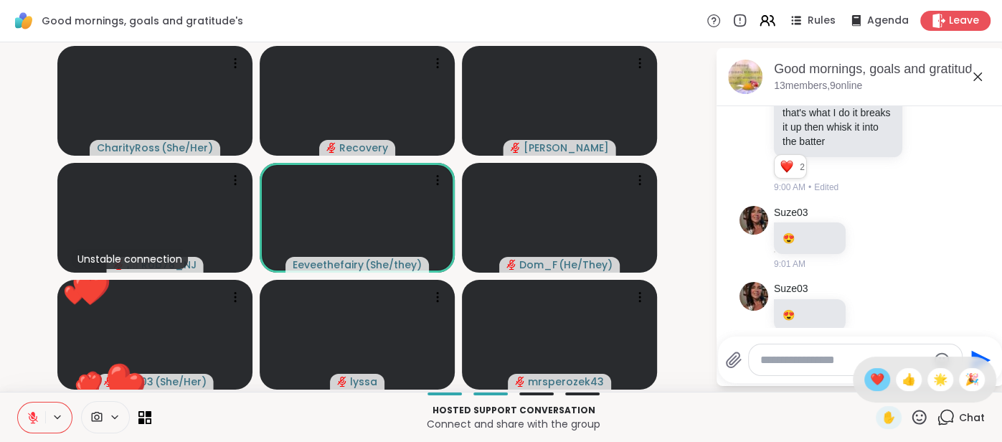
click at [877, 376] on span "❤️" at bounding box center [877, 379] width 14 height 17
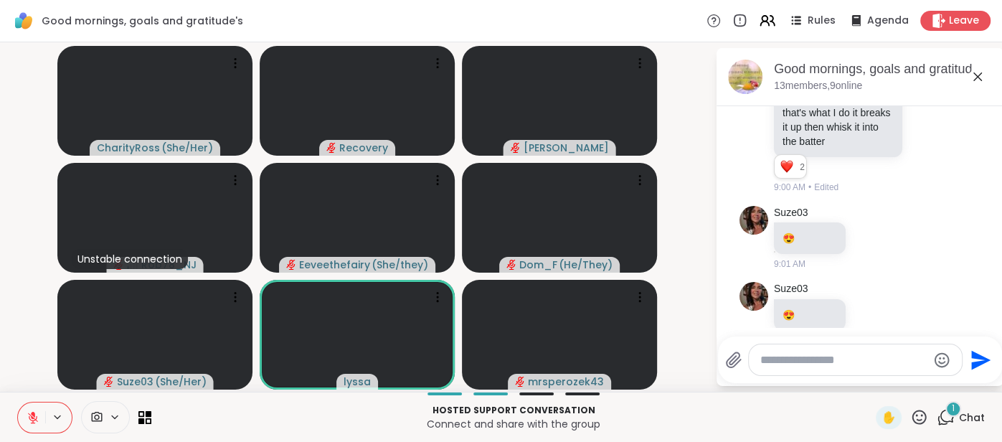
scroll to position [2684, 0]
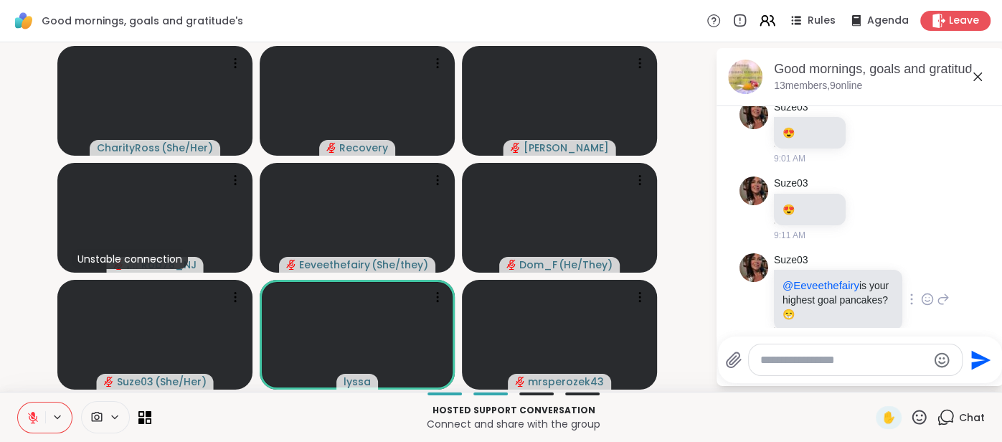
click at [929, 294] on icon at bounding box center [927, 299] width 11 height 11
click at [776, 270] on div "Select Reaction: Thumbs up" at bounding box center [781, 276] width 13 height 13
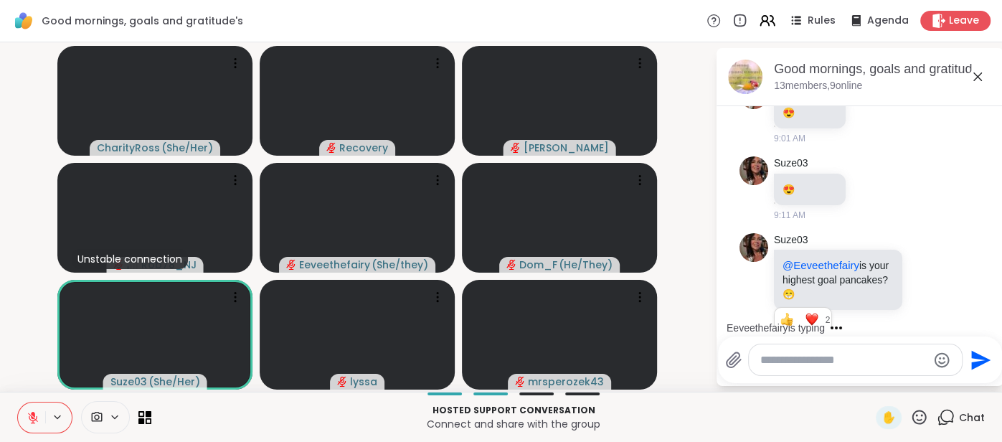
scroll to position [2795, 0]
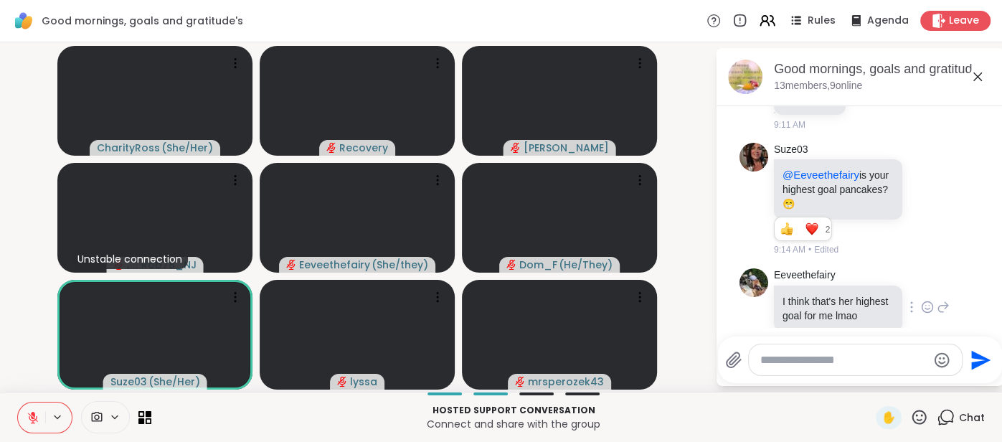
click at [924, 302] on icon at bounding box center [927, 307] width 11 height 11
click at [755, 270] on button "Select Reaction: Joy" at bounding box center [750, 284] width 29 height 29
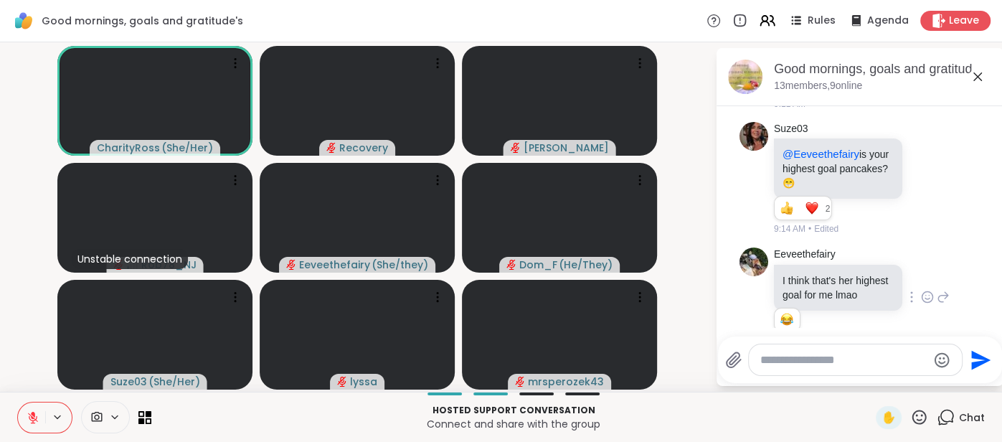
click at [918, 412] on icon at bounding box center [919, 417] width 18 height 18
click at [933, 387] on span "🌟" at bounding box center [940, 379] width 14 height 17
click at [980, 80] on icon at bounding box center [977, 76] width 17 height 17
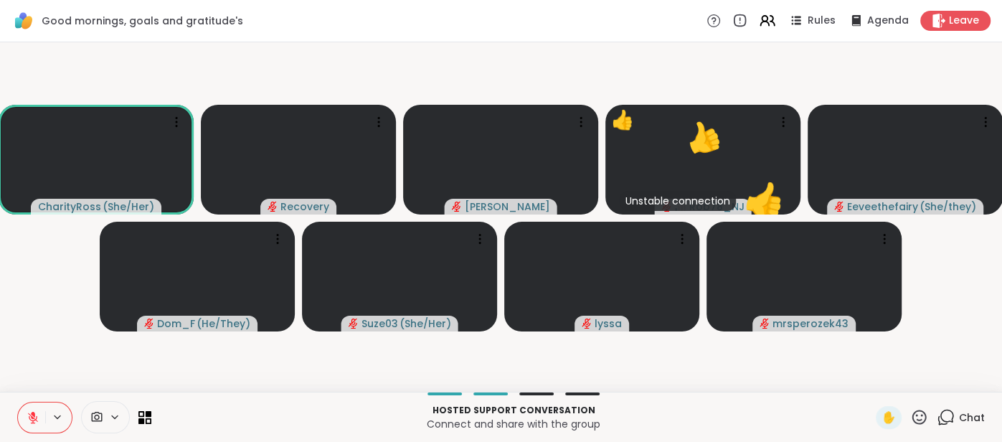
click at [31, 425] on button at bounding box center [31, 417] width 27 height 30
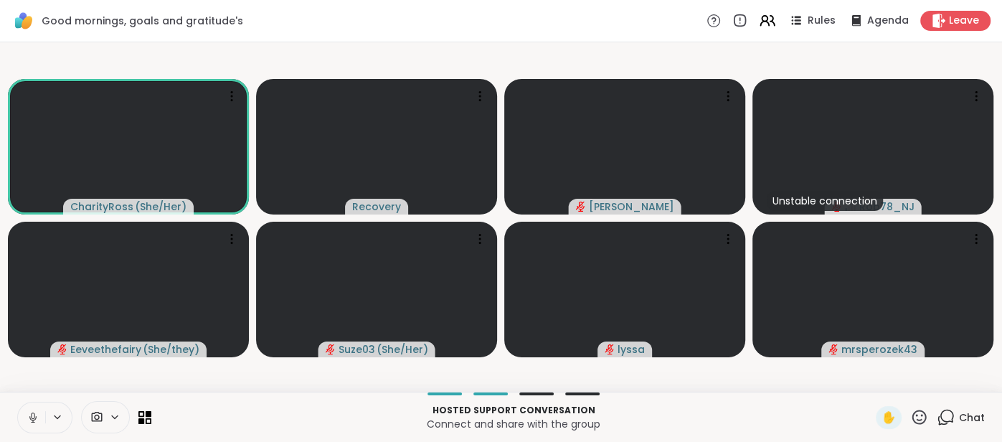
click at [27, 412] on icon at bounding box center [33, 417] width 13 height 13
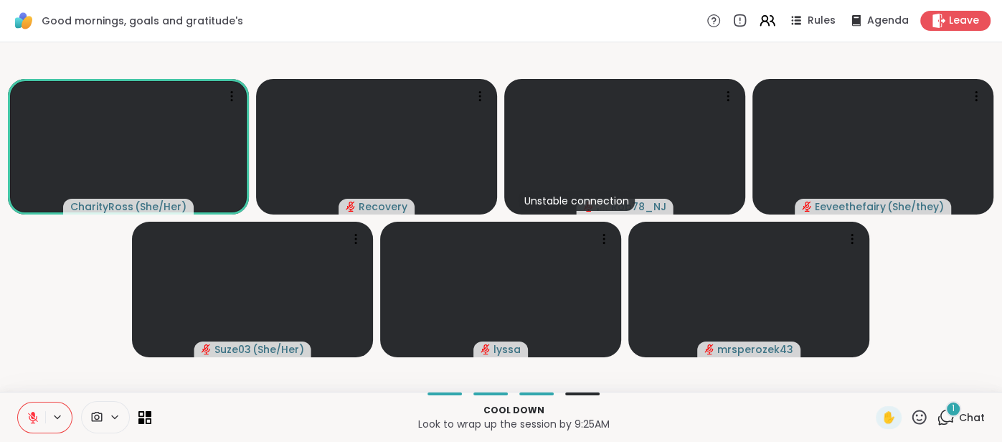
click at [976, 414] on span "Chat" at bounding box center [972, 417] width 26 height 14
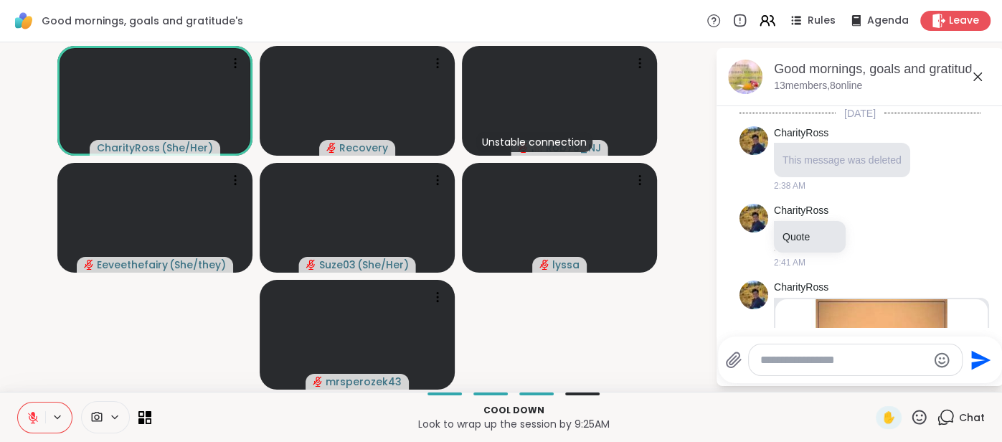
scroll to position [2940, 0]
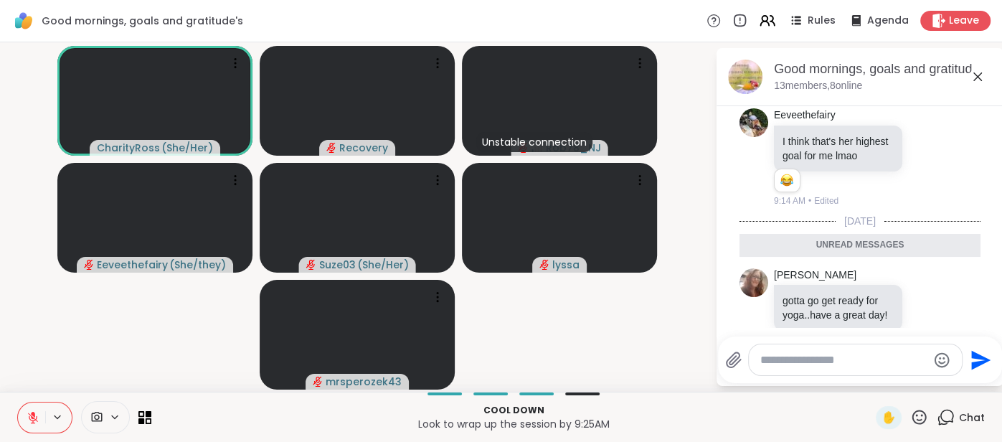
click at [816, 339] on div "Send" at bounding box center [860, 359] width 284 height 47
click at [813, 351] on div at bounding box center [855, 359] width 213 height 31
click at [813, 356] on textarea "Type your message" at bounding box center [843, 360] width 167 height 14
type textarea "**********"
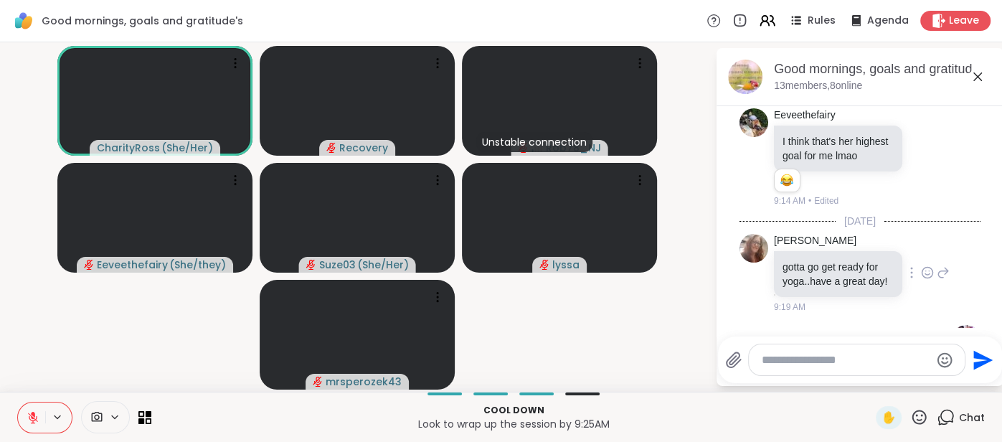
scroll to position [2982, 0]
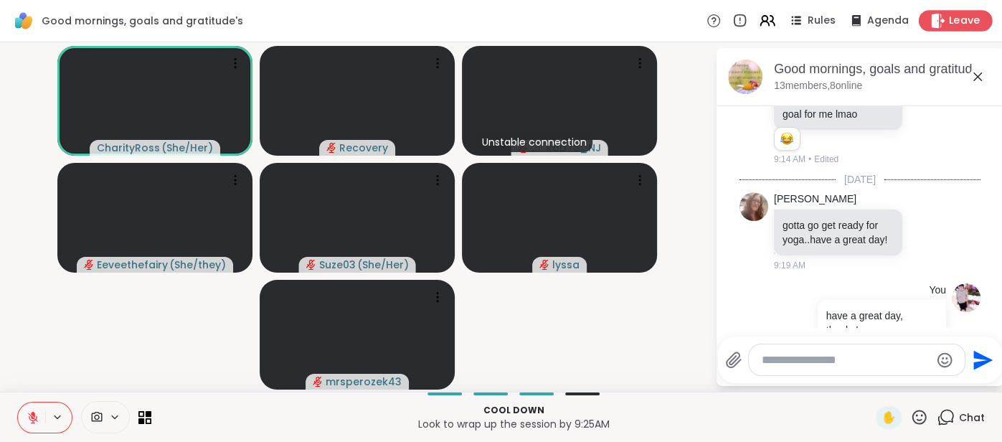
click at [962, 22] on span "Leave" at bounding box center [965, 21] width 32 height 15
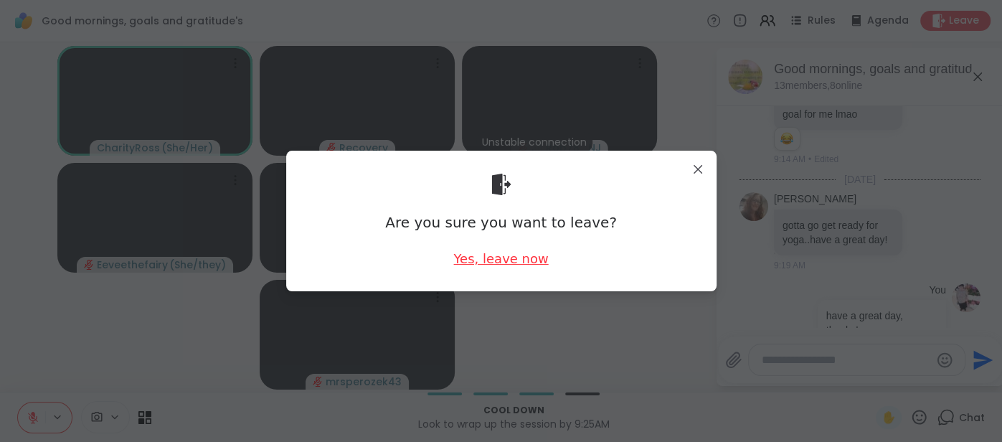
click at [534, 252] on div "Yes, leave now" at bounding box center [500, 259] width 95 height 18
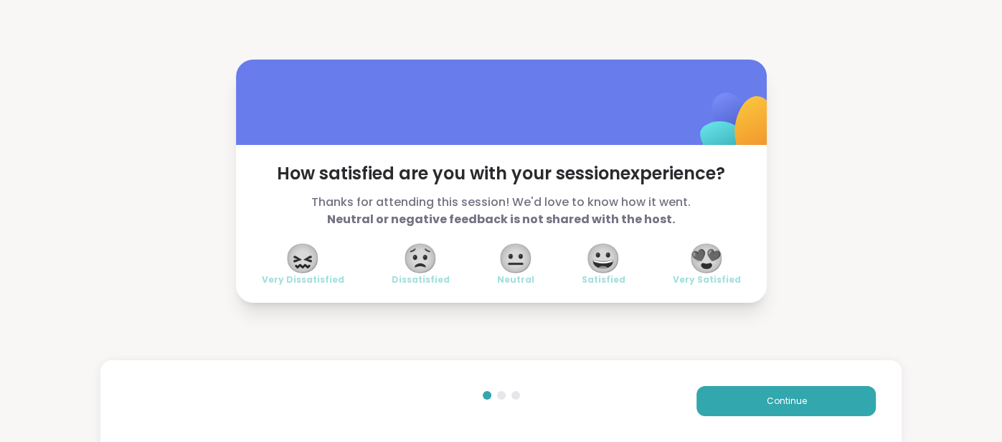
click at [701, 257] on span "😍" at bounding box center [706, 258] width 36 height 26
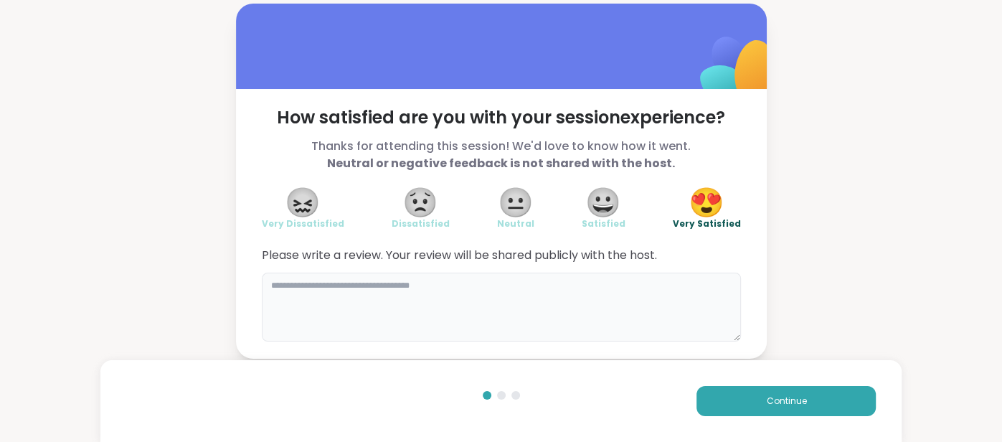
click at [610, 320] on textarea at bounding box center [501, 307] width 479 height 69
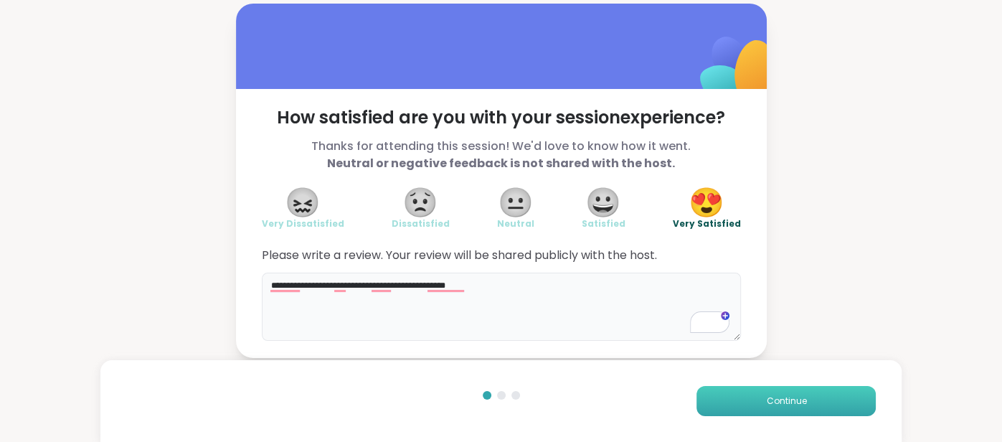
type textarea "**********"
click at [722, 396] on button "Continue" at bounding box center [785, 401] width 179 height 30
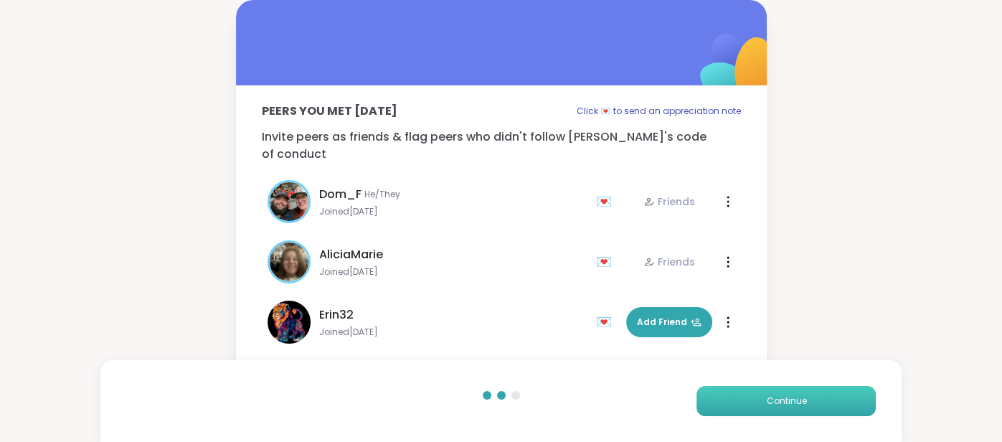
click at [722, 396] on button "Continue" at bounding box center [785, 401] width 179 height 30
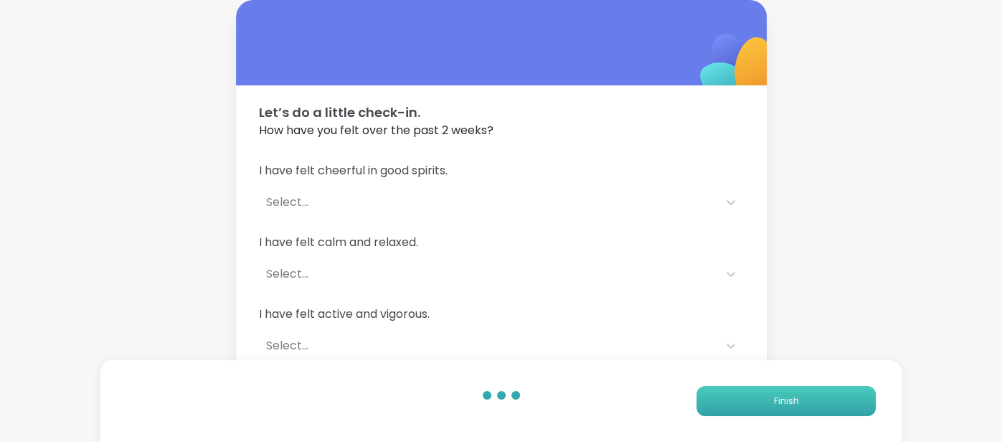
click at [722, 396] on button "Finish" at bounding box center [785, 401] width 179 height 30
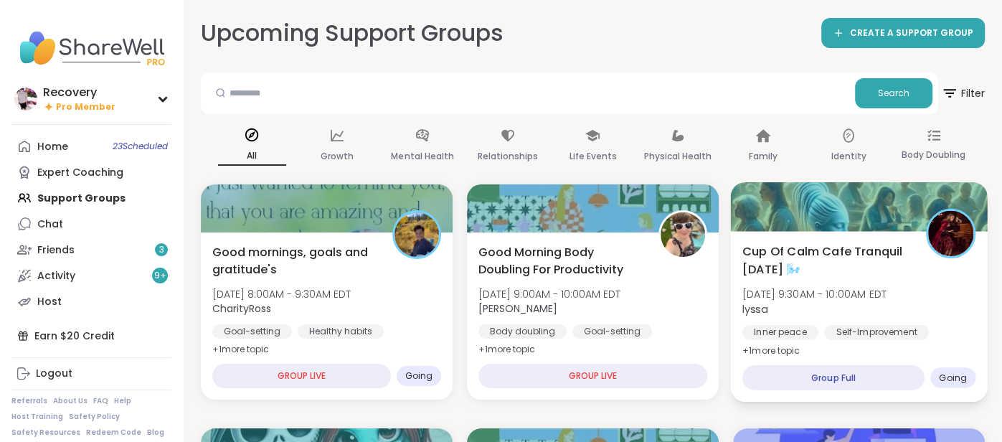
click at [792, 298] on span "[DATE] 9:30AM - 10:00AM EDT" at bounding box center [814, 294] width 144 height 14
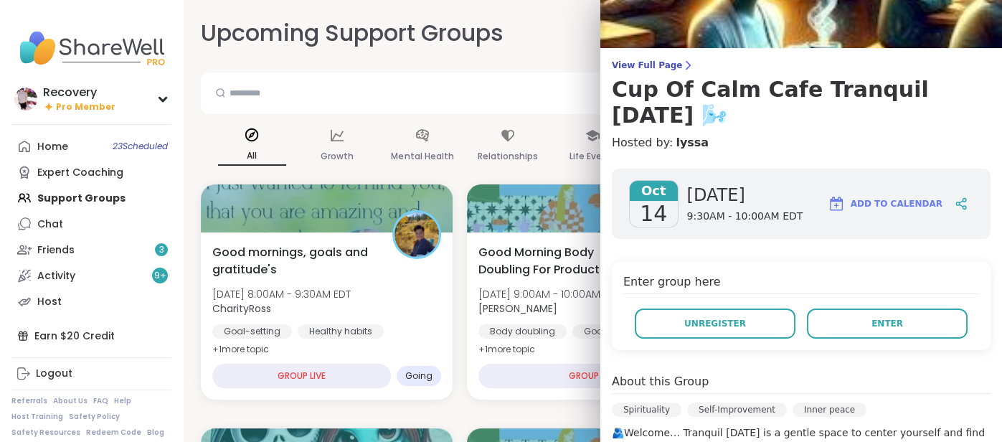
scroll to position [62, 0]
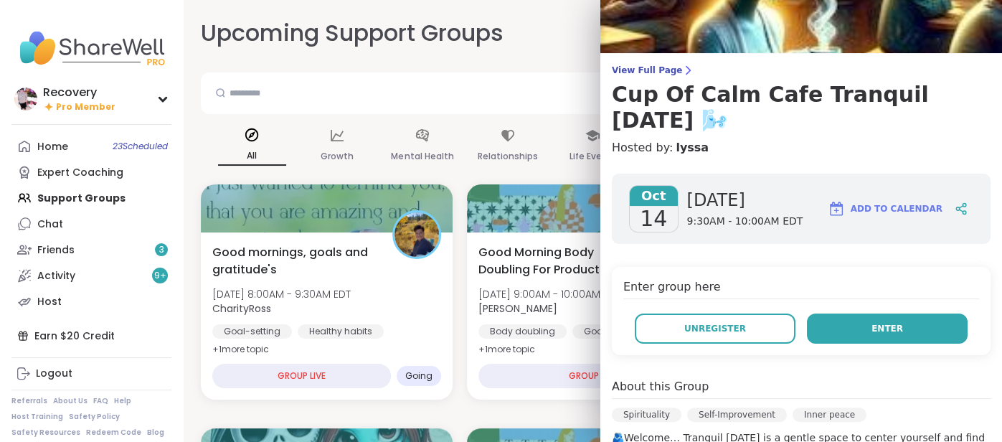
click at [837, 313] on button "Enter" at bounding box center [887, 328] width 161 height 30
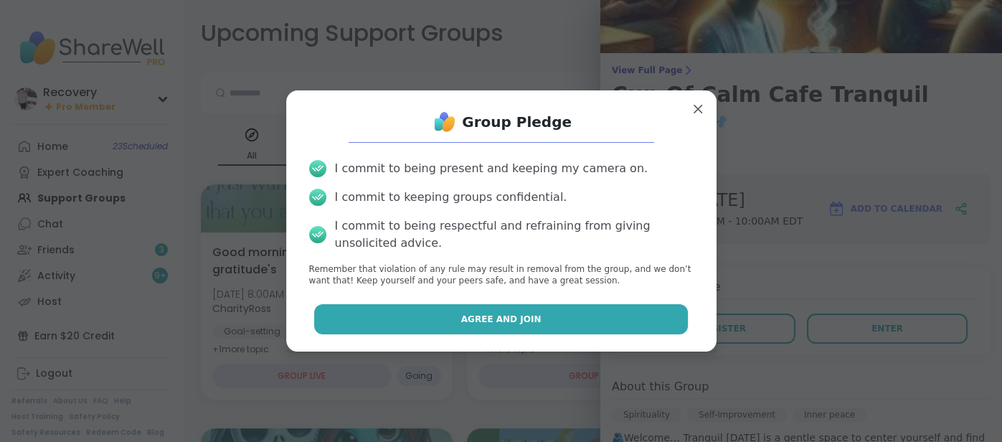
click at [653, 324] on button "Agree and Join" at bounding box center [501, 319] width 374 height 30
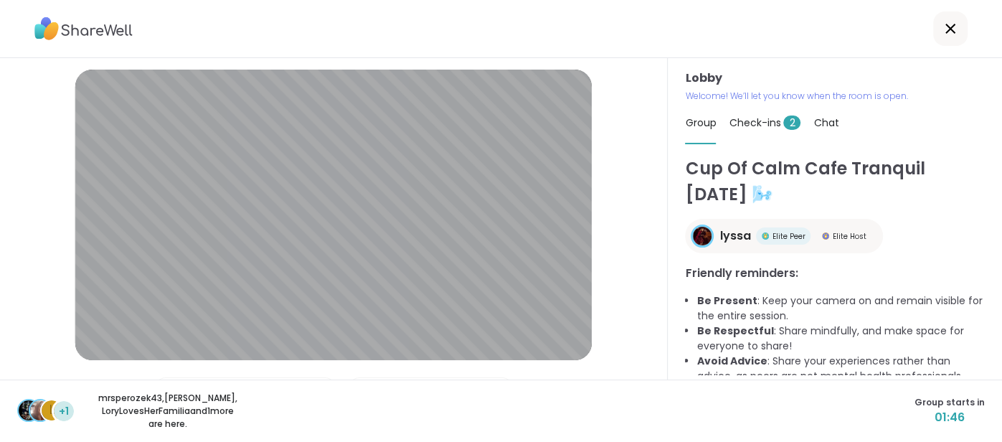
click at [653, 324] on div "Lobby | Default - Internal Mic | Default - Speaker | Front Camera (04f2:b755) T…" at bounding box center [334, 218] width 668 height 321
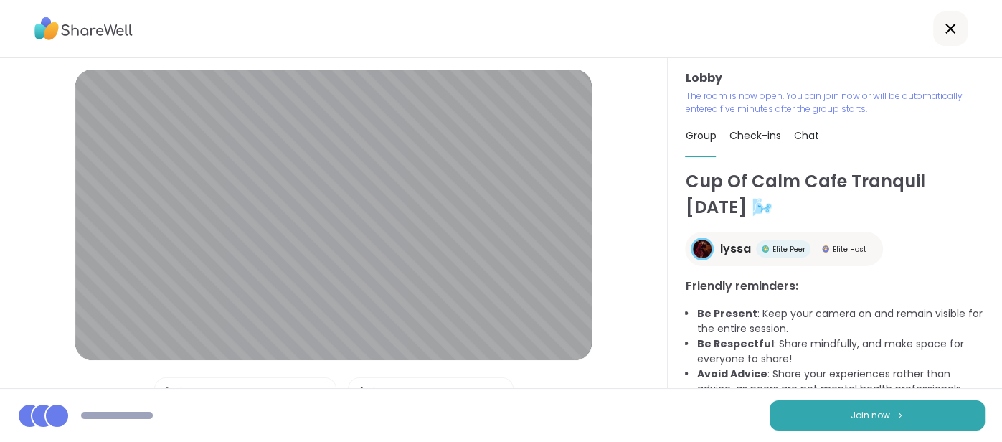
click at [767, 127] on div "Check-ins" at bounding box center [755, 135] width 52 height 40
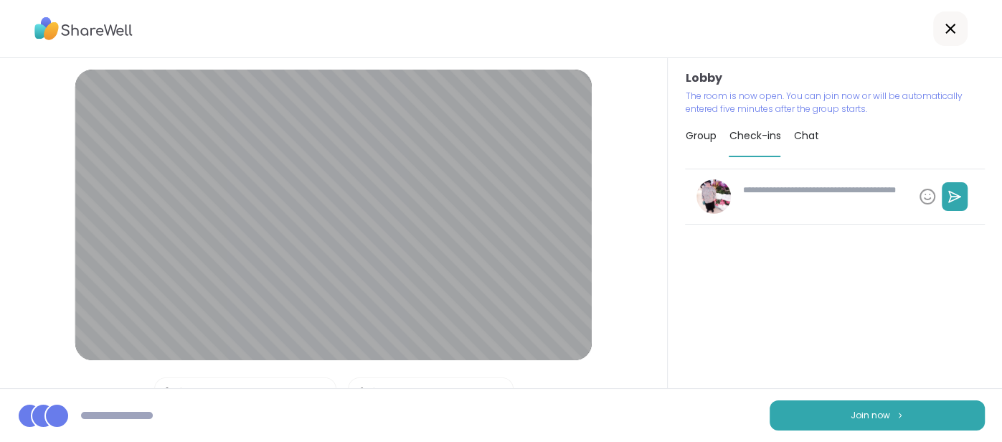
click at [715, 138] on span "Group" at bounding box center [700, 135] width 31 height 14
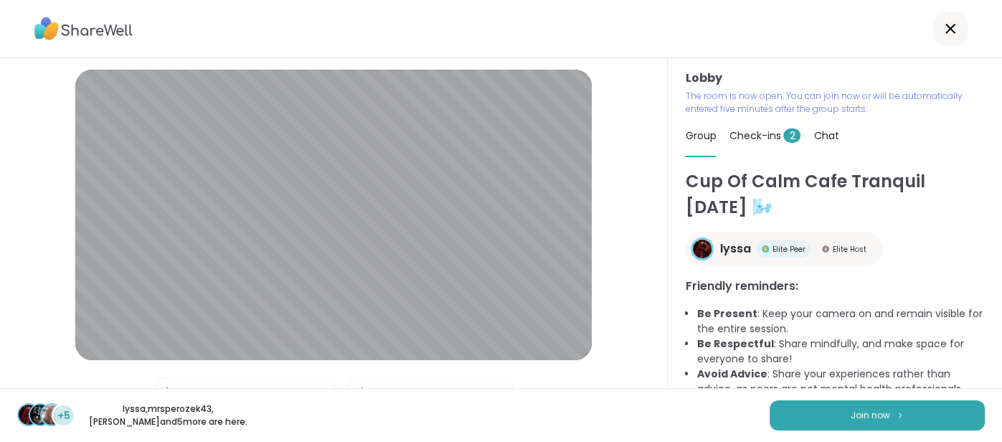
click at [759, 134] on span "Check-ins 2" at bounding box center [765, 135] width 72 height 14
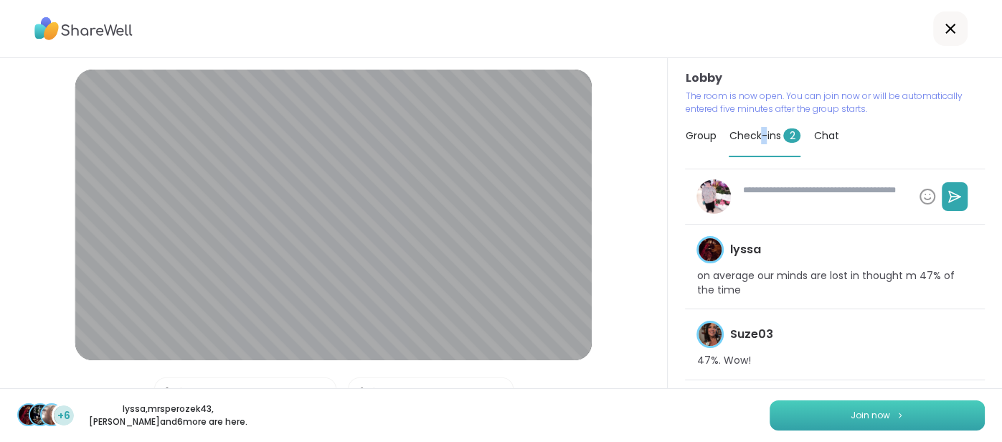
click at [820, 404] on button "Join now" at bounding box center [876, 415] width 215 height 30
type textarea "*"
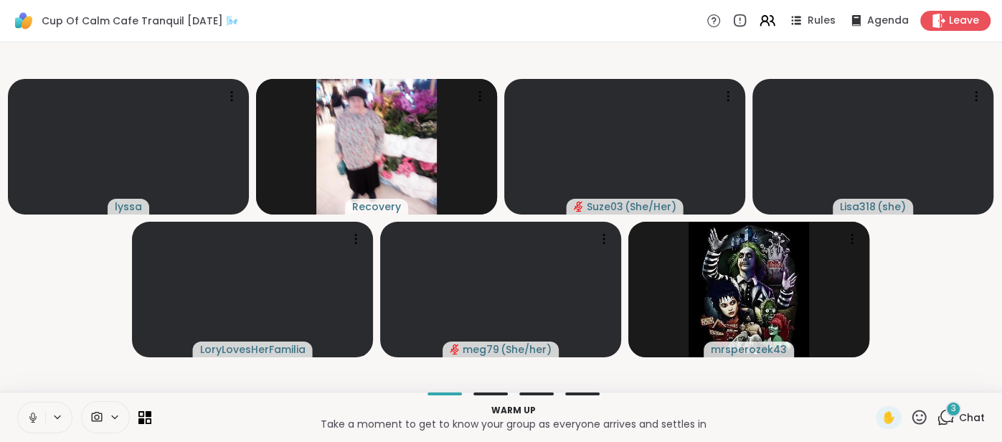
click at [33, 419] on icon at bounding box center [33, 417] width 13 height 13
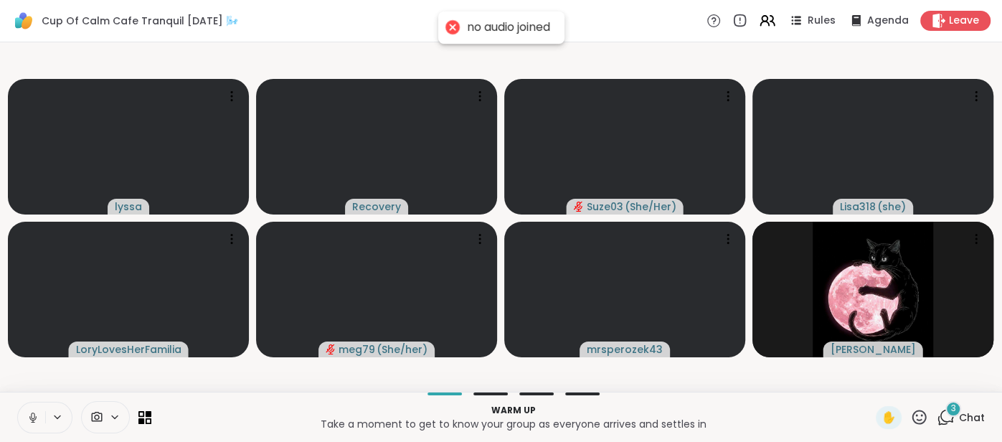
click at [33, 419] on icon at bounding box center [33, 417] width 13 height 13
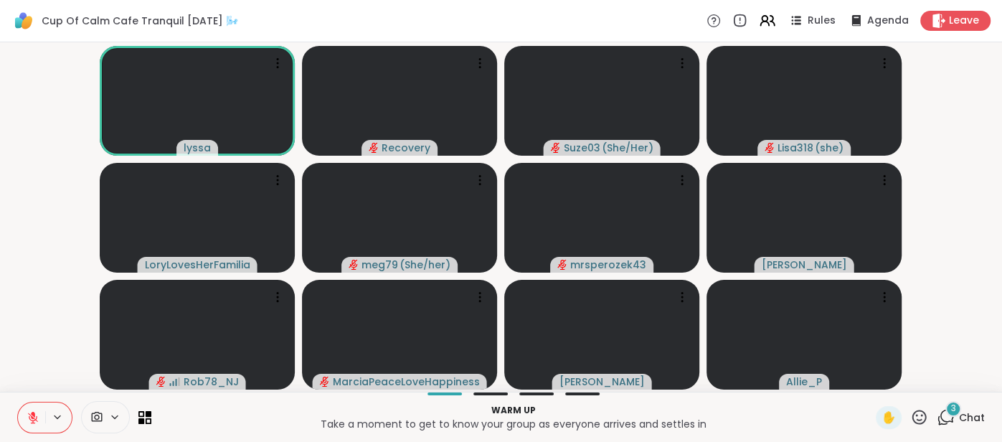
click at [965, 412] on span "Chat" at bounding box center [972, 417] width 26 height 14
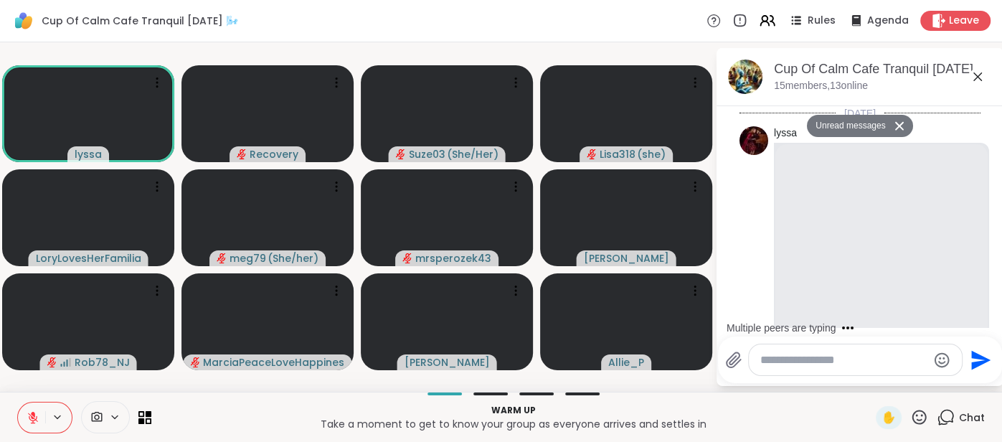
scroll to position [648, 0]
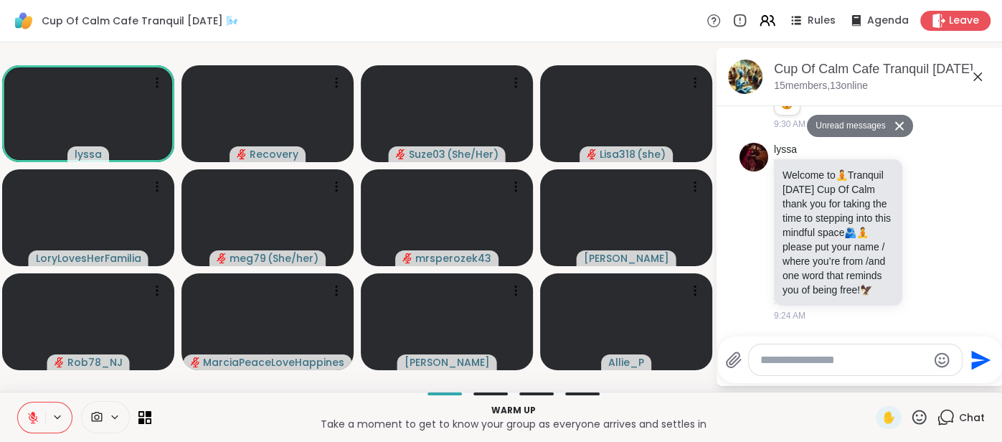
click at [776, 363] on textarea "Type your message" at bounding box center [843, 360] width 167 height 14
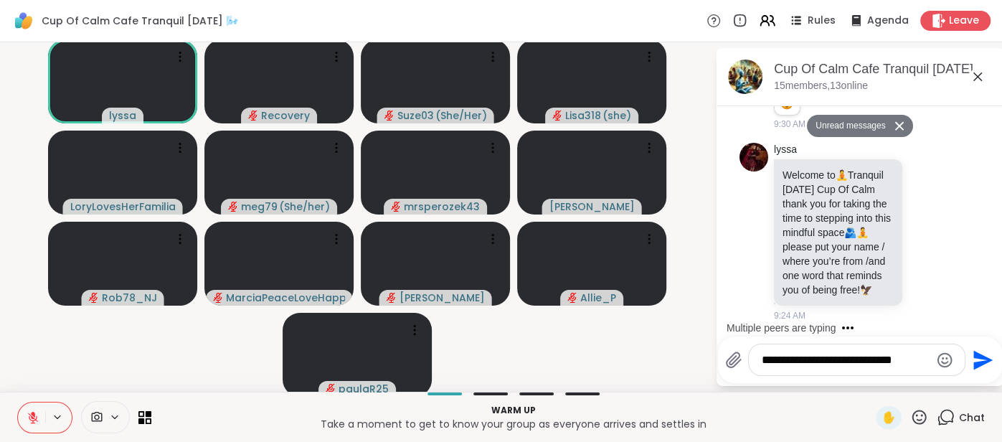
type textarea "**********"
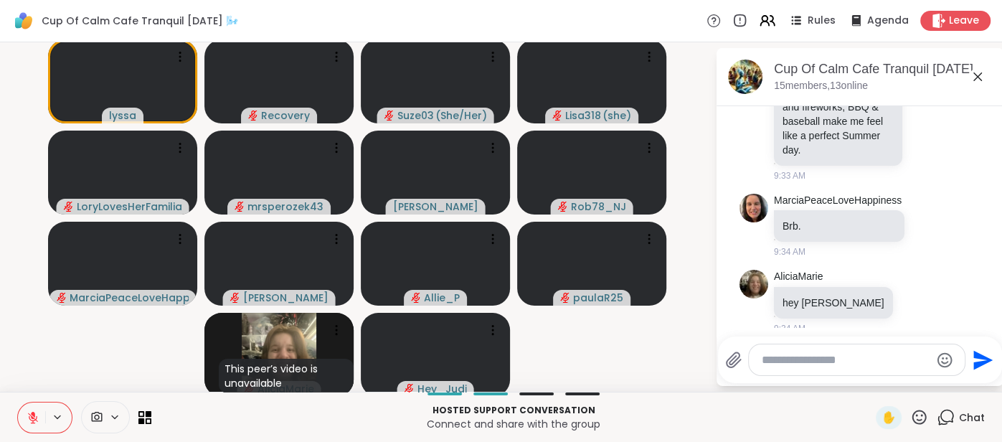
scroll to position [2817, 0]
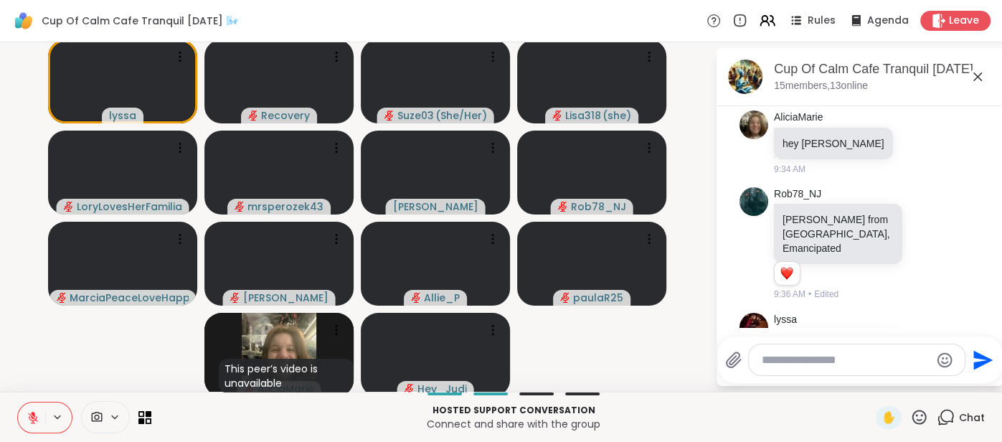
click at [866, 356] on p "https://m.youtube.com/watch?v=qzR62JJCMBQ&pp=ygUdc2hvcnQgdGVkIHRhbGsgb24gbWluZG…" at bounding box center [837, 373] width 111 height 34
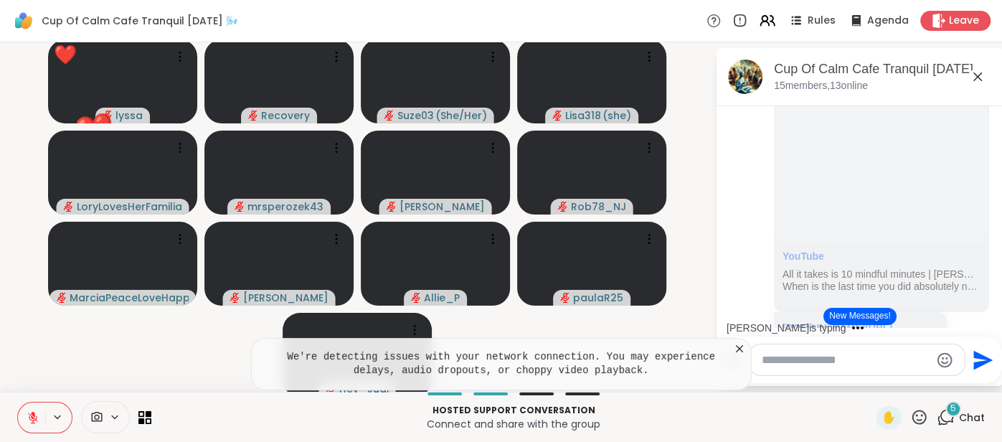
click at [735, 355] on icon at bounding box center [739, 348] width 14 height 14
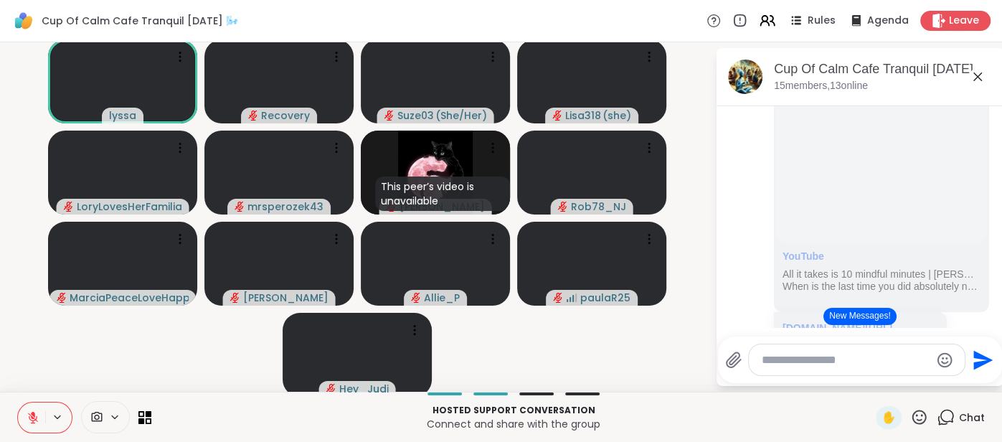
click at [982, 80] on icon at bounding box center [977, 76] width 17 height 17
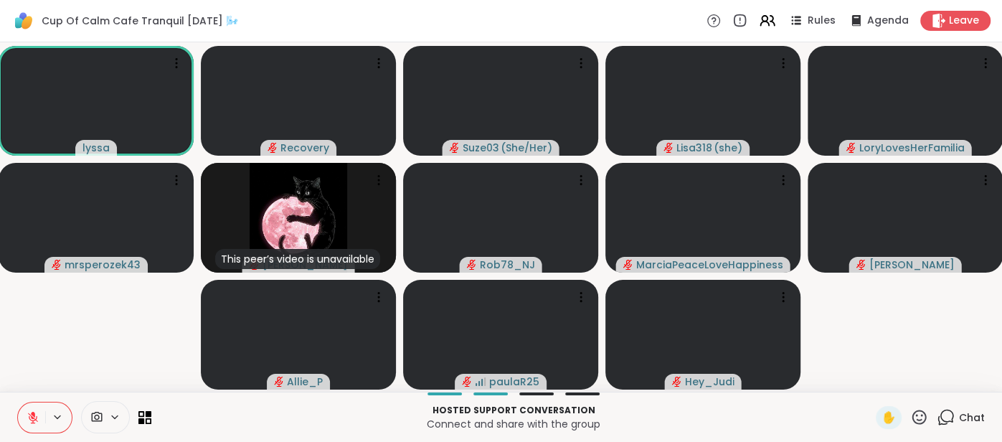
click at [977, 409] on div "Chat" at bounding box center [961, 417] width 48 height 23
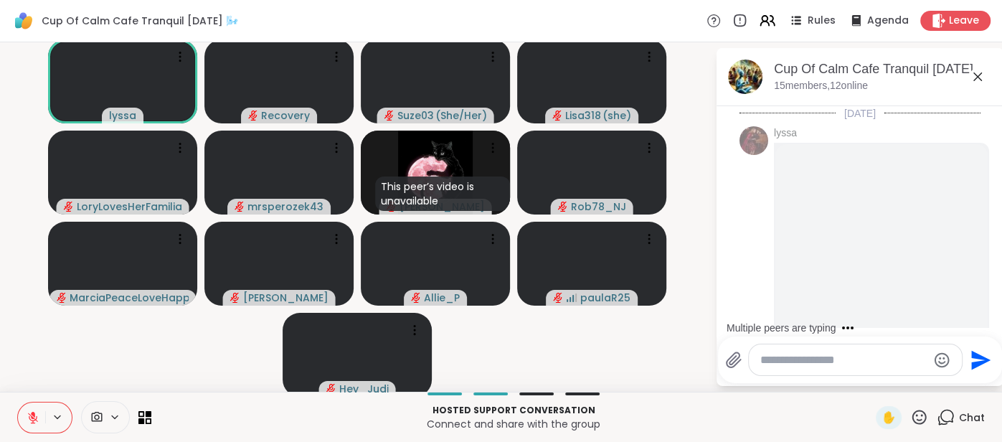
scroll to position [3061, 0]
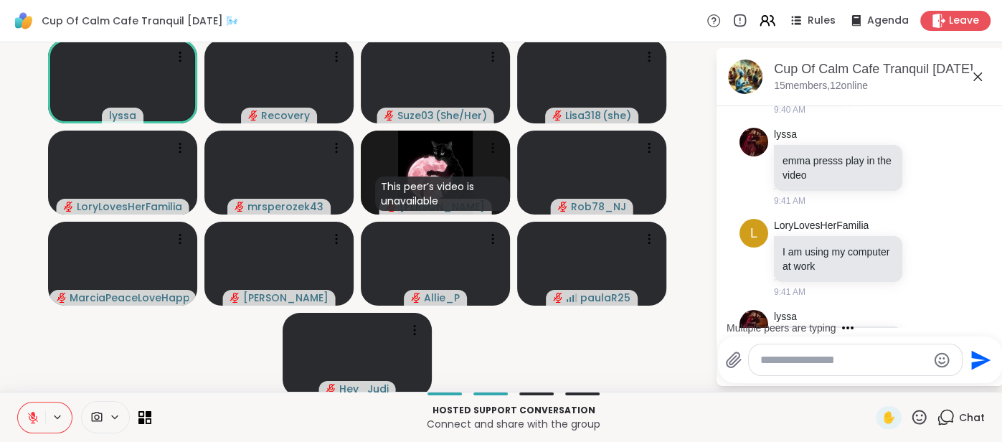
click at [843, 373] on div at bounding box center [855, 359] width 213 height 31
click at [830, 368] on div at bounding box center [855, 359] width 213 height 31
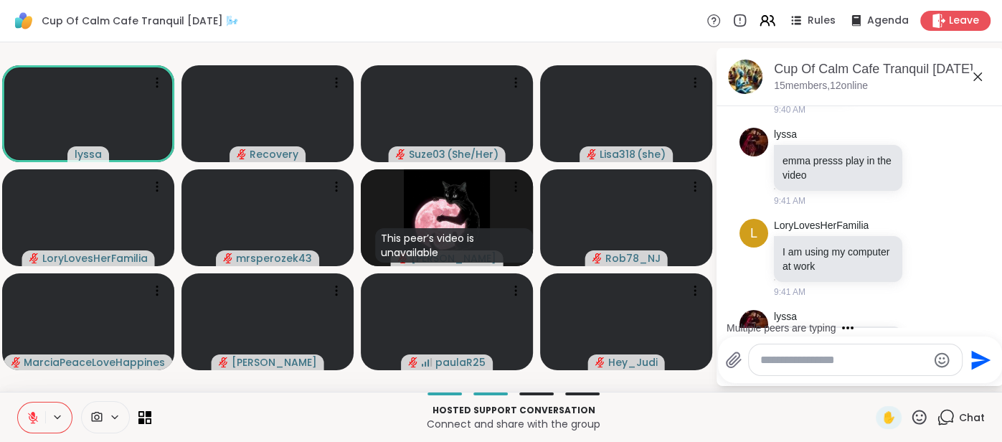
click at [814, 350] on div at bounding box center [855, 359] width 213 height 31
click at [808, 353] on textarea "Type your message" at bounding box center [843, 360] width 167 height 14
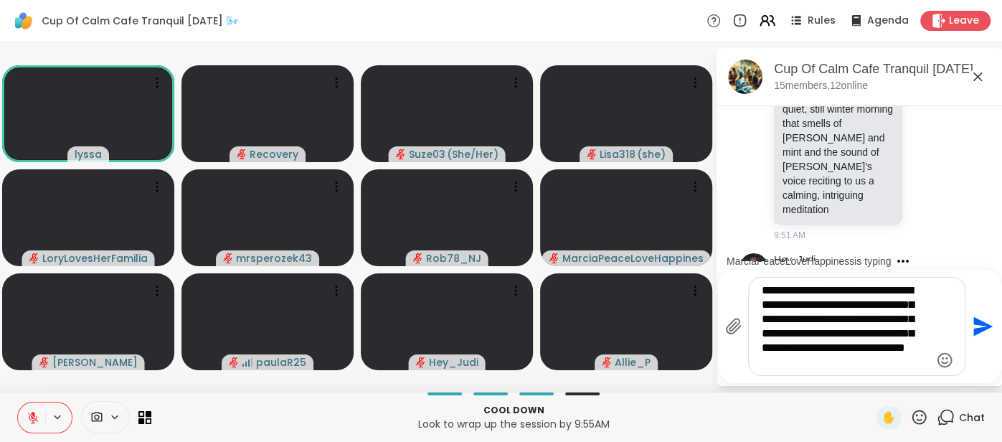
scroll to position [4135, 0]
type textarea "**********"
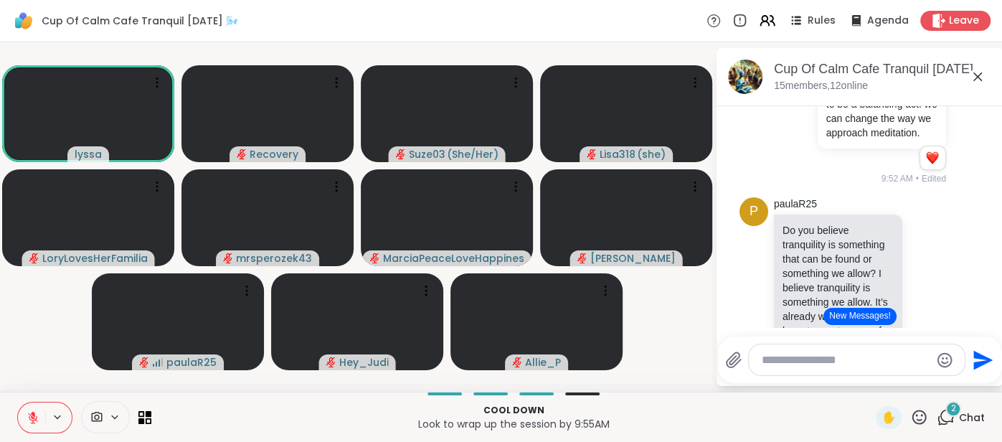
scroll to position [4597, 0]
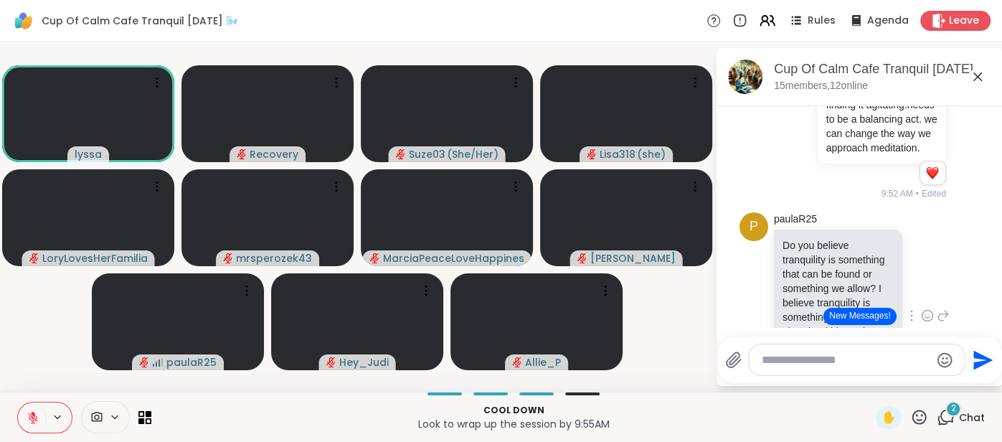
click at [924, 308] on icon at bounding box center [927, 315] width 13 height 14
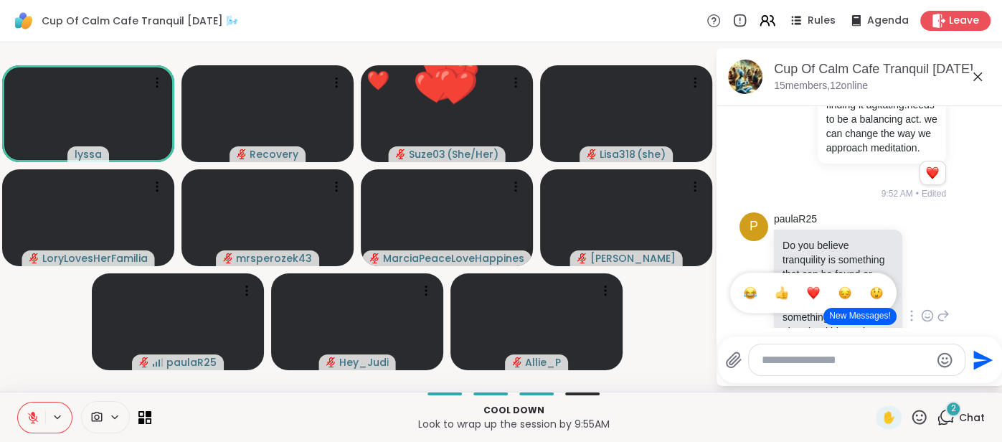
click at [816, 278] on li at bounding box center [813, 292] width 29 height 29
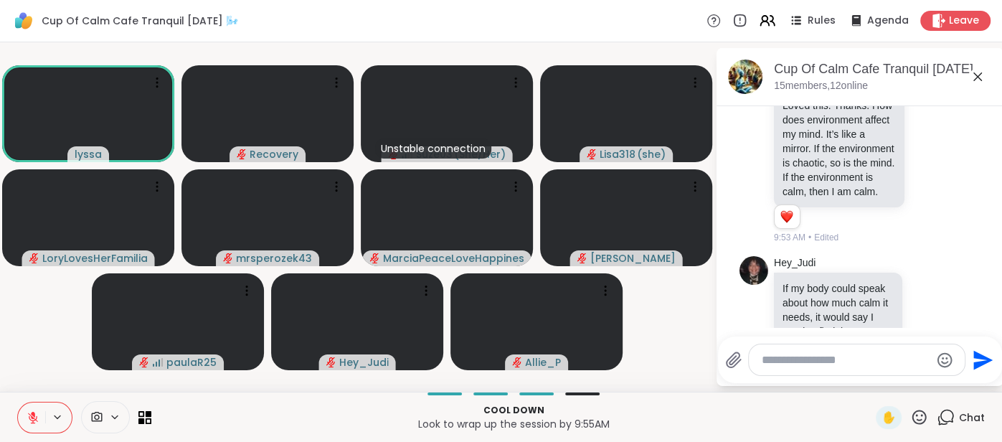
scroll to position [5193, 0]
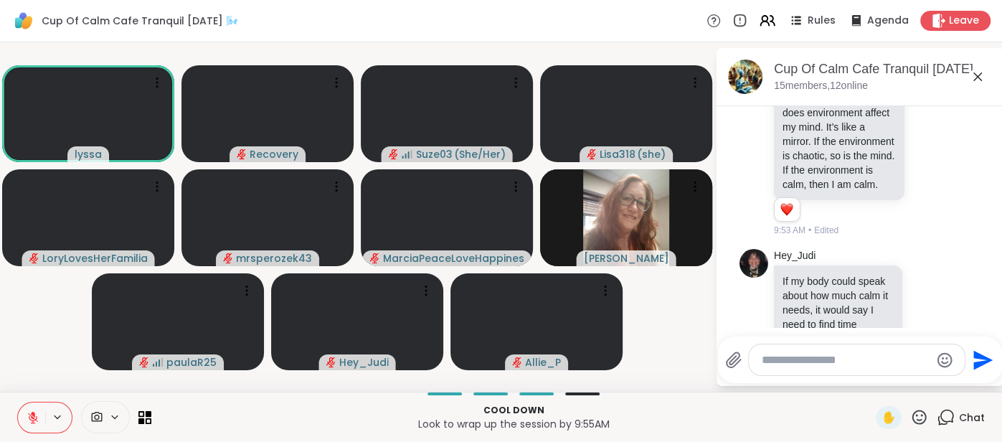
click at [810, 365] on textarea "Type your message" at bounding box center [846, 360] width 168 height 14
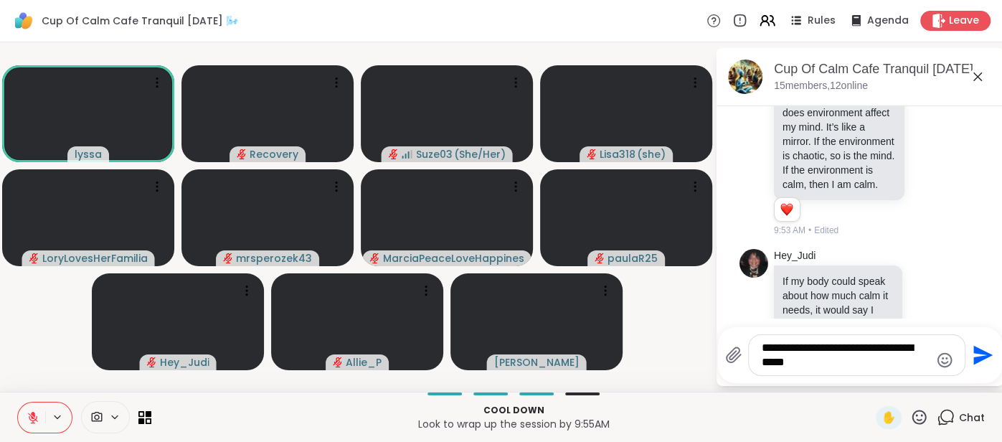
scroll to position [5282, 0]
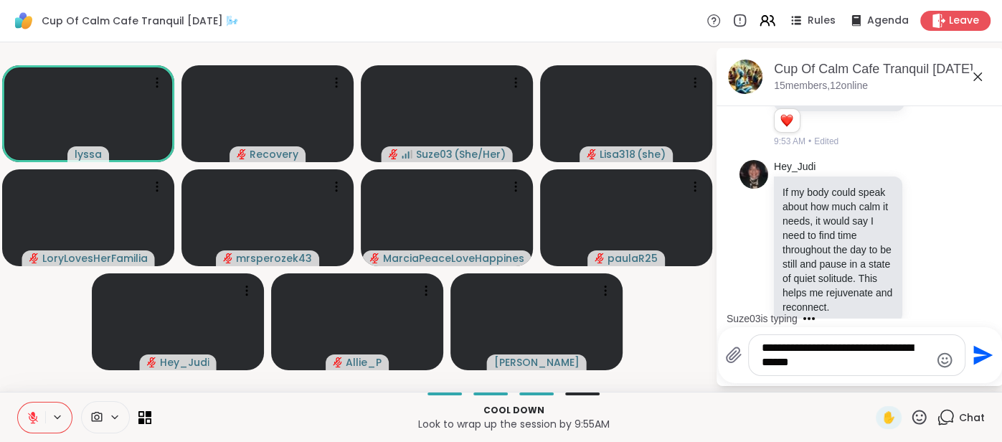
type textarea "**********"
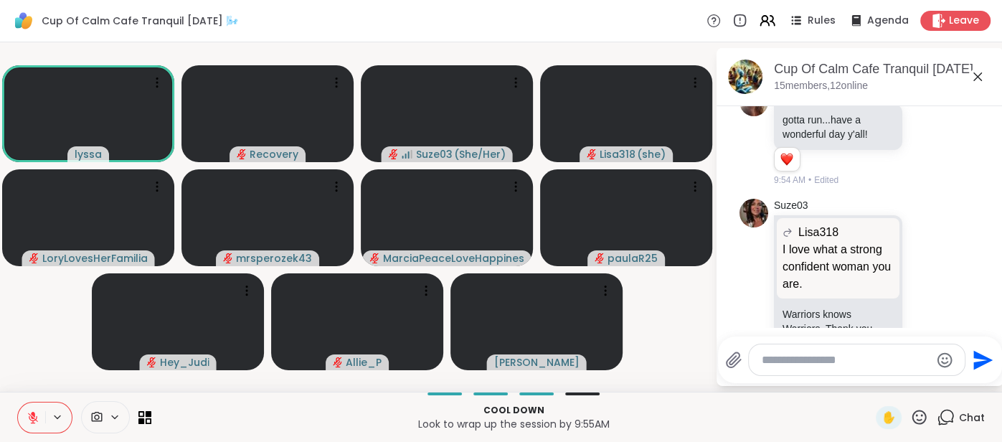
scroll to position [5566, 0]
click at [952, 26] on span "Leave" at bounding box center [965, 21] width 32 height 15
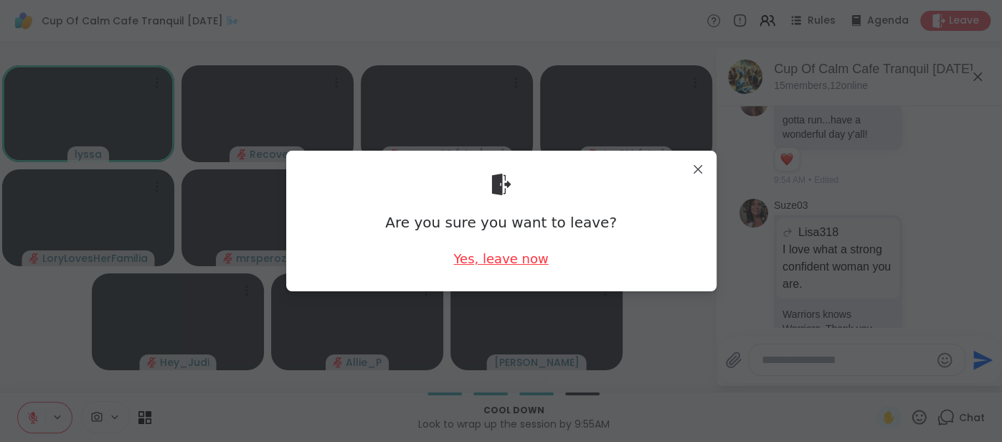
click at [528, 262] on div "Yes, leave now" at bounding box center [500, 259] width 95 height 18
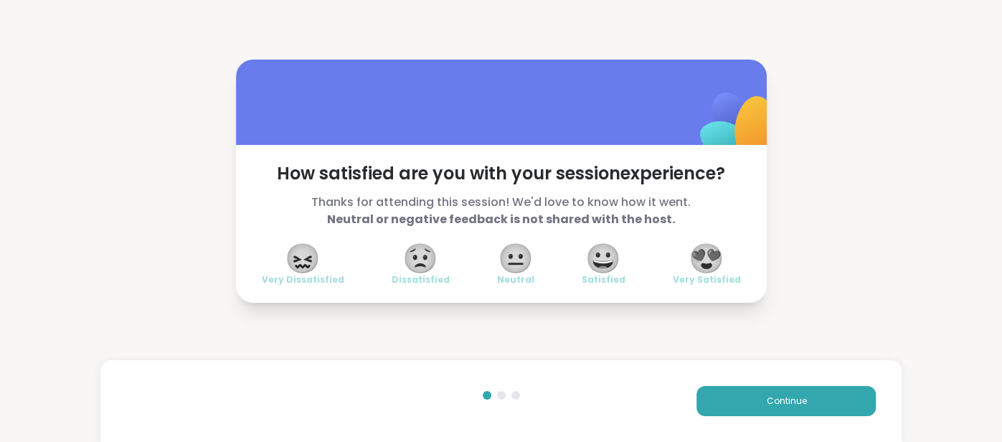
click at [693, 250] on span "😍" at bounding box center [706, 258] width 36 height 26
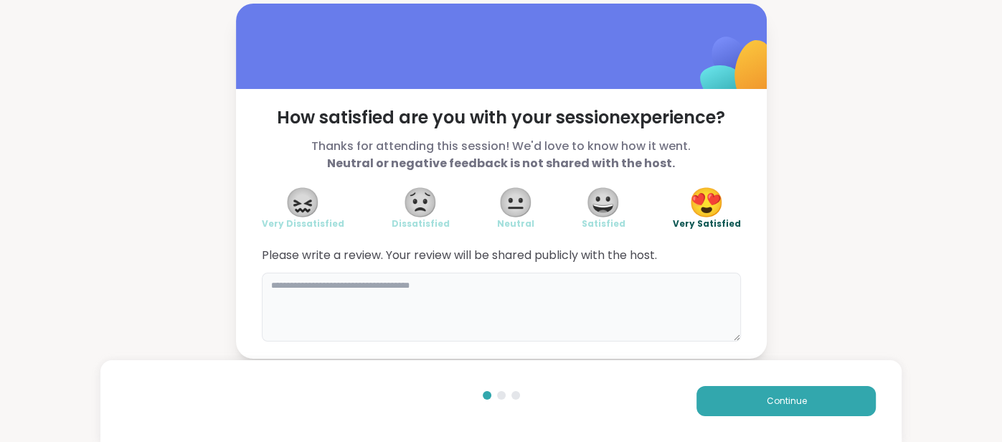
click at [562, 288] on textarea at bounding box center [501, 307] width 479 height 69
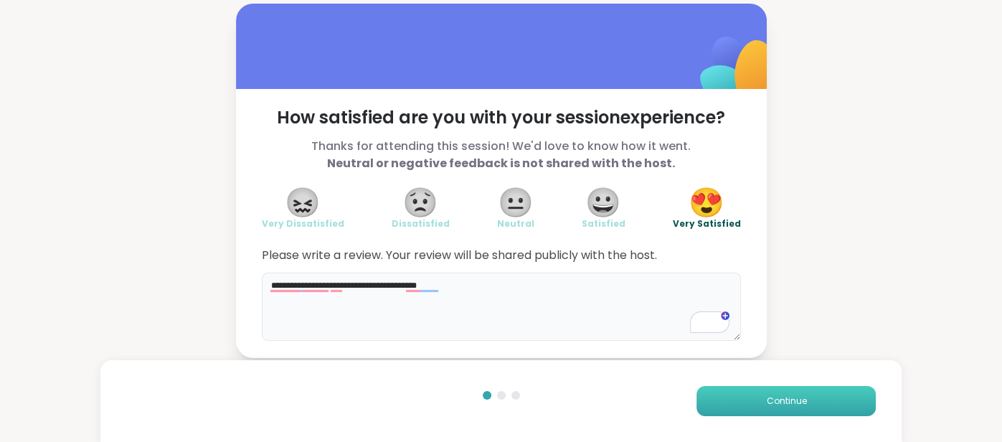
type textarea "**********"
click at [727, 393] on button "Continue" at bounding box center [785, 401] width 179 height 30
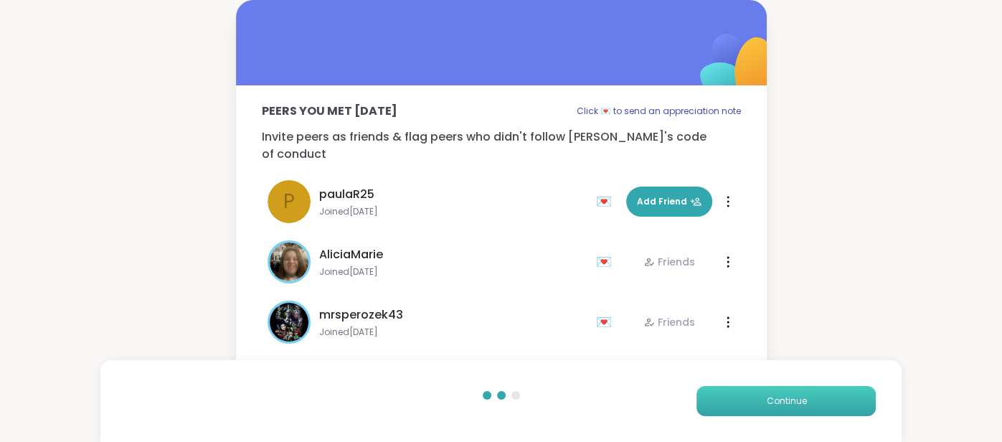
click at [727, 393] on button "Continue" at bounding box center [785, 401] width 179 height 30
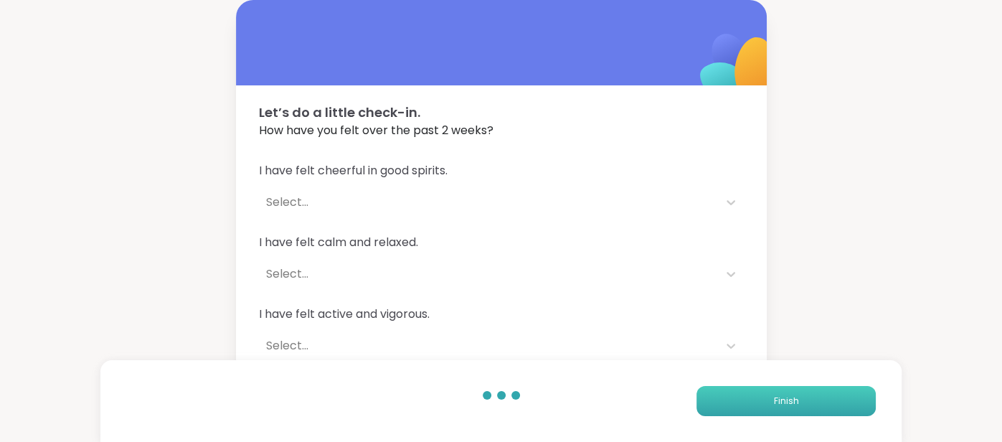
click at [727, 393] on button "Finish" at bounding box center [785, 401] width 179 height 30
